Goal: Task Accomplishment & Management: Complete application form

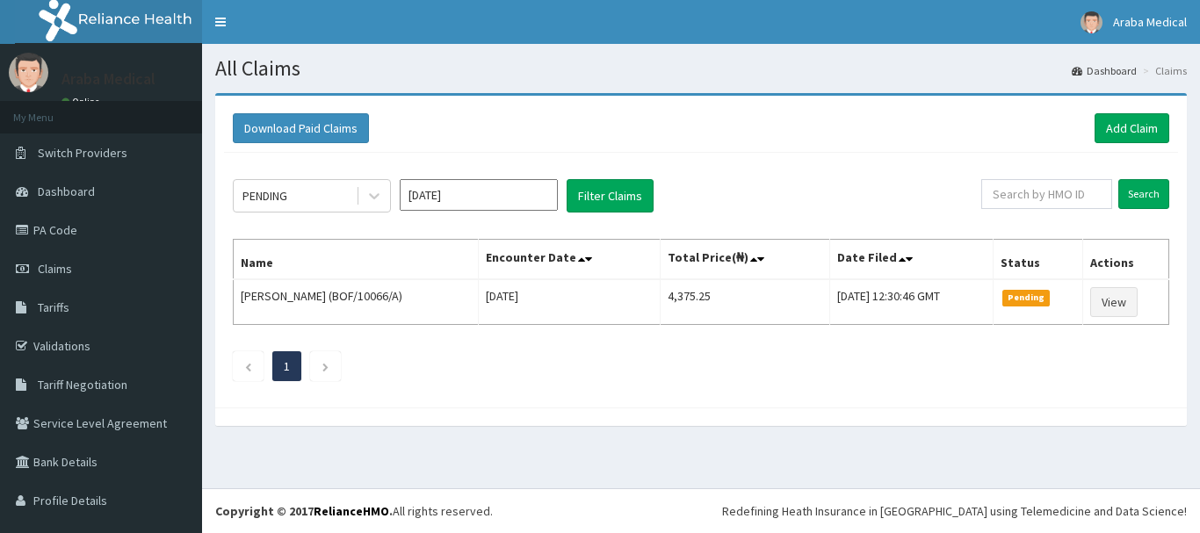
click at [848, 388] on div "PENDING Oct 2025 Filter Claims Search Name Encounter Date Total Price(₦) Date F…" at bounding box center [701, 276] width 954 height 246
click at [1017, 186] on input "text" at bounding box center [1047, 194] width 131 height 30
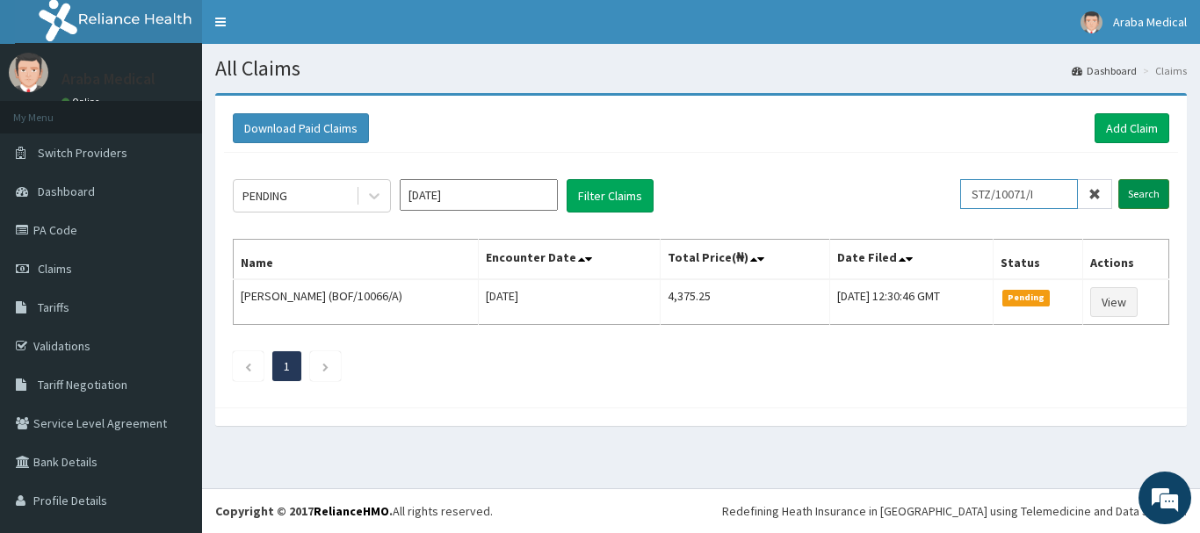
type input "STZ/10071/I"
click at [1130, 200] on input "Search" at bounding box center [1144, 194] width 51 height 30
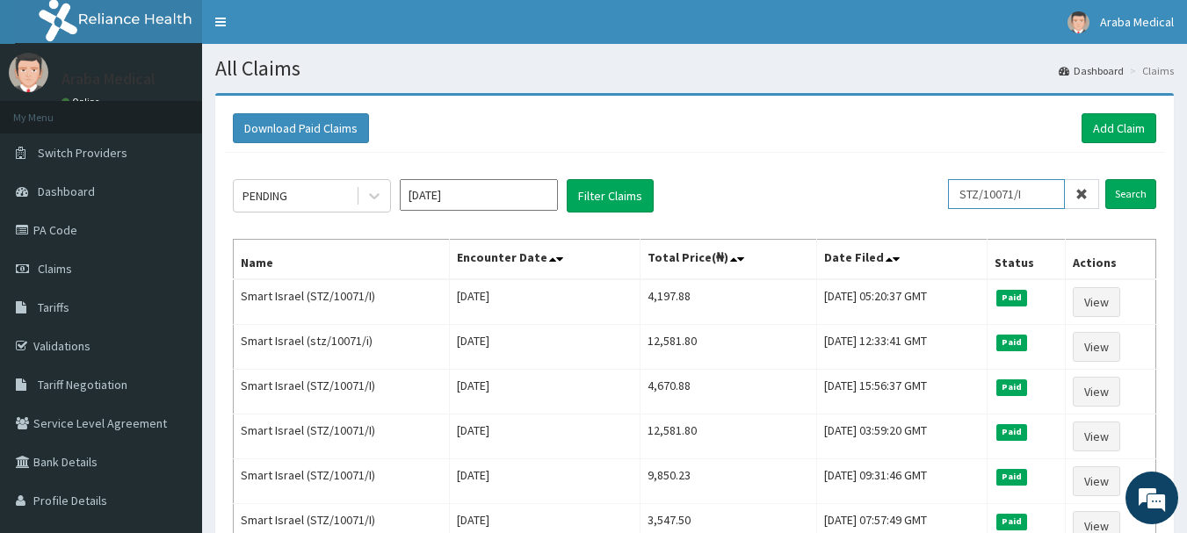
click at [1003, 189] on input "STZ/10071/I" at bounding box center [1006, 194] width 117 height 30
click at [1136, 124] on link "Add Claim" at bounding box center [1119, 128] width 75 height 30
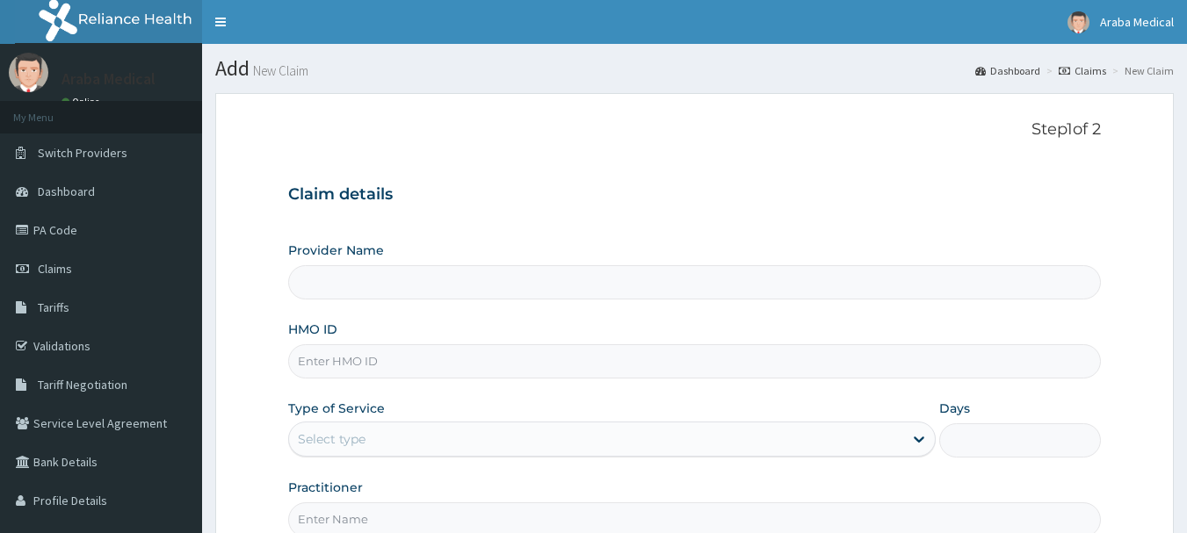
click at [360, 357] on input "HMO ID" at bounding box center [695, 361] width 814 height 34
paste input "STZ/10071/I"
type input "STZ/10071/I"
type input "Araba Medical Centre"
type input "STZ/10071/I"
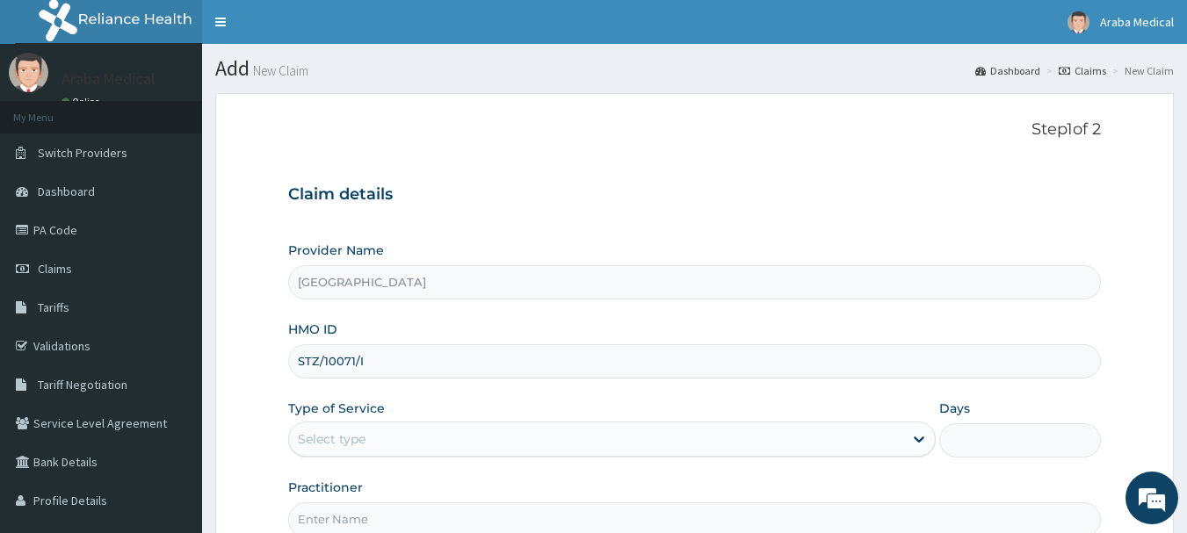
click at [326, 437] on div "Select type" at bounding box center [332, 440] width 68 height 18
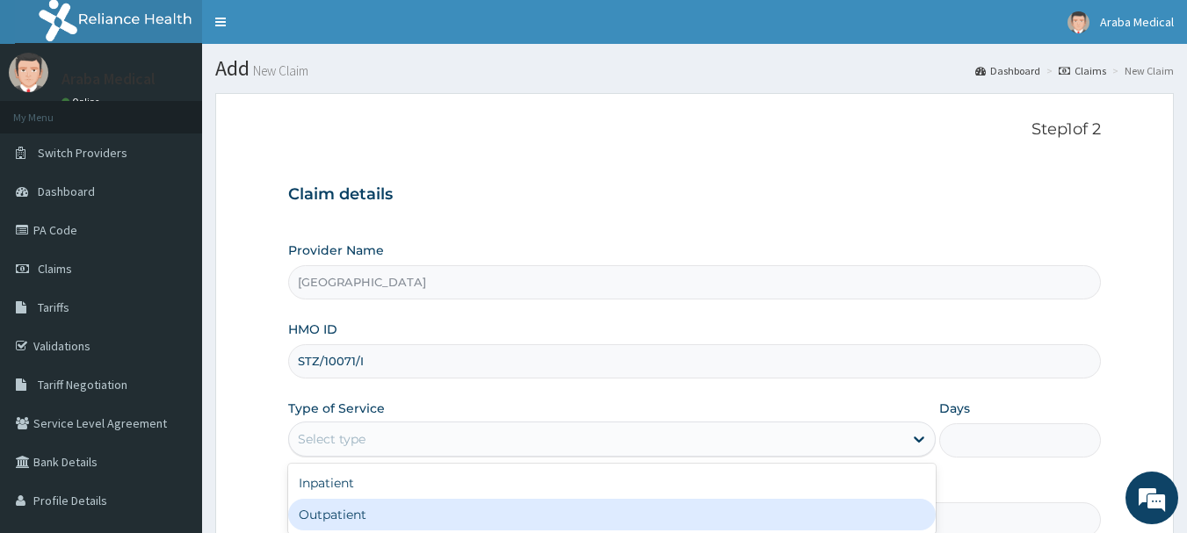
click at [331, 511] on div "Outpatient" at bounding box center [612, 515] width 648 height 32
type input "1"
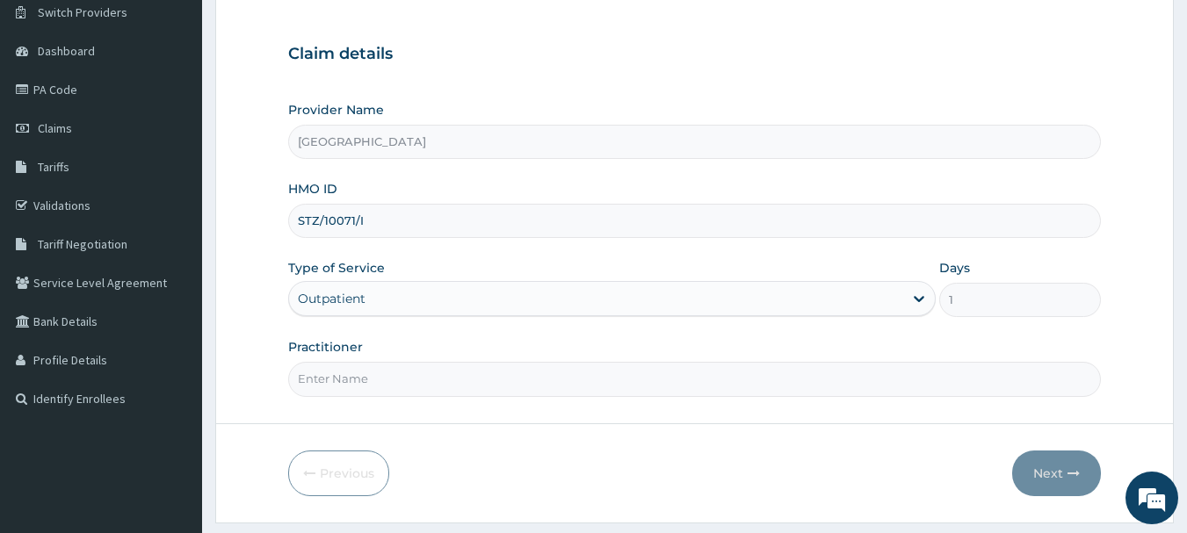
drag, startPoint x: 1191, startPoint y: 328, endPoint x: 1196, endPoint y: 428, distance: 100.3
click at [1186, 428] on html "R EL Toggle navigation Araba Medical Araba Medical - arabamedical@yahoo.com Mem…" at bounding box center [593, 220] width 1187 height 722
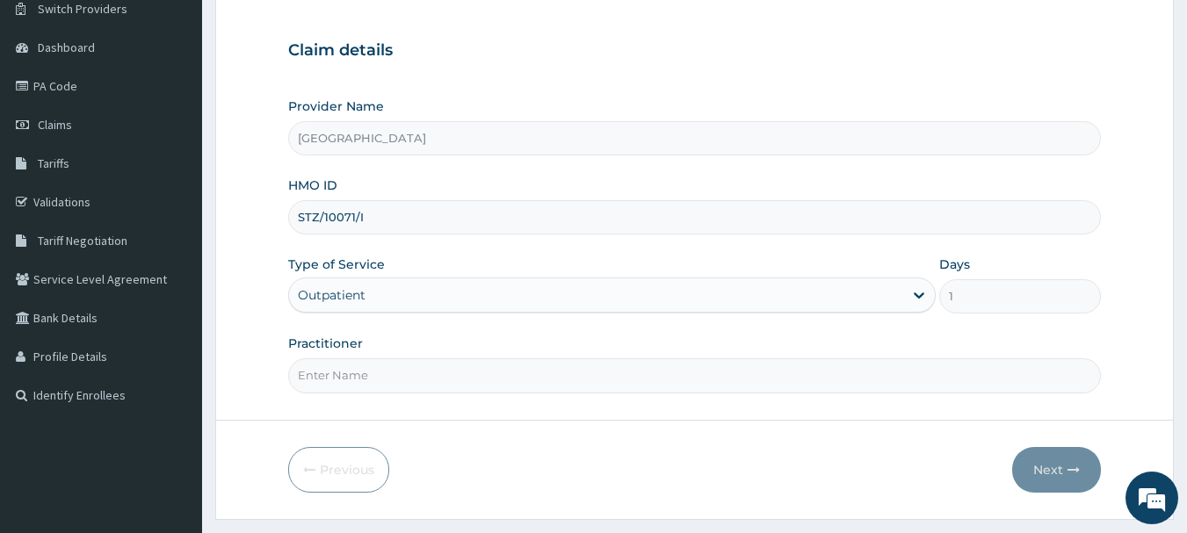
click at [499, 376] on input "Practitioner" at bounding box center [695, 376] width 814 height 34
type input "DR AJET"
click at [1050, 468] on button "Next" at bounding box center [1056, 470] width 89 height 46
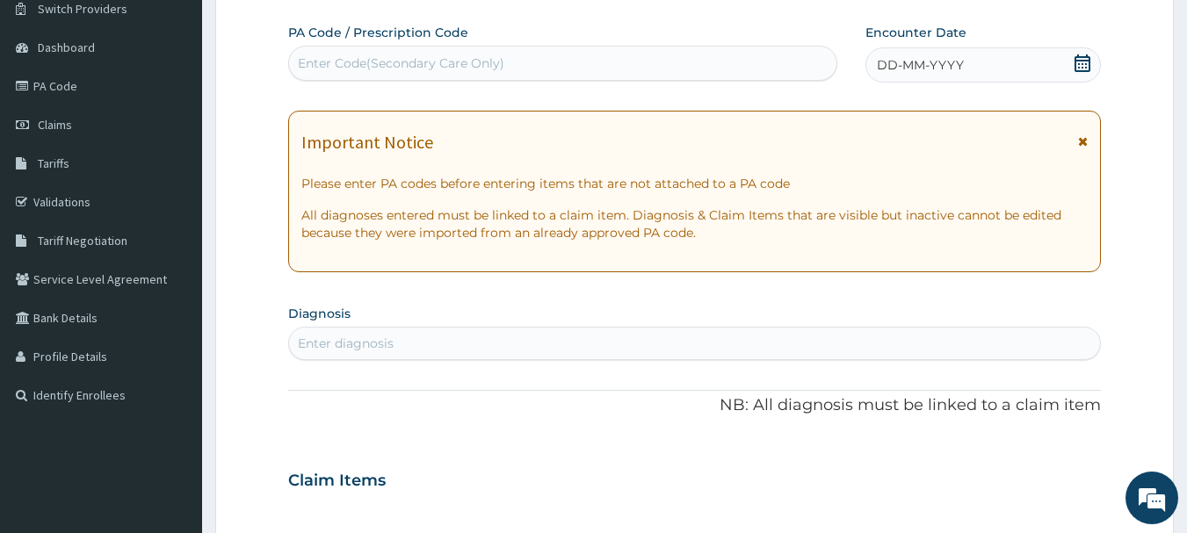
click at [1080, 59] on icon at bounding box center [1083, 63] width 18 height 18
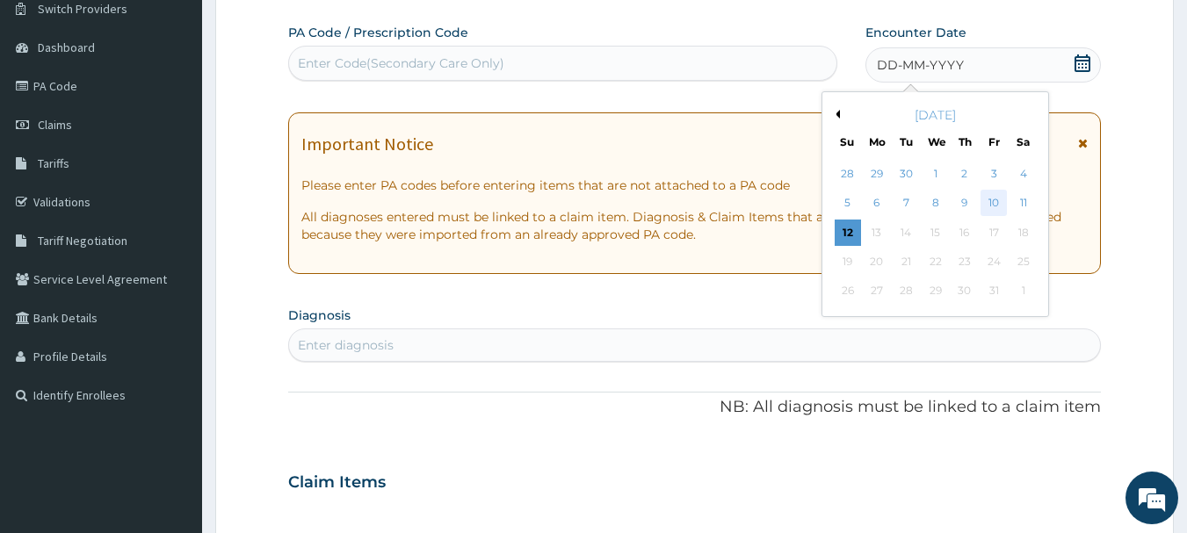
click at [992, 197] on div "10" at bounding box center [994, 204] width 26 height 26
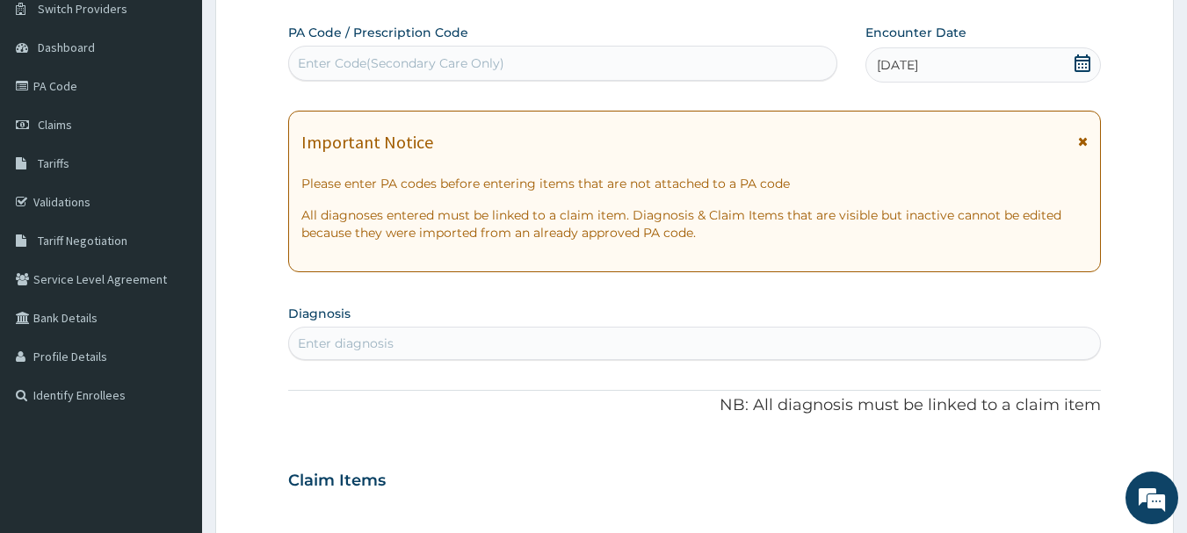
click at [357, 349] on div "Enter diagnosis" at bounding box center [346, 344] width 96 height 18
type input "MALARIA"
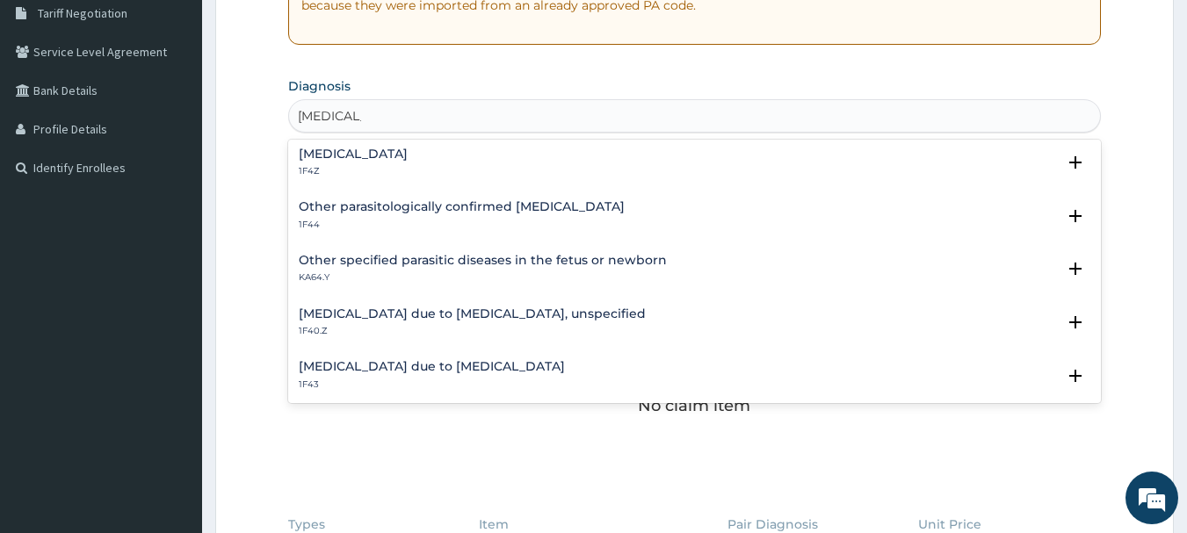
scroll to position [124, 0]
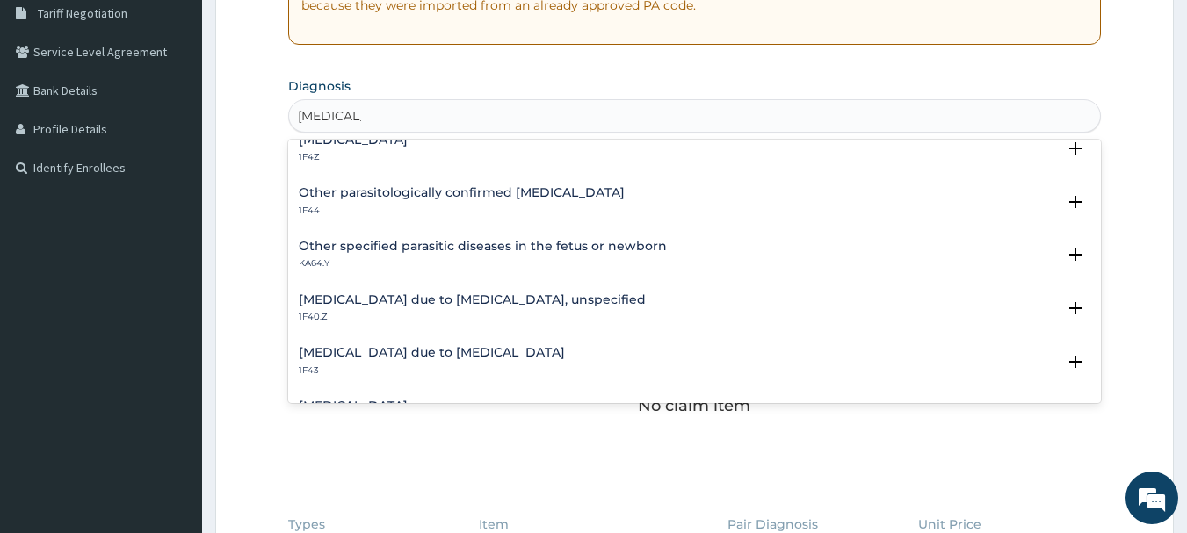
click at [489, 298] on h4 "Malaria due to Plasmodium falciparum, unspecified" at bounding box center [472, 299] width 347 height 13
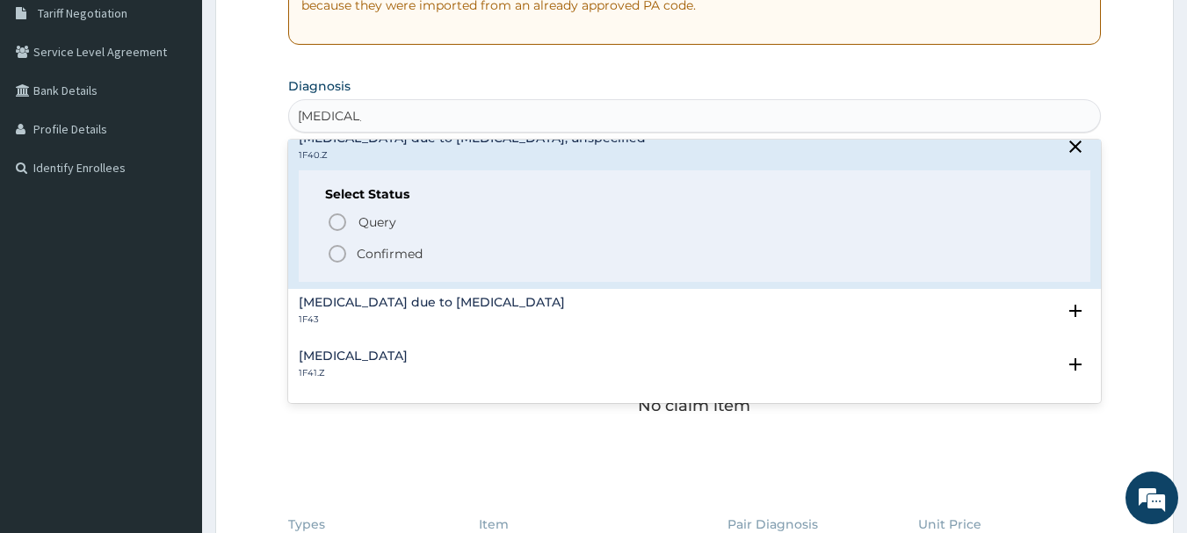
scroll to position [371, 0]
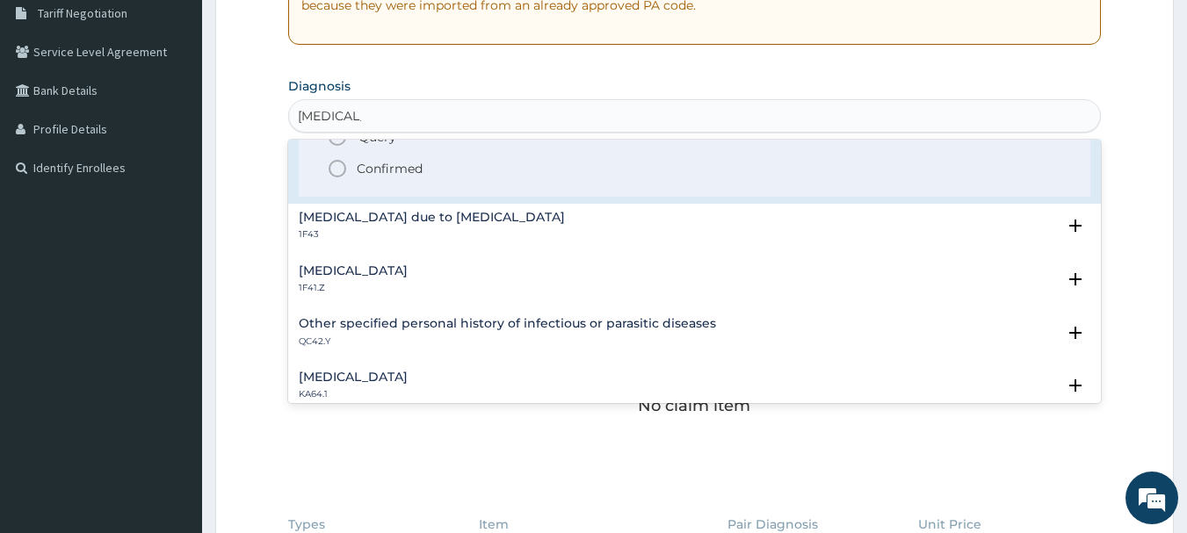
click at [339, 174] on icon "status option filled" at bounding box center [337, 168] width 21 height 21
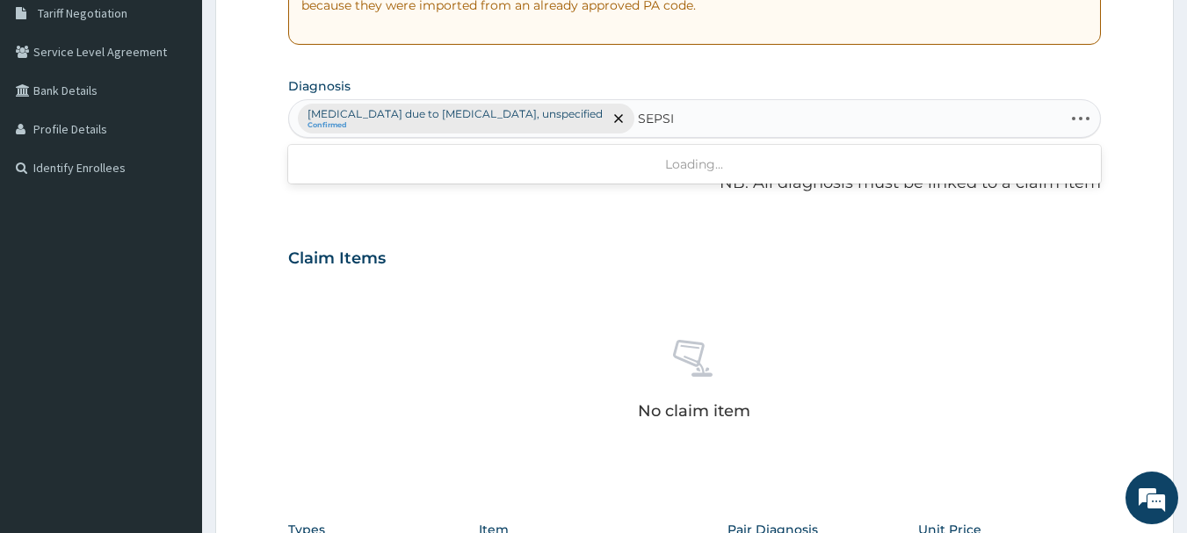
type input "SEPSIS"
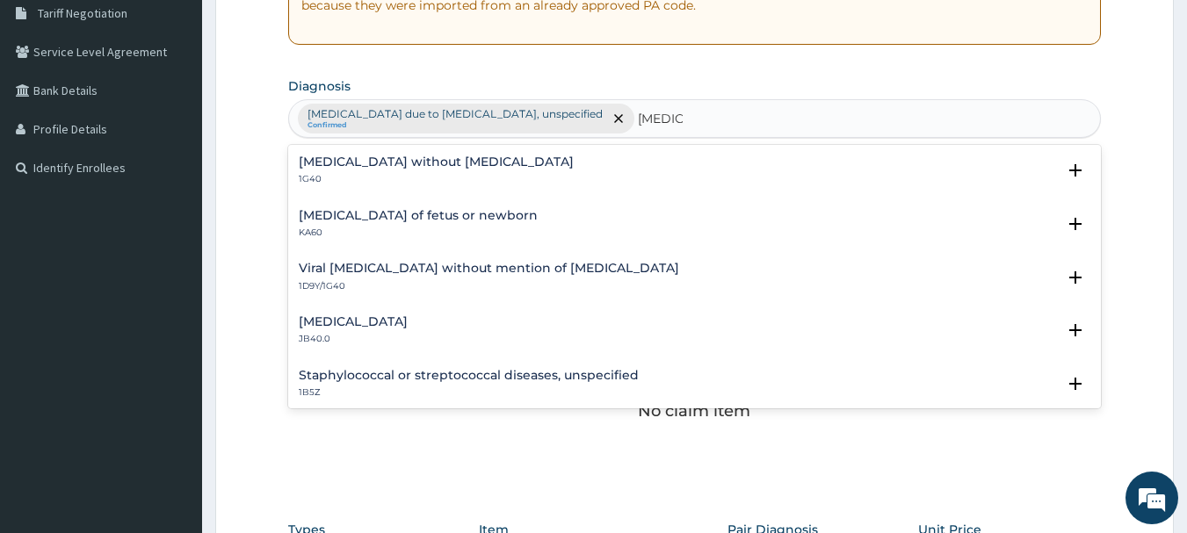
click at [348, 167] on h4 "Sepsis without septic shock" at bounding box center [436, 162] width 275 height 13
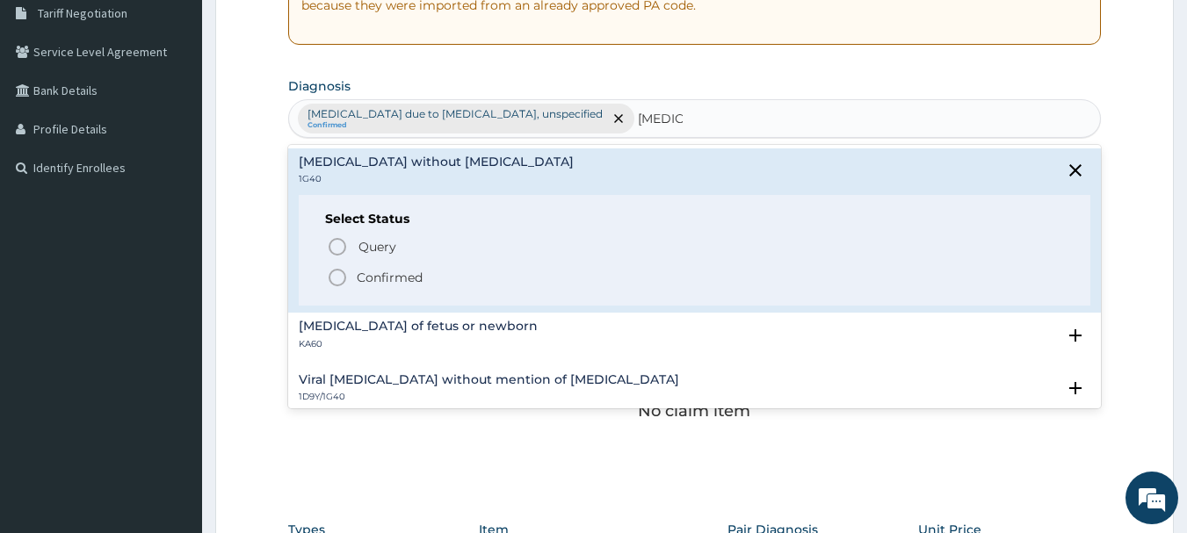
click at [344, 279] on icon "status option filled" at bounding box center [337, 277] width 21 height 21
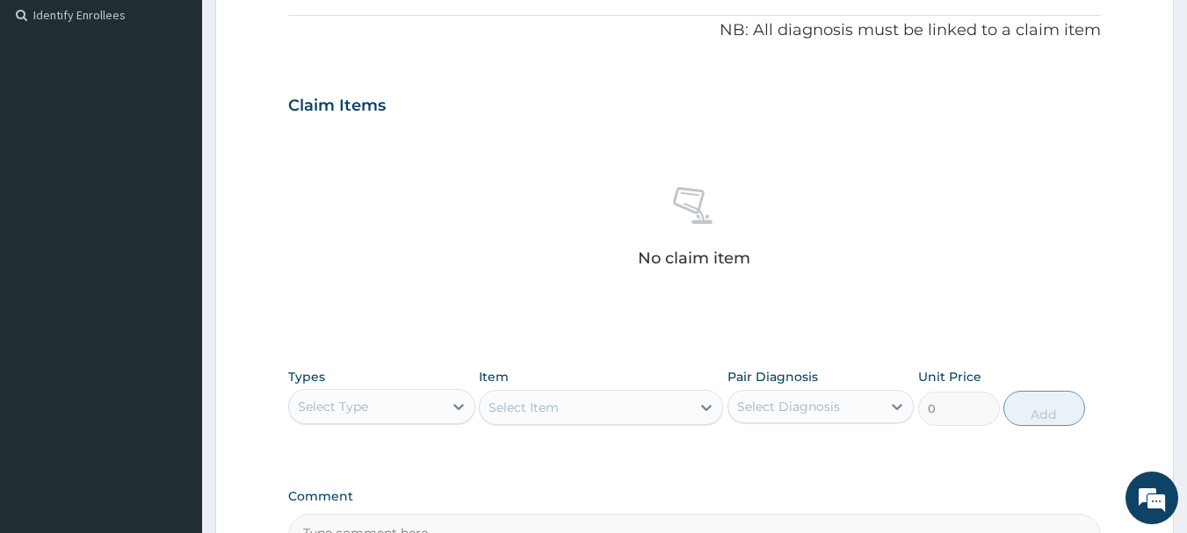
scroll to position [734, 0]
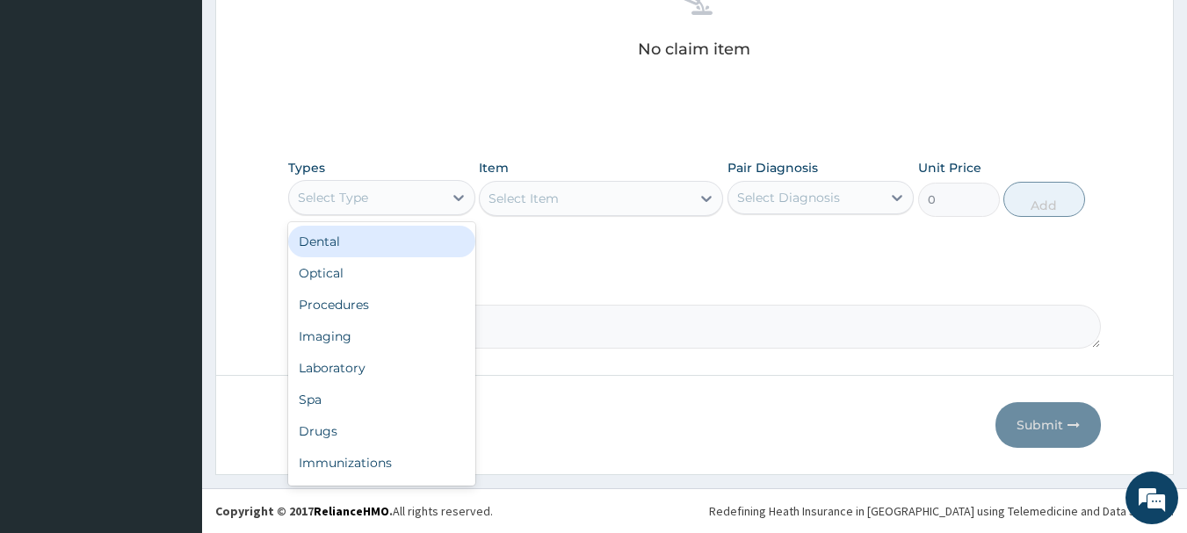
click at [441, 193] on div "Select Type" at bounding box center [366, 198] width 154 height 28
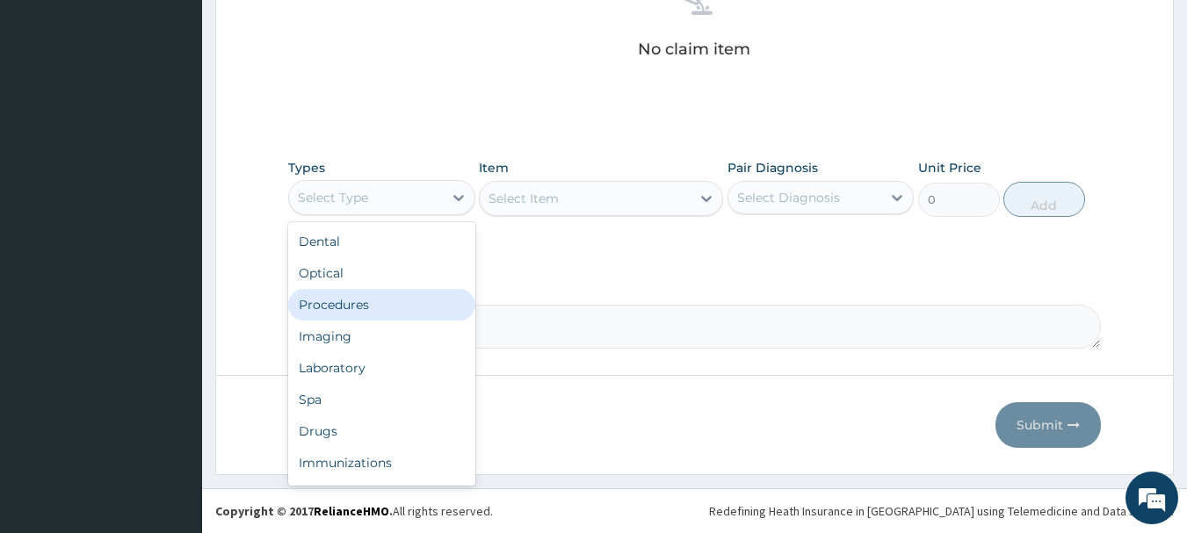
click at [360, 302] on div "Procedures" at bounding box center [381, 305] width 187 height 32
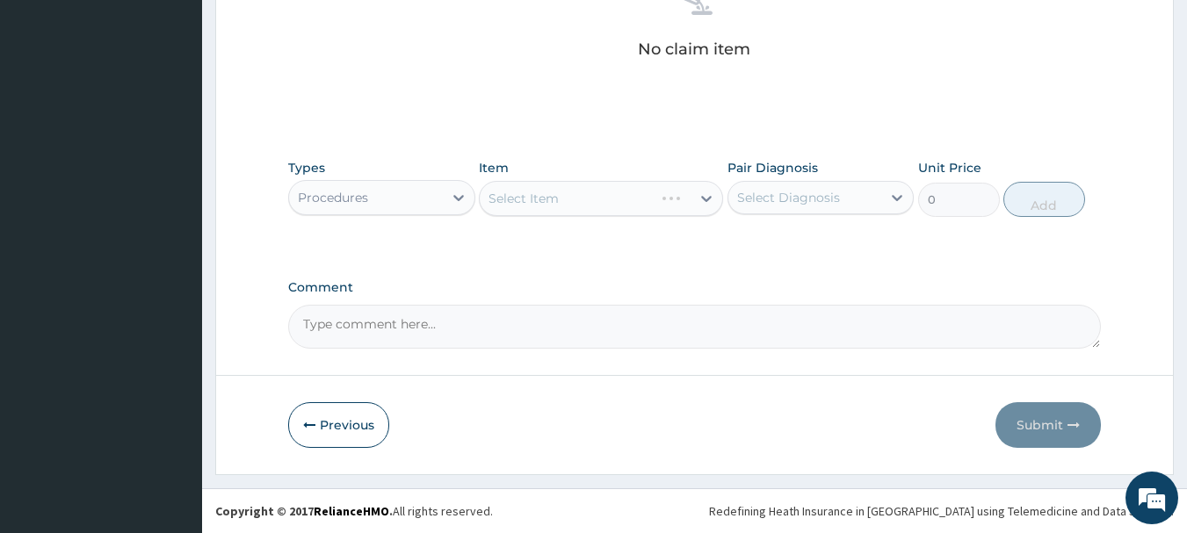
click at [586, 193] on div "Select Item" at bounding box center [601, 198] width 244 height 35
click at [615, 196] on div "Select Item" at bounding box center [585, 199] width 211 height 28
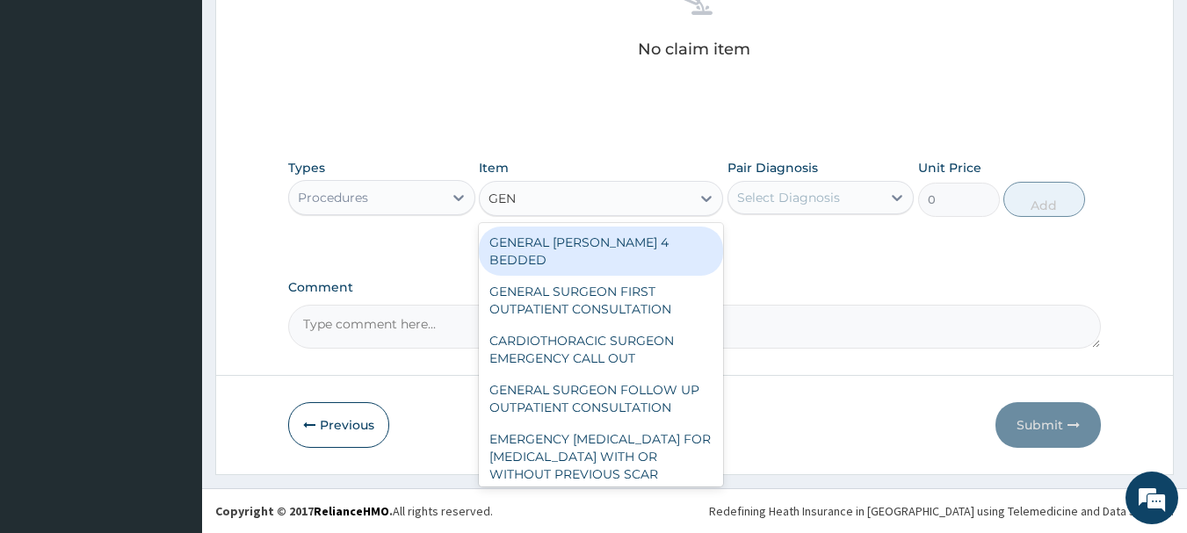
type input "GENE"
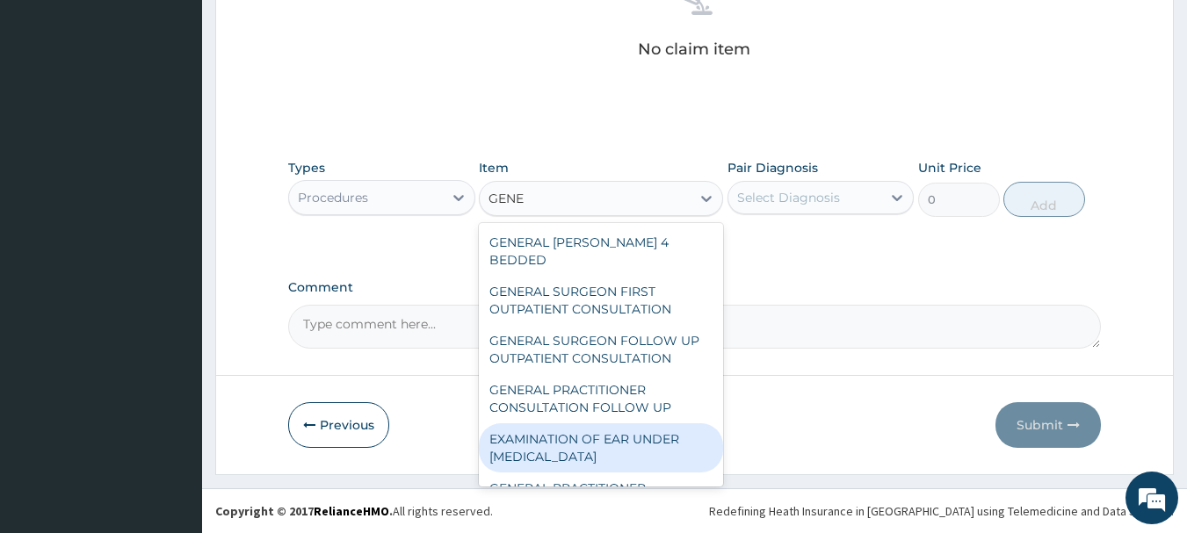
scroll to position [57, 0]
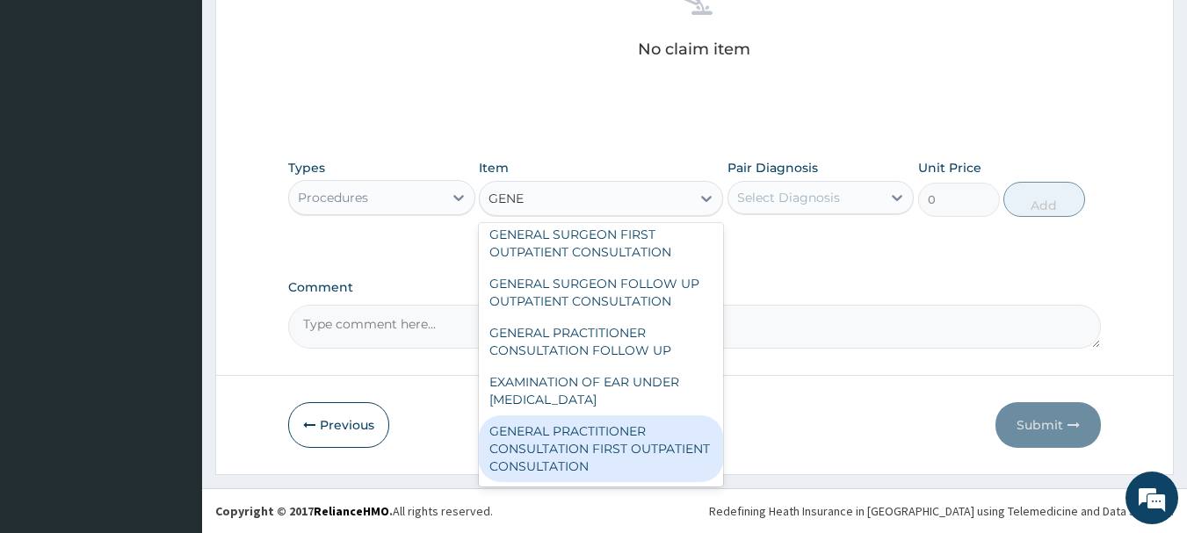
type input "3547.5"
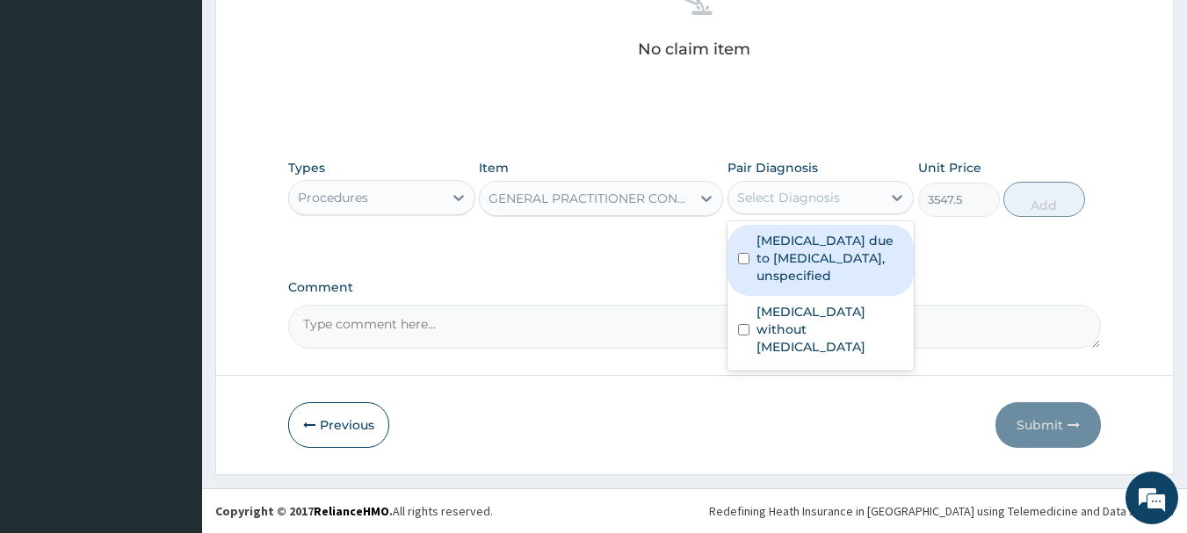
click at [839, 206] on div "Select Diagnosis" at bounding box center [805, 198] width 154 height 28
click at [813, 247] on label "Malaria due to Plasmodium falciparum, unspecified" at bounding box center [831, 258] width 148 height 53
checkbox input "true"
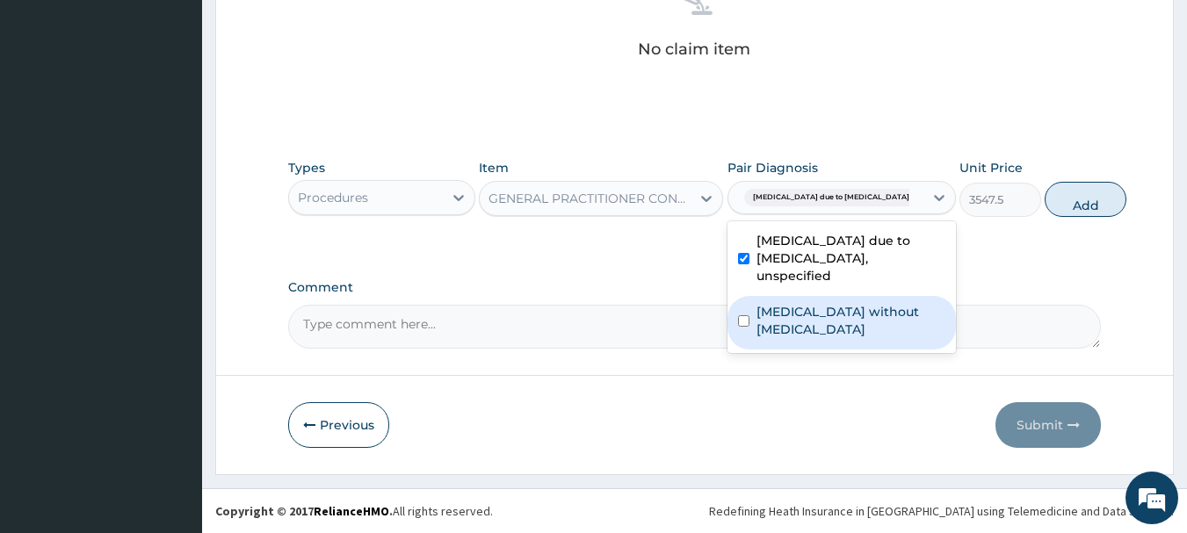
click at [755, 327] on div "Sepsis without septic shock" at bounding box center [842, 323] width 228 height 54
checkbox input "true"
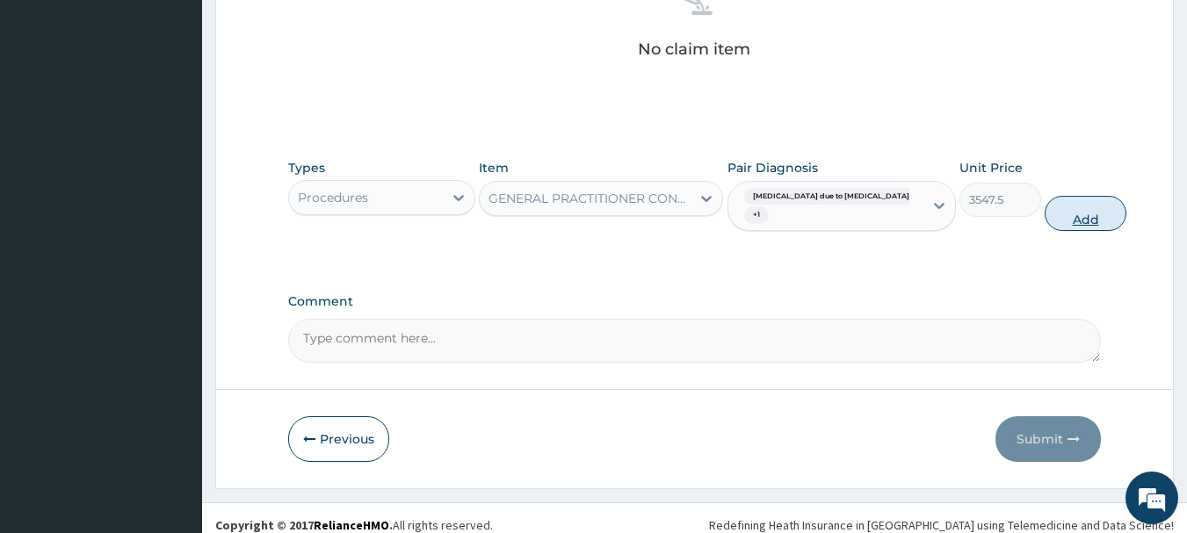
click at [1045, 228] on button "Add" at bounding box center [1086, 213] width 82 height 35
type input "0"
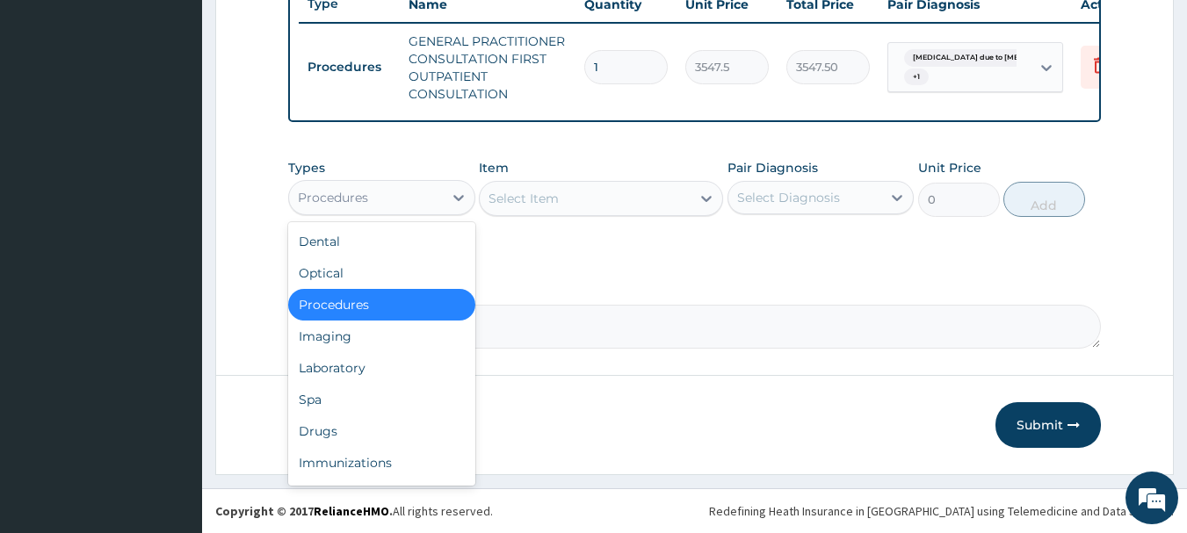
click at [400, 205] on div "Procedures" at bounding box center [366, 198] width 154 height 28
click at [325, 359] on div "Laboratory" at bounding box center [381, 368] width 187 height 32
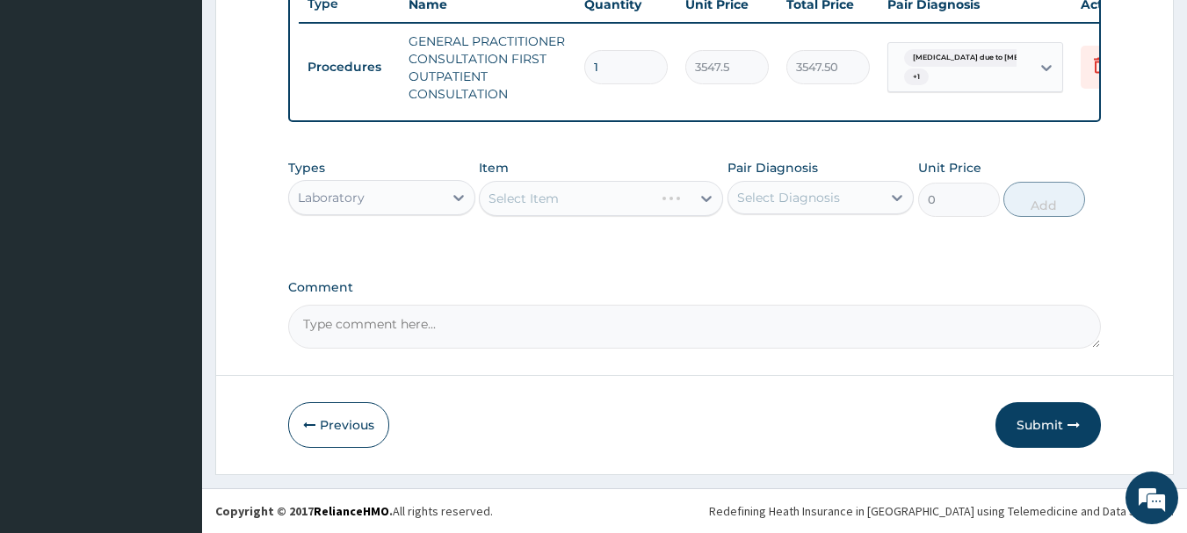
click at [623, 201] on div "Select Item" at bounding box center [601, 198] width 244 height 35
click at [590, 198] on div "Select Item" at bounding box center [585, 199] width 211 height 28
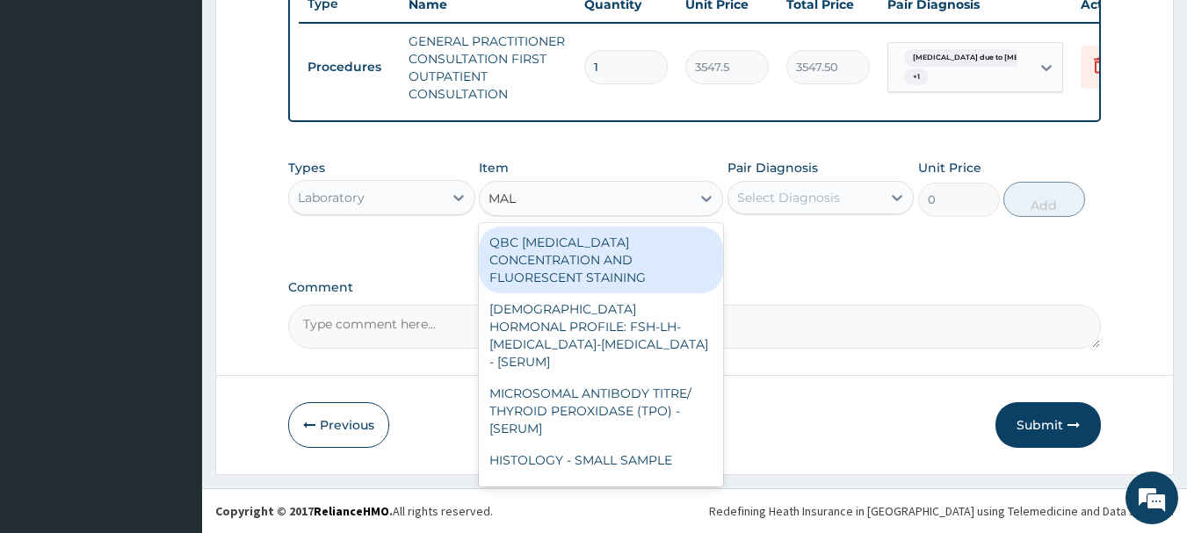
type input "MALA"
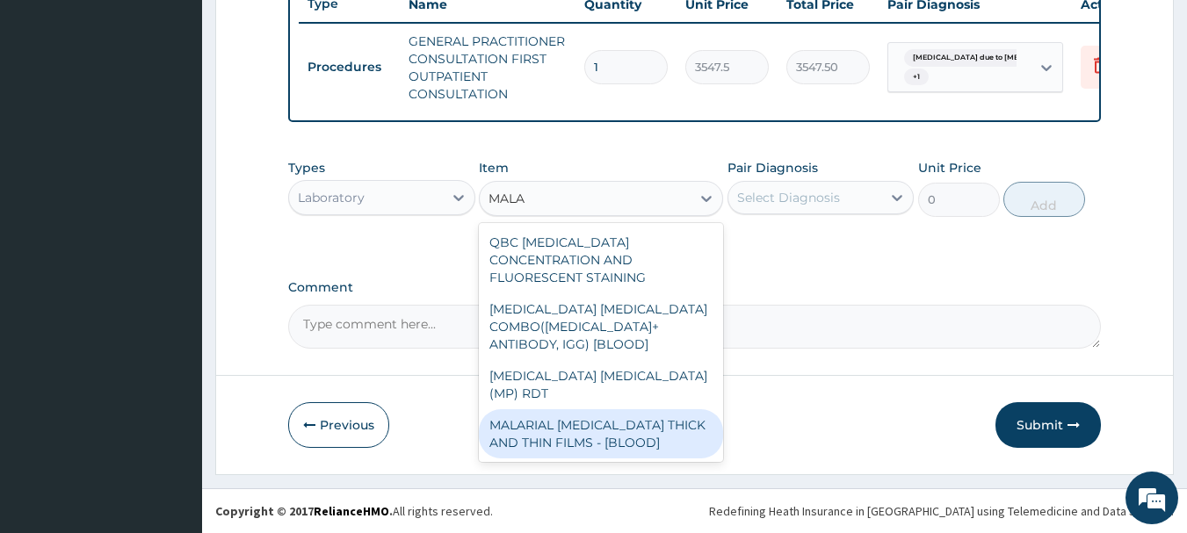
type input "1612.5"
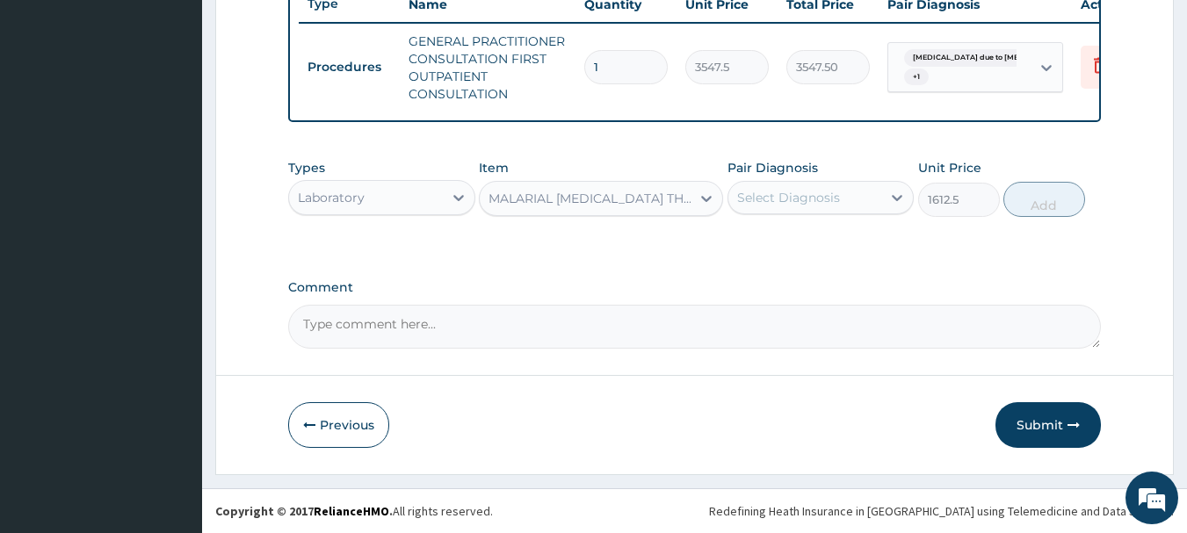
click at [831, 198] on div "Select Diagnosis" at bounding box center [788, 198] width 103 height 18
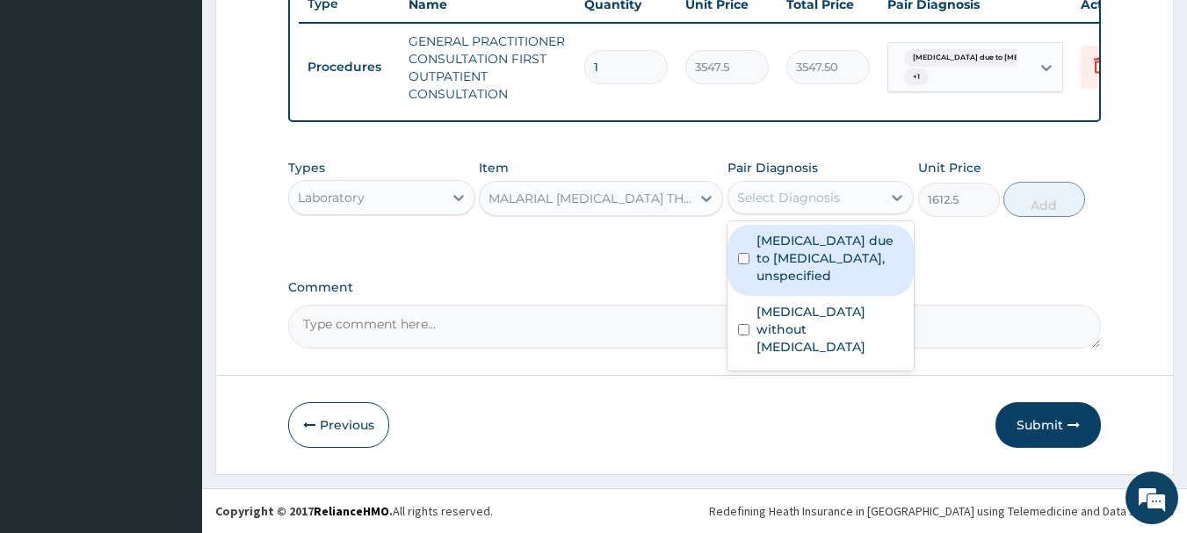
click at [791, 258] on label "Malaria due to Plasmodium falciparum, unspecified" at bounding box center [831, 258] width 148 height 53
checkbox input "true"
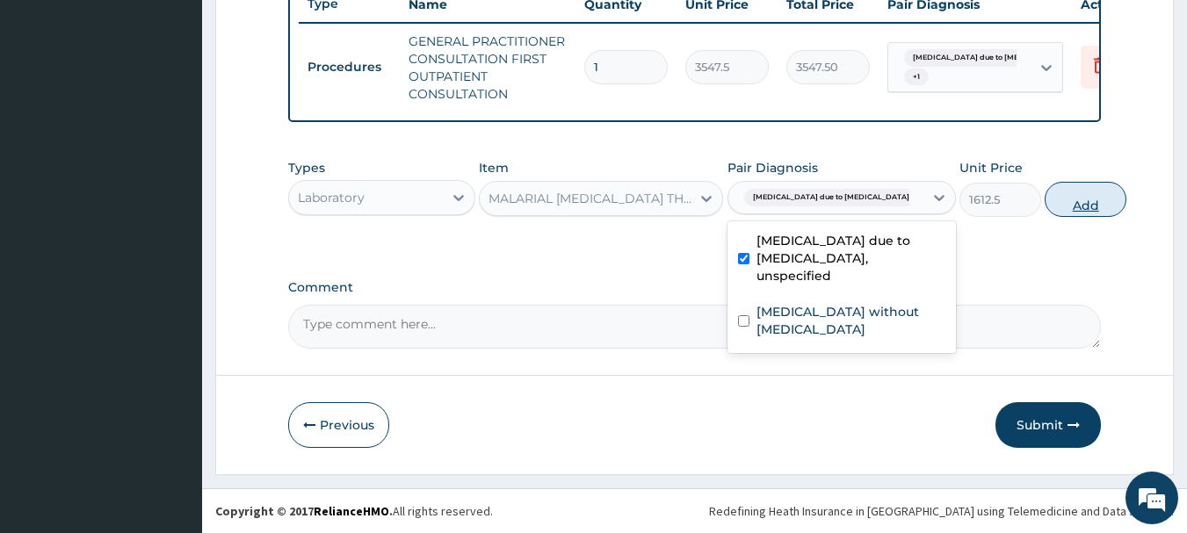
click at [1045, 214] on button "Add" at bounding box center [1086, 199] width 82 height 35
type input "0"
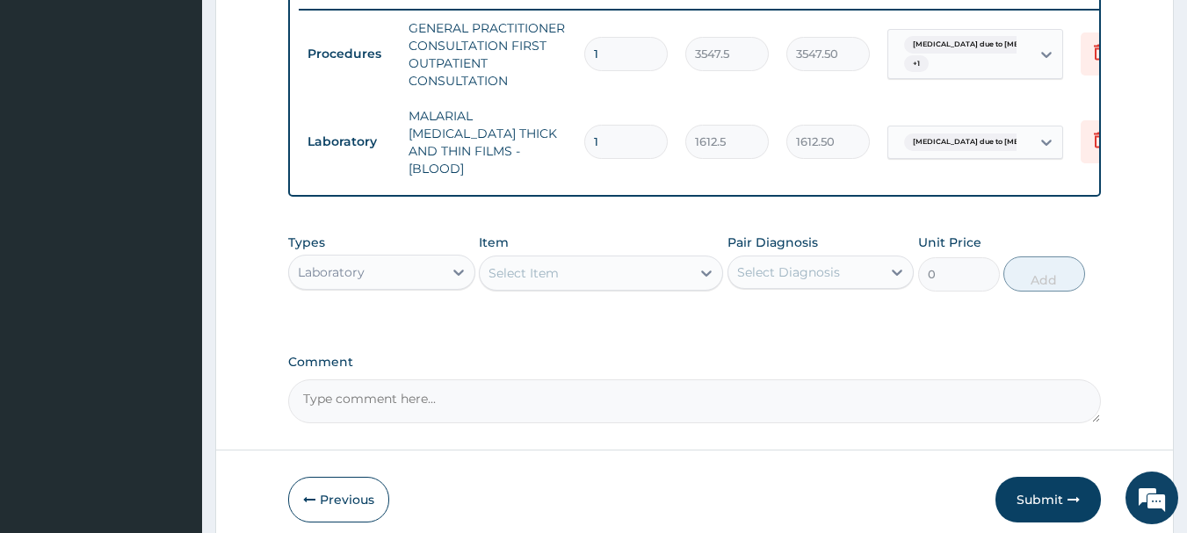
click at [595, 264] on div "Select Item" at bounding box center [585, 273] width 211 height 28
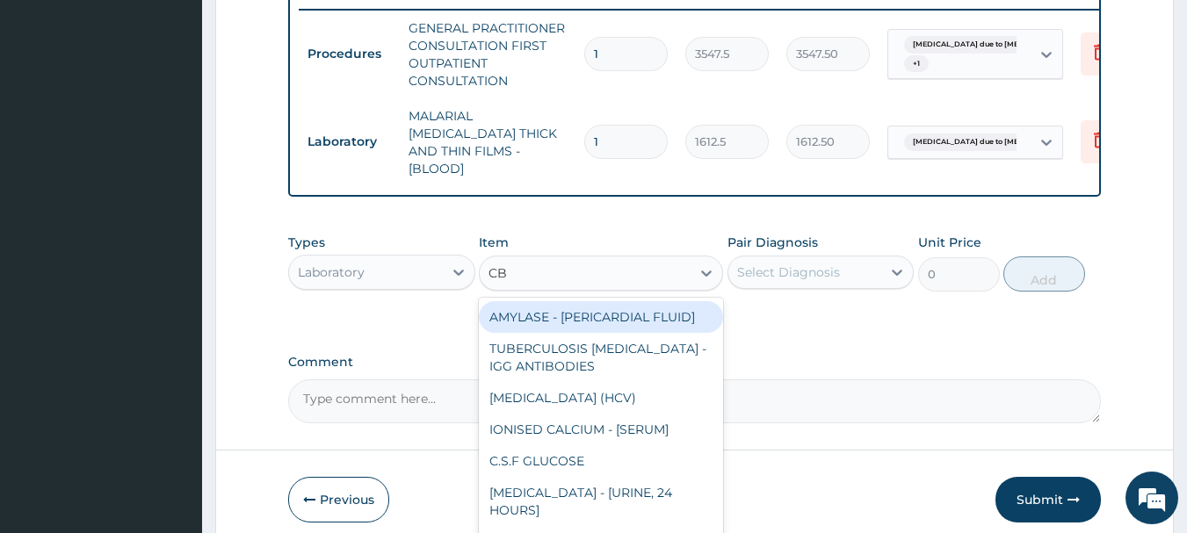
type input "CBC"
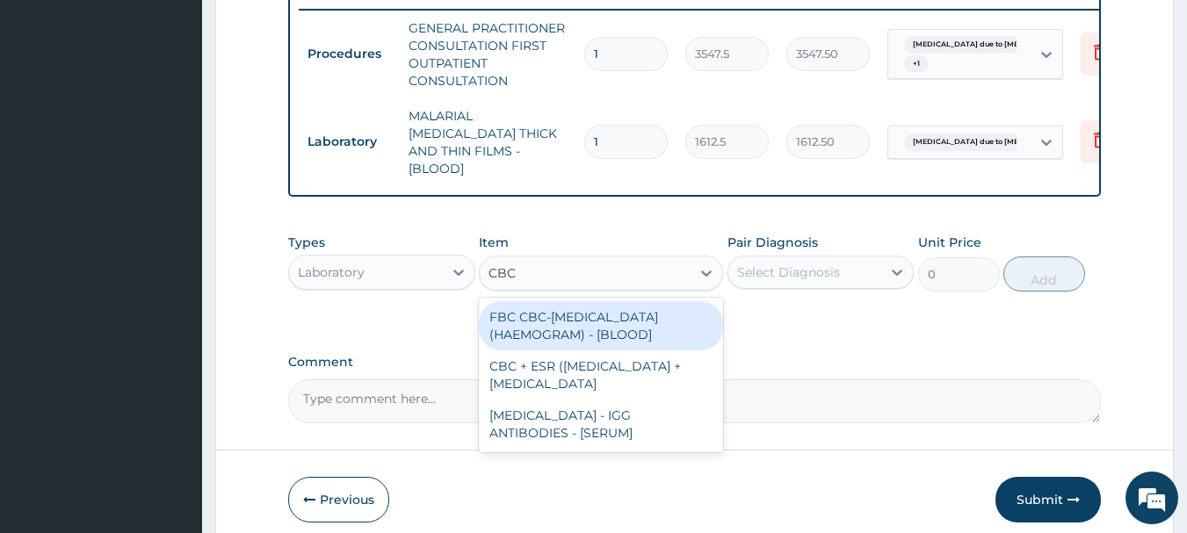
type input "4300"
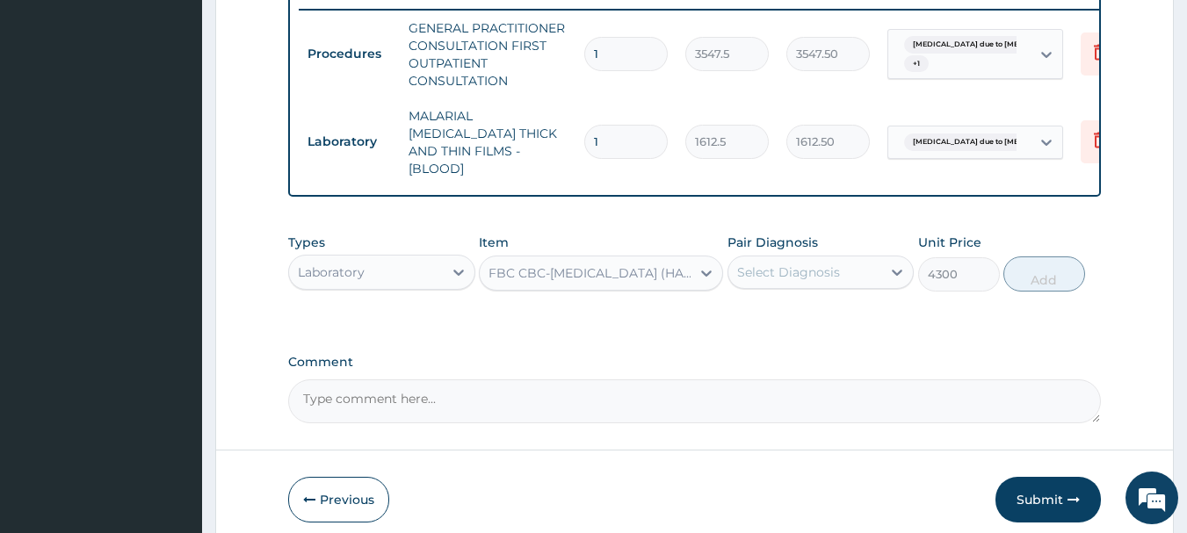
click at [822, 272] on div "Select Diagnosis" at bounding box center [788, 273] width 103 height 18
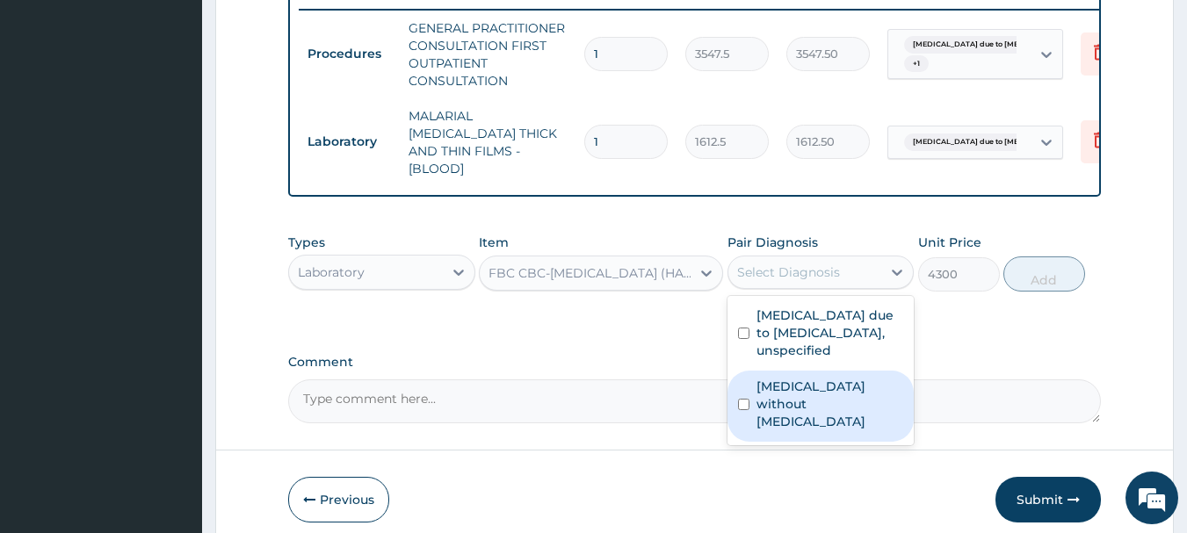
click at [782, 386] on label "Sepsis without septic shock" at bounding box center [831, 404] width 148 height 53
checkbox input "true"
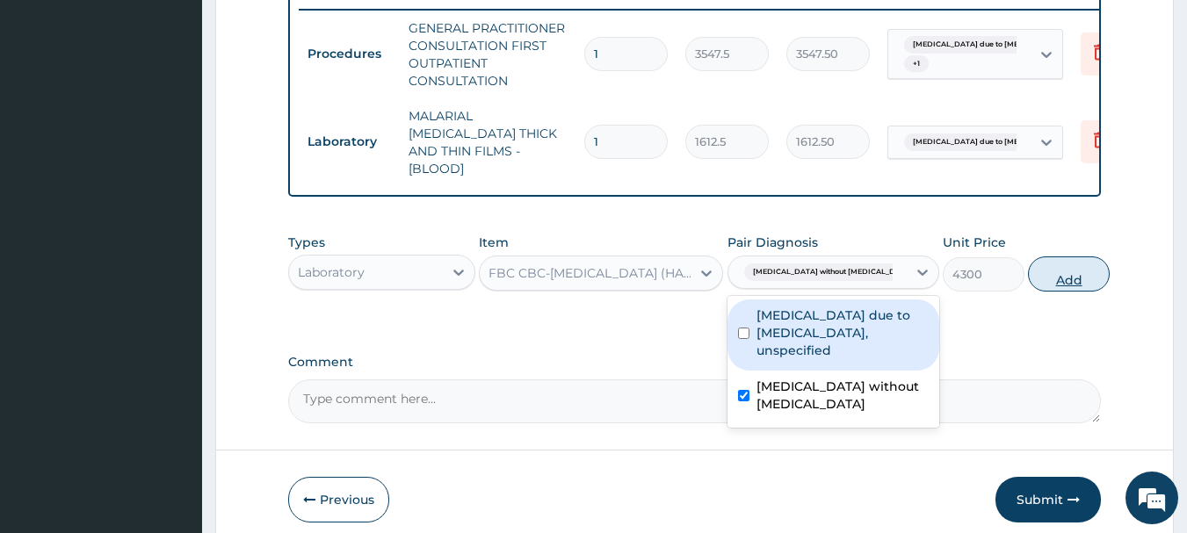
click at [1042, 286] on button "Add" at bounding box center [1069, 274] width 82 height 35
type input "0"
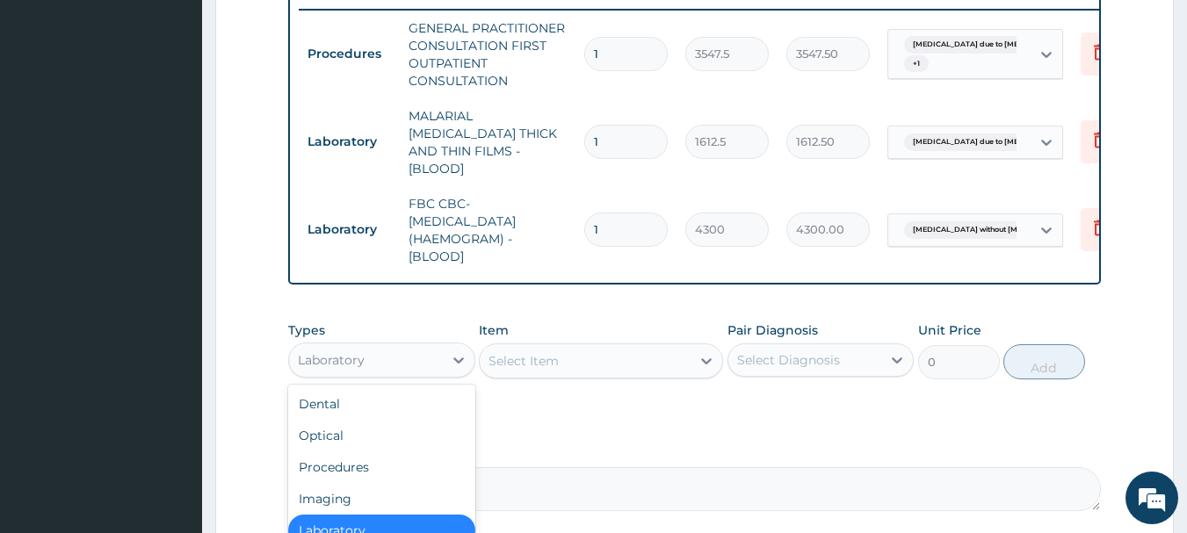
click at [413, 361] on div "Laboratory" at bounding box center [366, 360] width 154 height 28
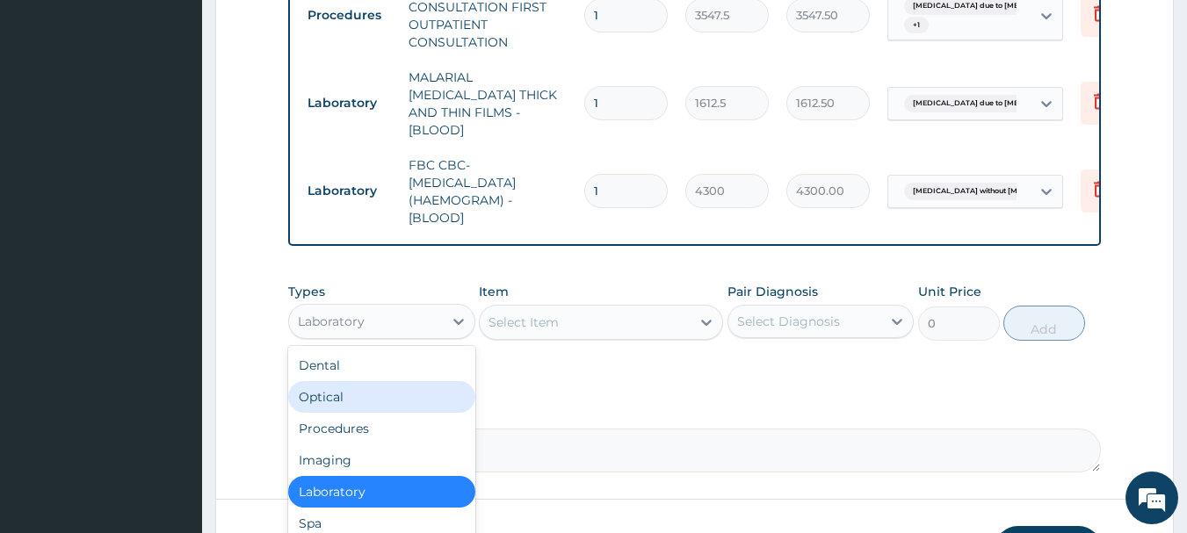
scroll to position [812, 0]
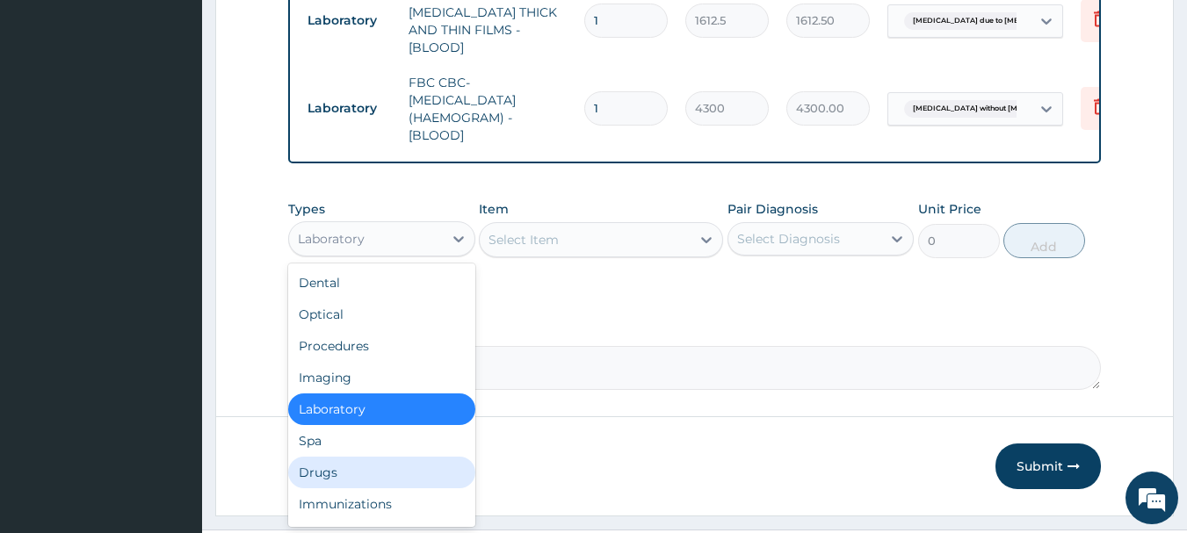
click at [361, 457] on div "Drugs" at bounding box center [381, 473] width 187 height 32
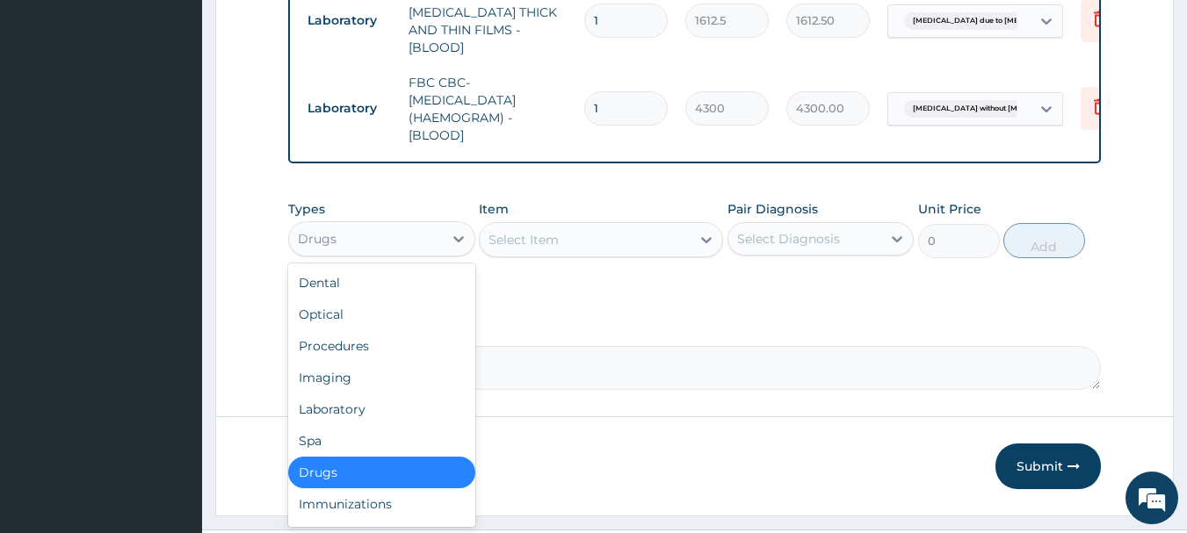
click at [624, 242] on div "Select Item" at bounding box center [585, 240] width 211 height 28
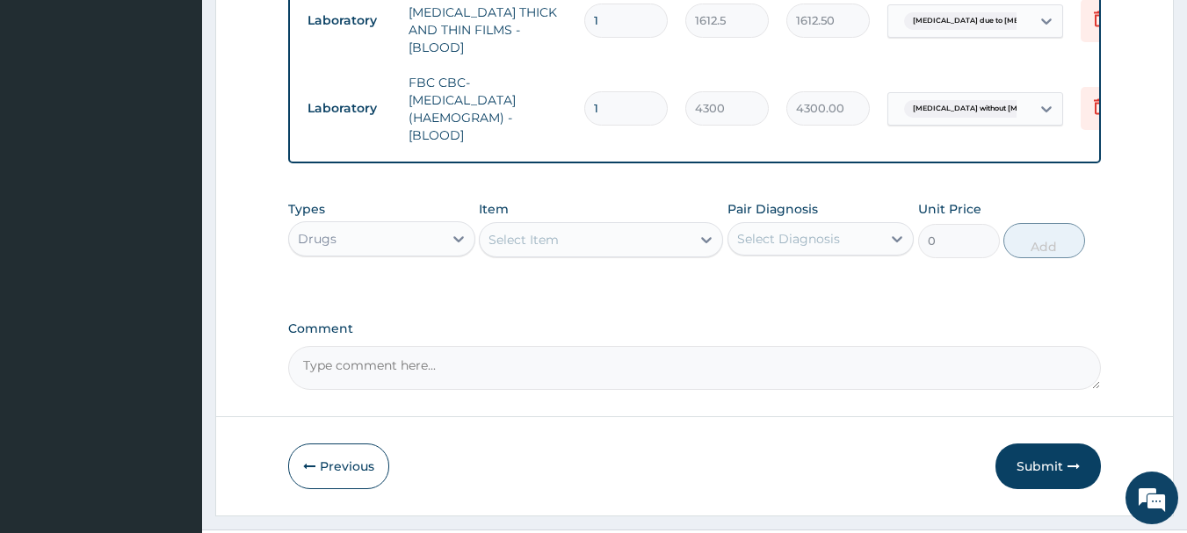
click at [624, 242] on div "Select Item" at bounding box center [585, 240] width 211 height 28
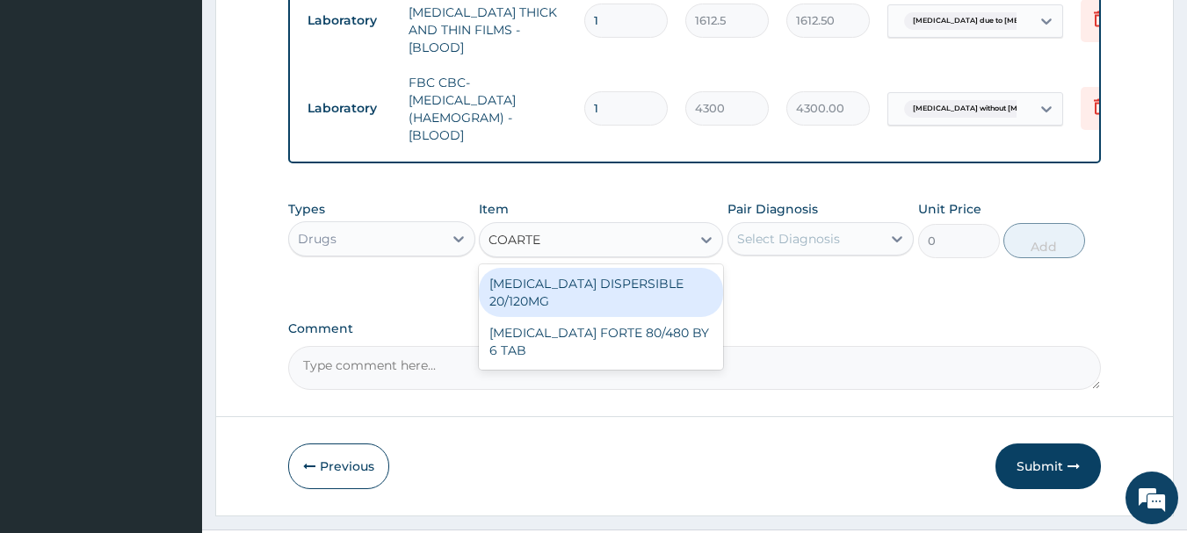
type input "COARTEM"
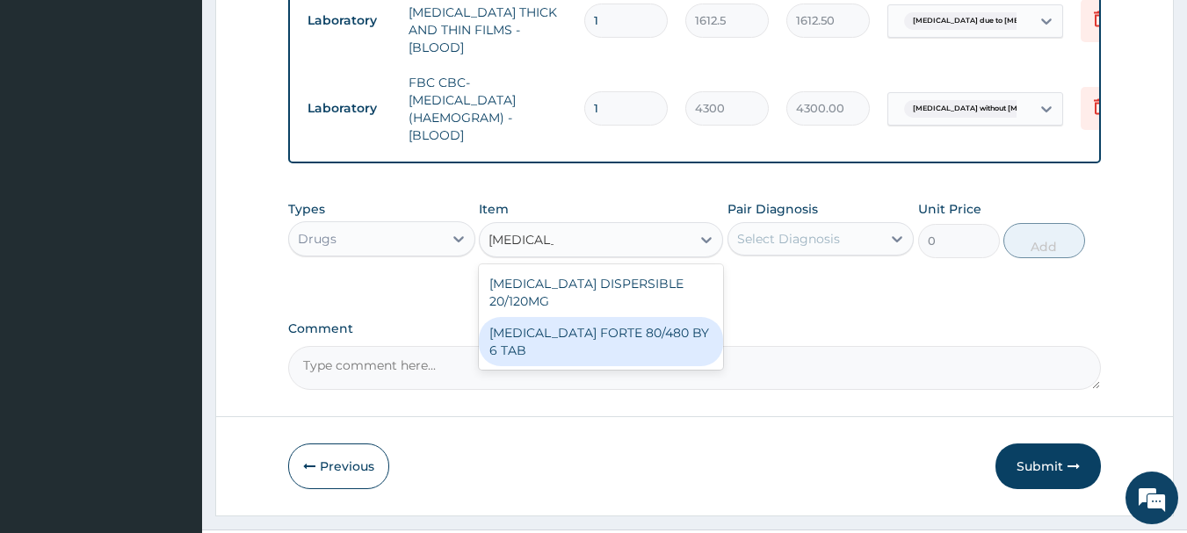
type input "449.3500061035156"
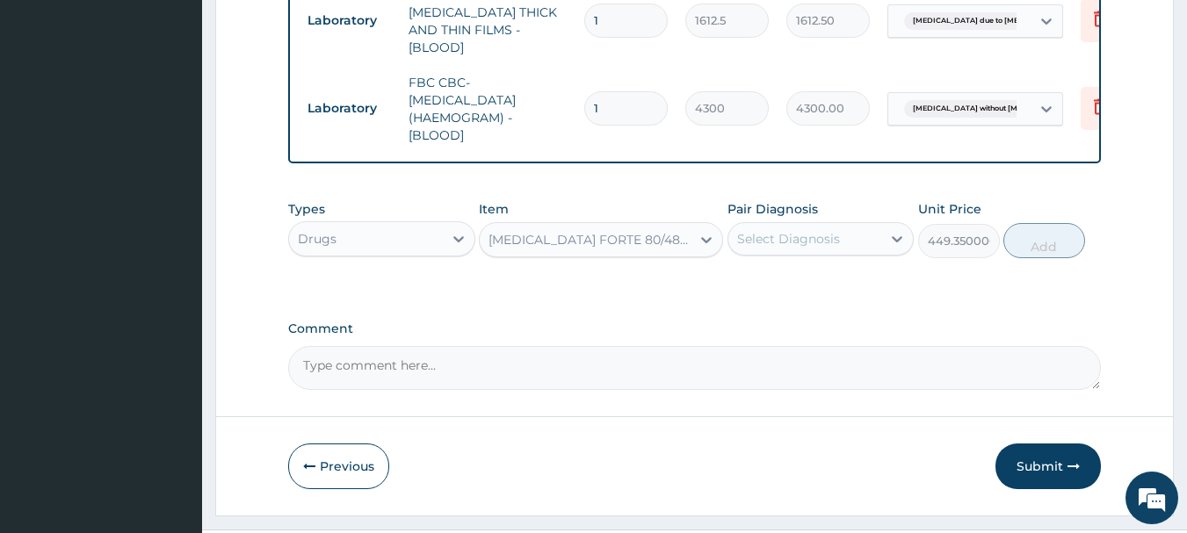
click at [836, 230] on div "Select Diagnosis" at bounding box center [788, 239] width 103 height 18
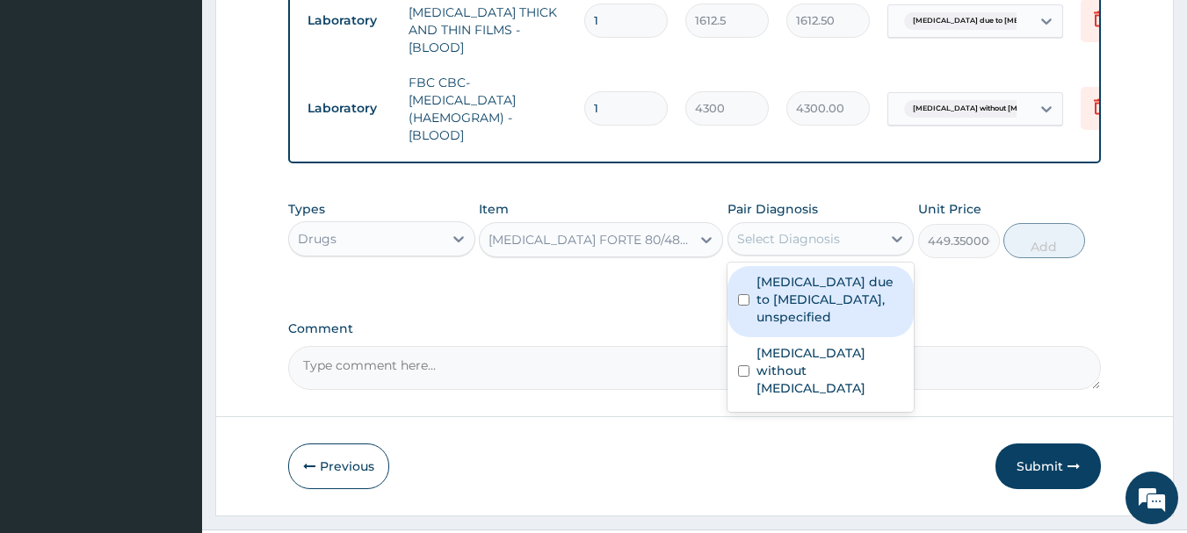
click at [776, 295] on label "Malaria due to Plasmodium falciparum, unspecified" at bounding box center [831, 299] width 148 height 53
checkbox input "true"
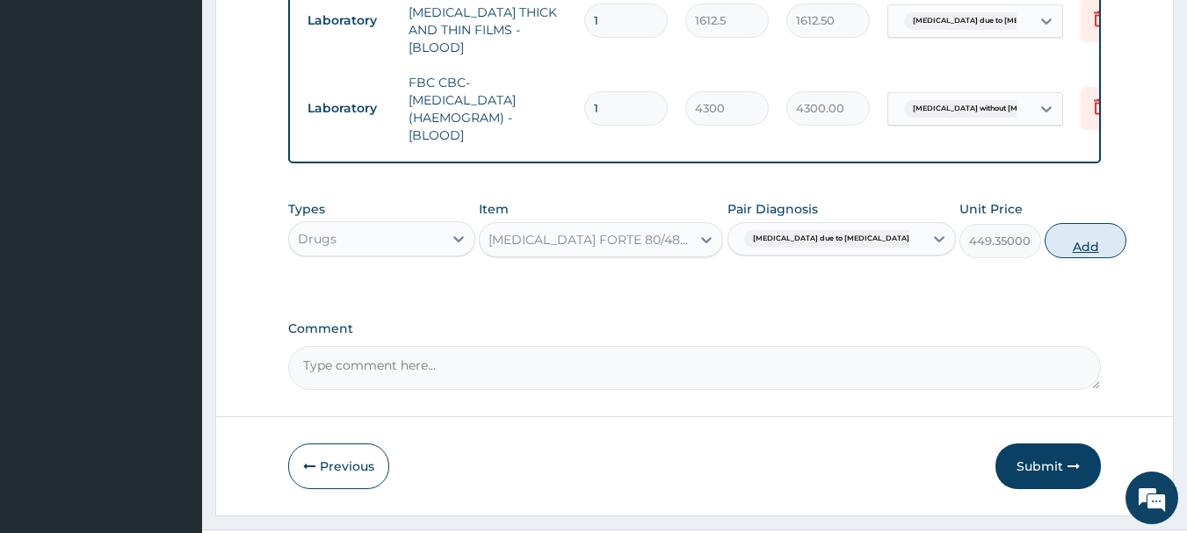
click at [1045, 244] on button "Add" at bounding box center [1086, 240] width 82 height 35
type input "0"
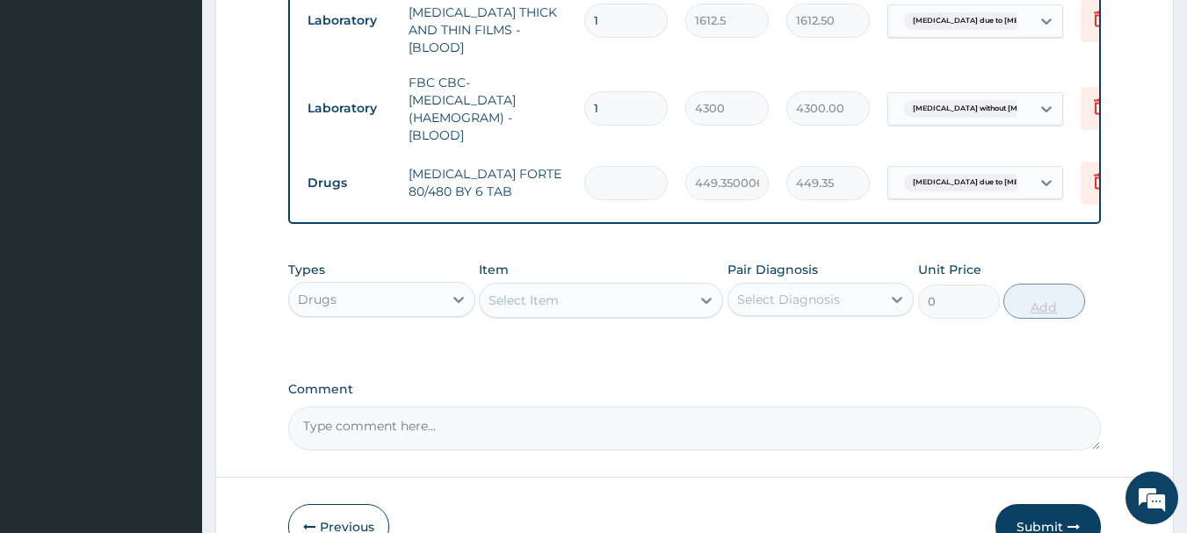
type input "0.00"
type input "6"
type input "2696.10"
type input "6"
click at [536, 306] on div "Select Item" at bounding box center [585, 300] width 211 height 28
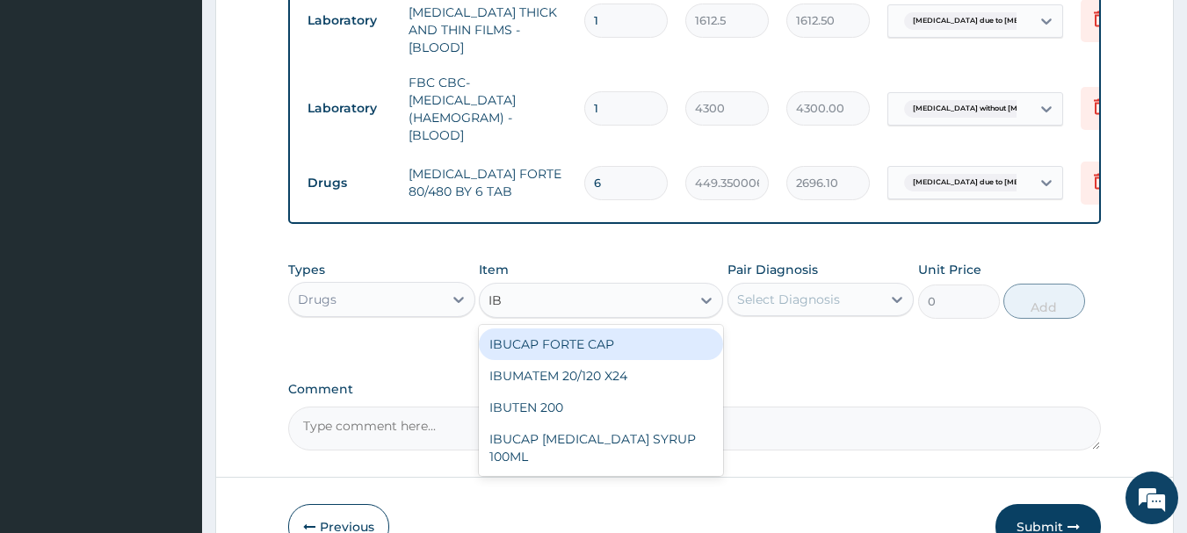
type input "I"
type input "EMPR"
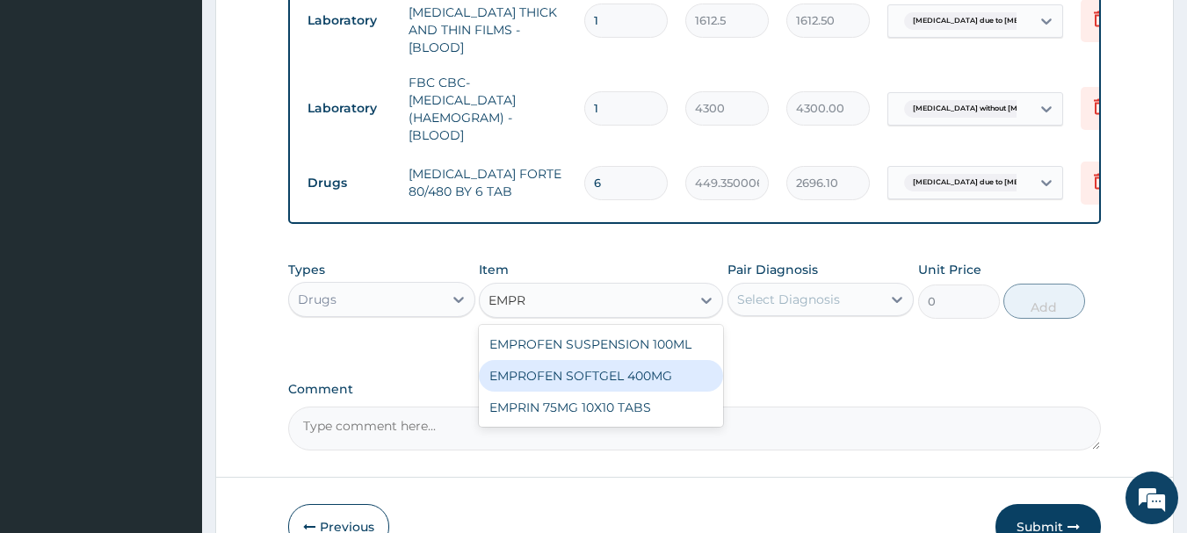
click at [578, 378] on div "EMPROFEN SOFTGEL 400MG" at bounding box center [601, 376] width 244 height 32
type input "118.25"
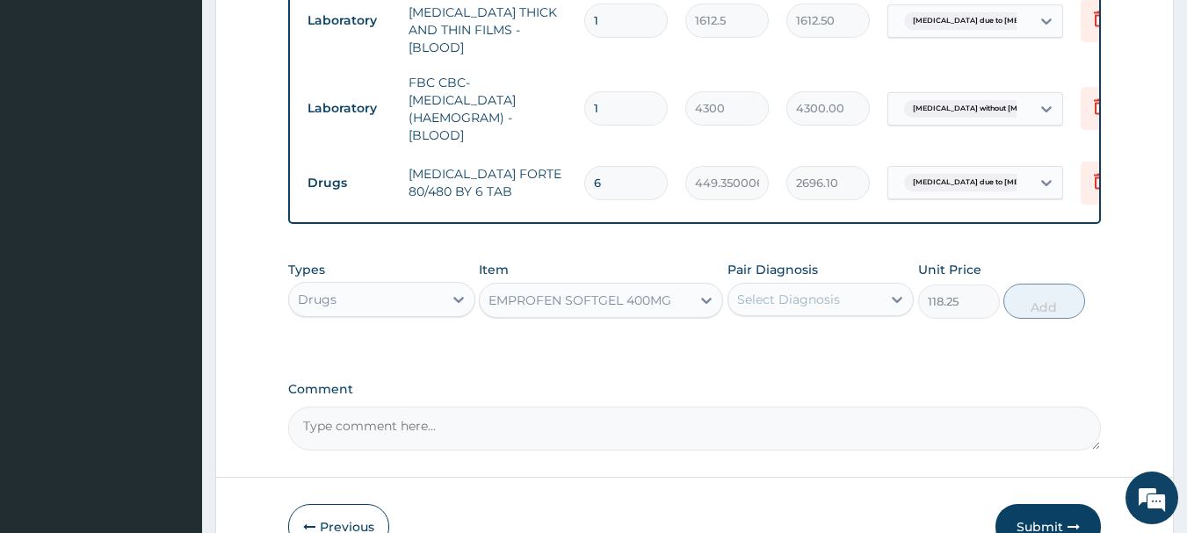
click at [799, 304] on div "Select Diagnosis" at bounding box center [805, 300] width 154 height 28
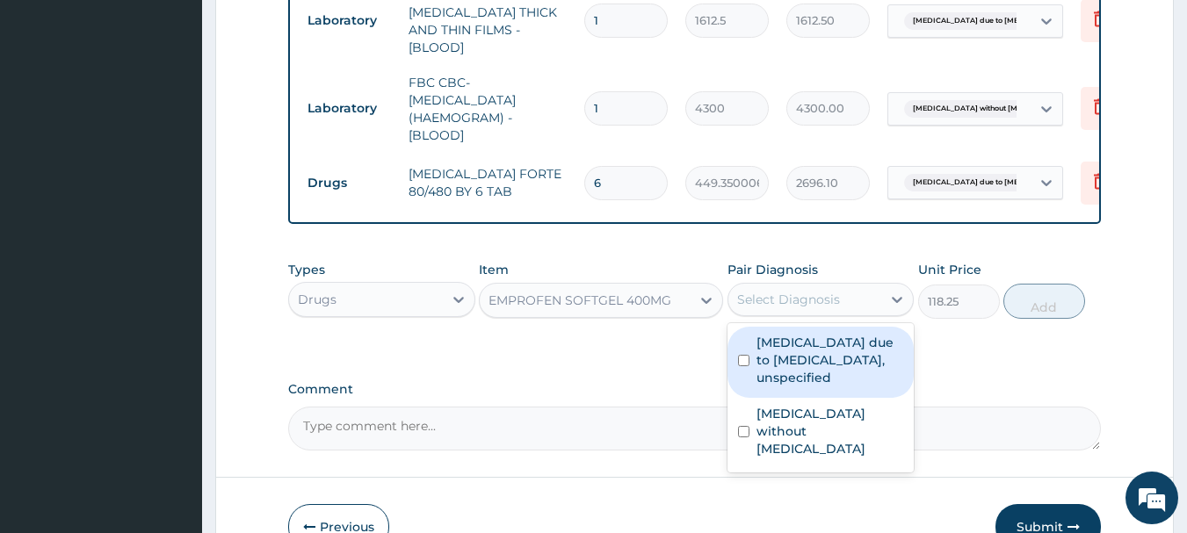
click at [766, 370] on label "Malaria due to Plasmodium falciparum, unspecified" at bounding box center [831, 360] width 148 height 53
checkbox input "true"
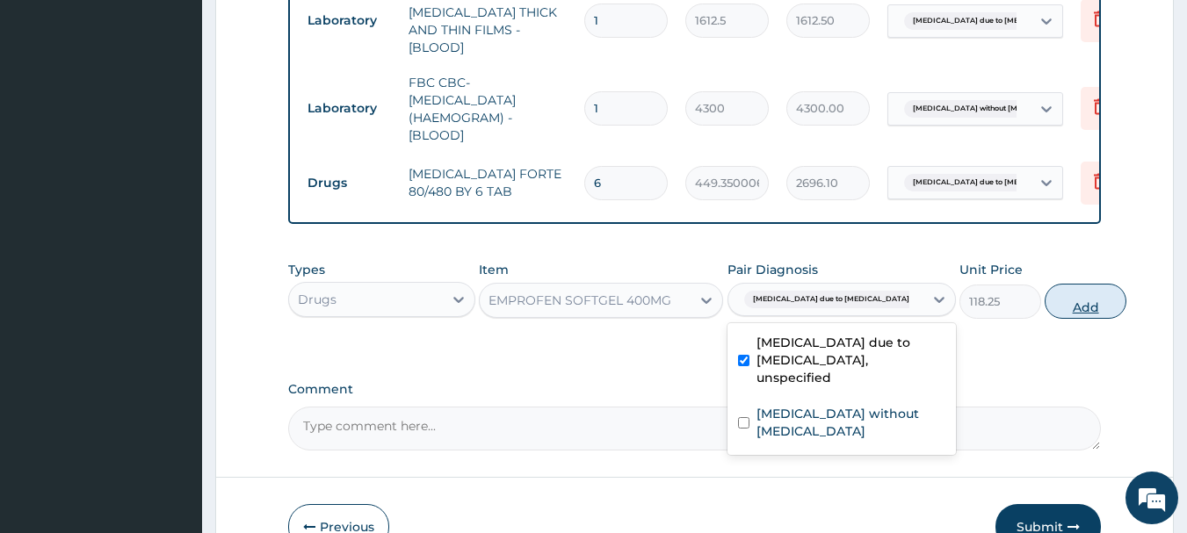
click at [1045, 301] on button "Add" at bounding box center [1086, 301] width 82 height 35
type input "0"
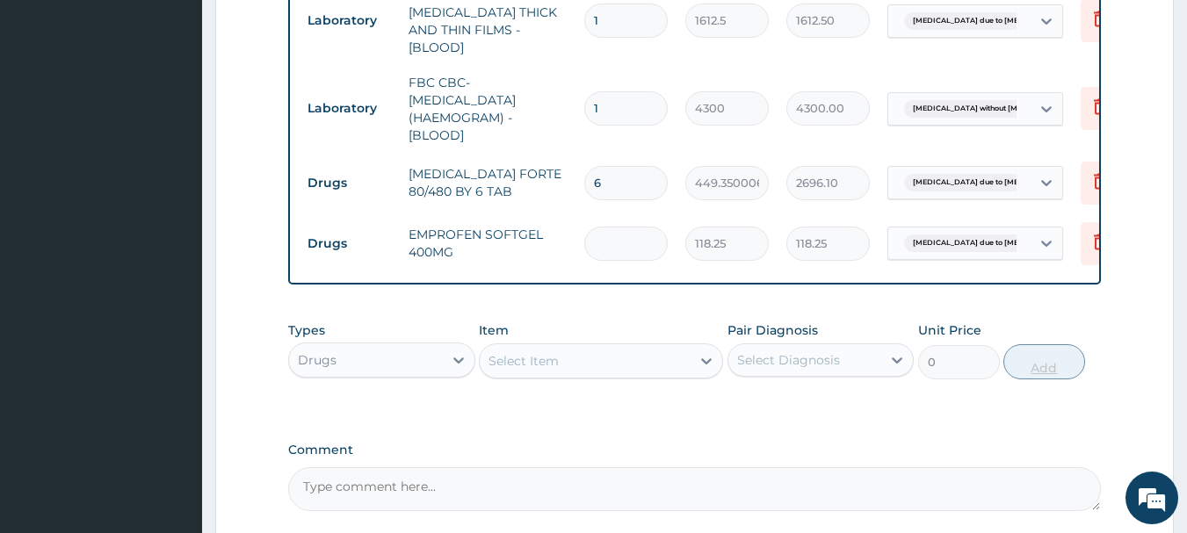
type input "0.00"
type input "9"
type input "1064.25"
type input "9"
click at [590, 358] on div "Select Item" at bounding box center [585, 361] width 211 height 28
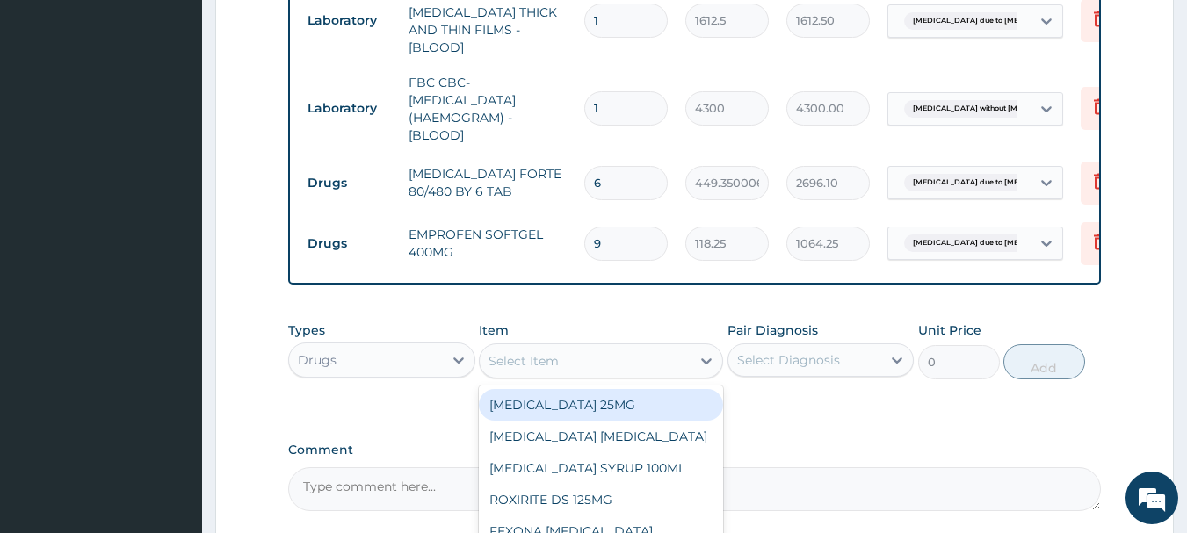
scroll to position [345, 0]
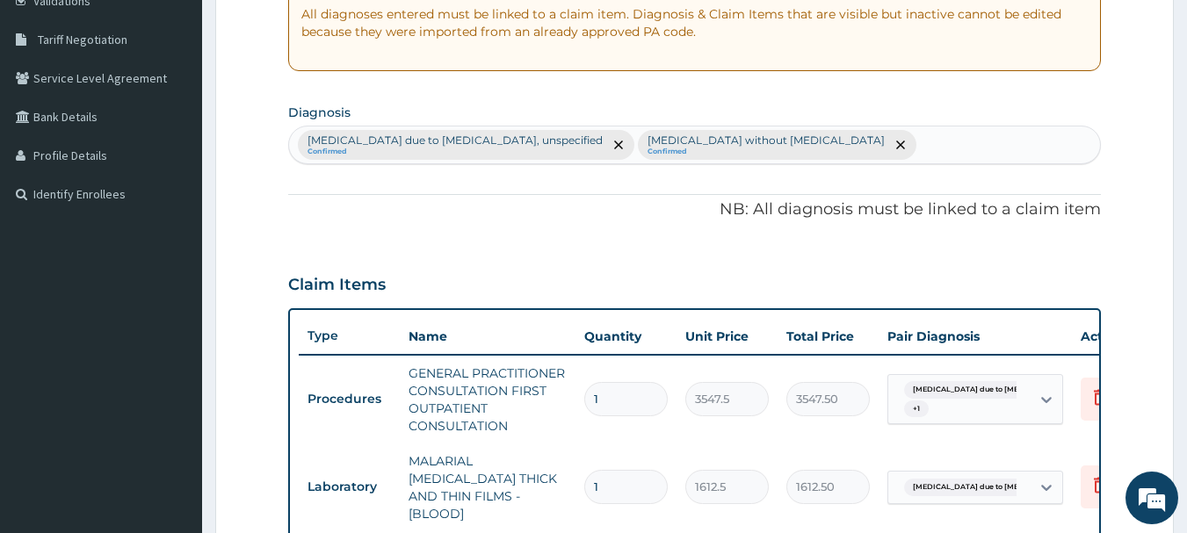
click at [872, 138] on div "Malaria due to Plasmodium falciparum, unspecified Confirmed Sepsis without sept…" at bounding box center [695, 145] width 812 height 37
type input "UPPER"
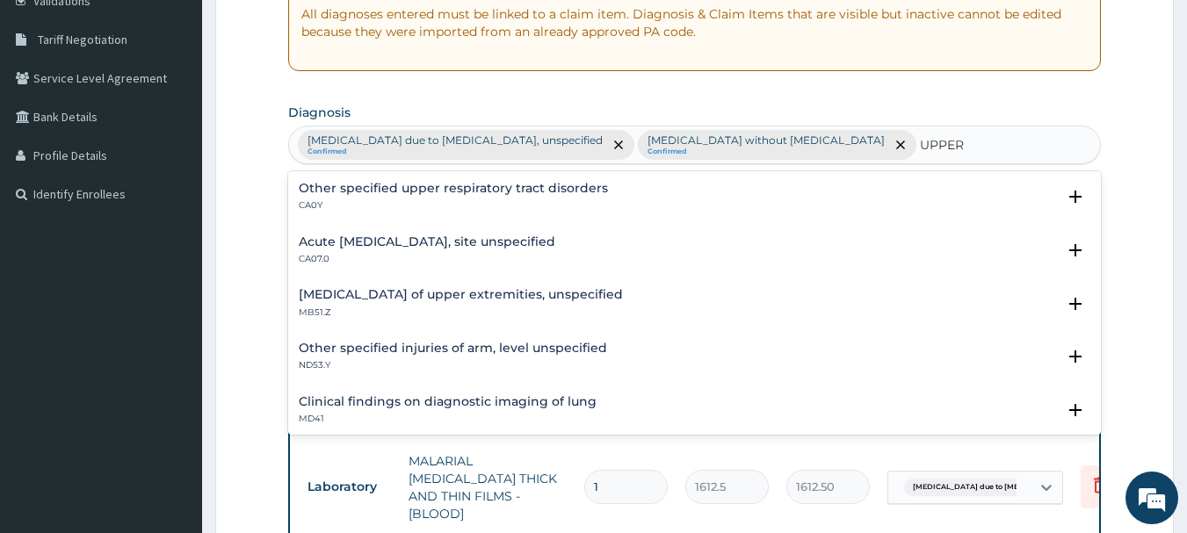
click at [426, 250] on div "Acute upper respiratory infection, site unspecified CA07.0" at bounding box center [427, 250] width 257 height 31
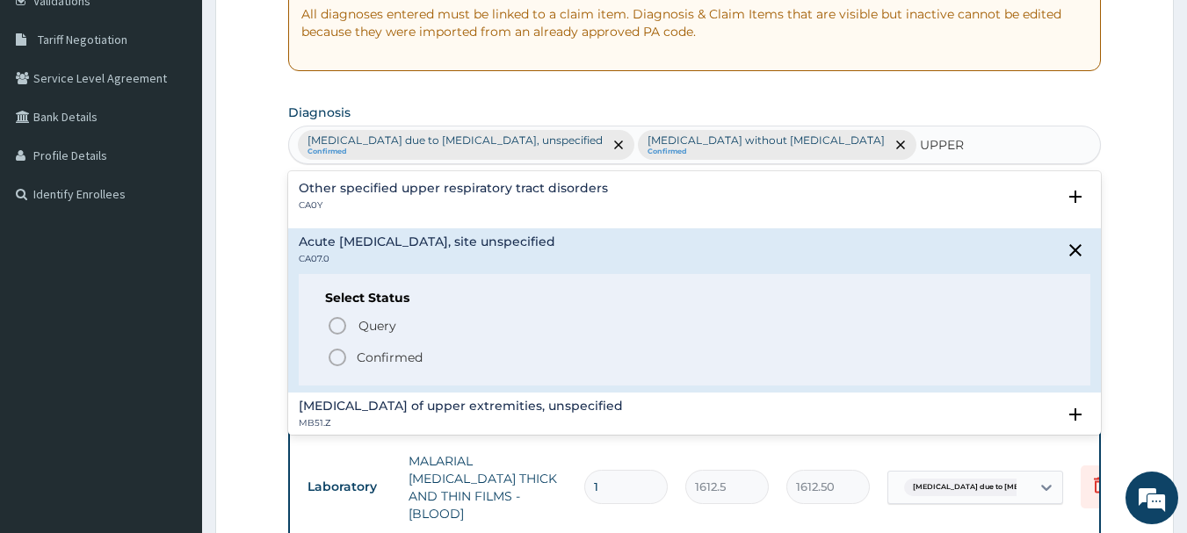
click at [338, 367] on icon "status option filled" at bounding box center [337, 357] width 21 height 21
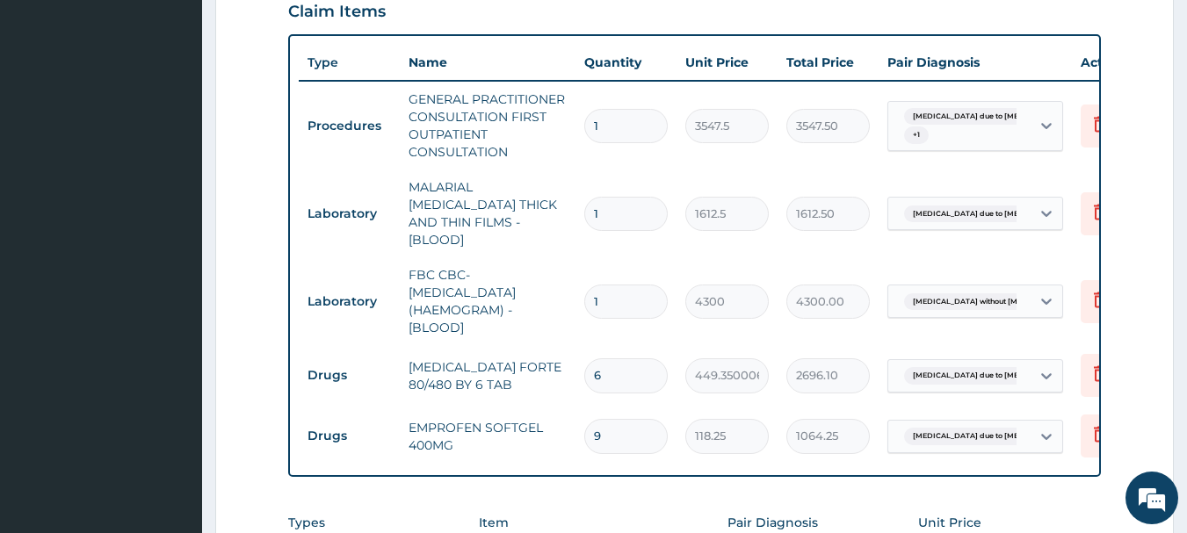
scroll to position [630, 0]
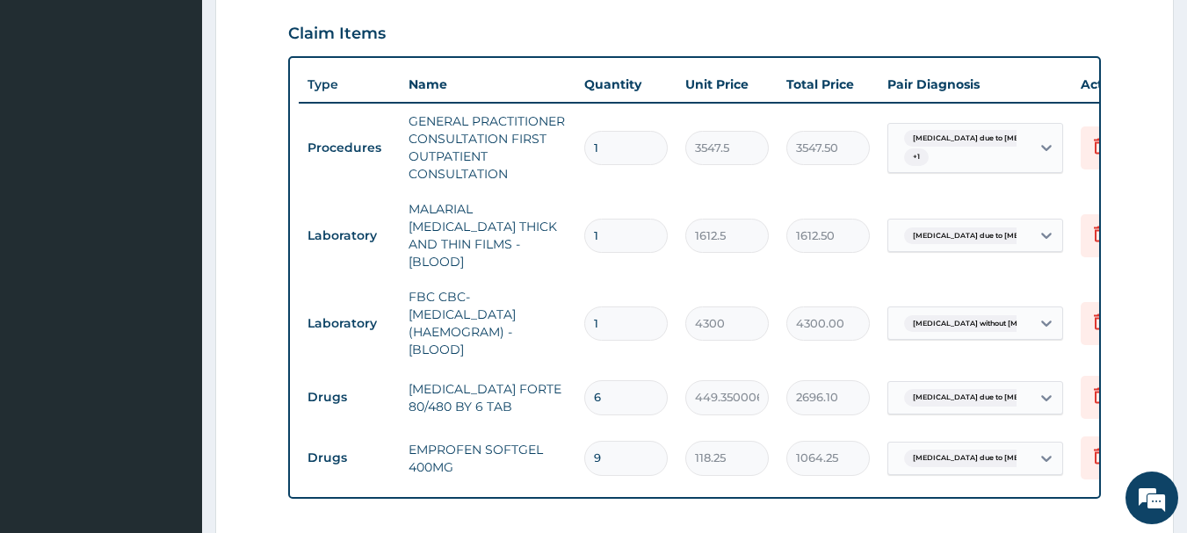
click at [980, 157] on div "Malaria due to Plasmodium falc... + 1" at bounding box center [957, 148] width 120 height 42
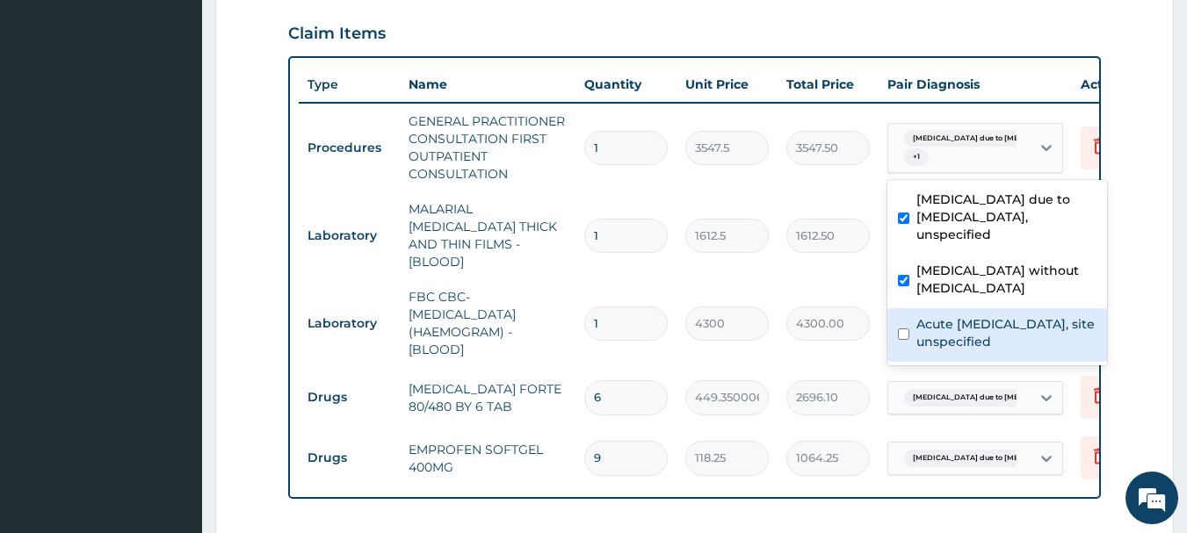
click at [908, 329] on input "checkbox" at bounding box center [903, 334] width 11 height 11
checkbox input "true"
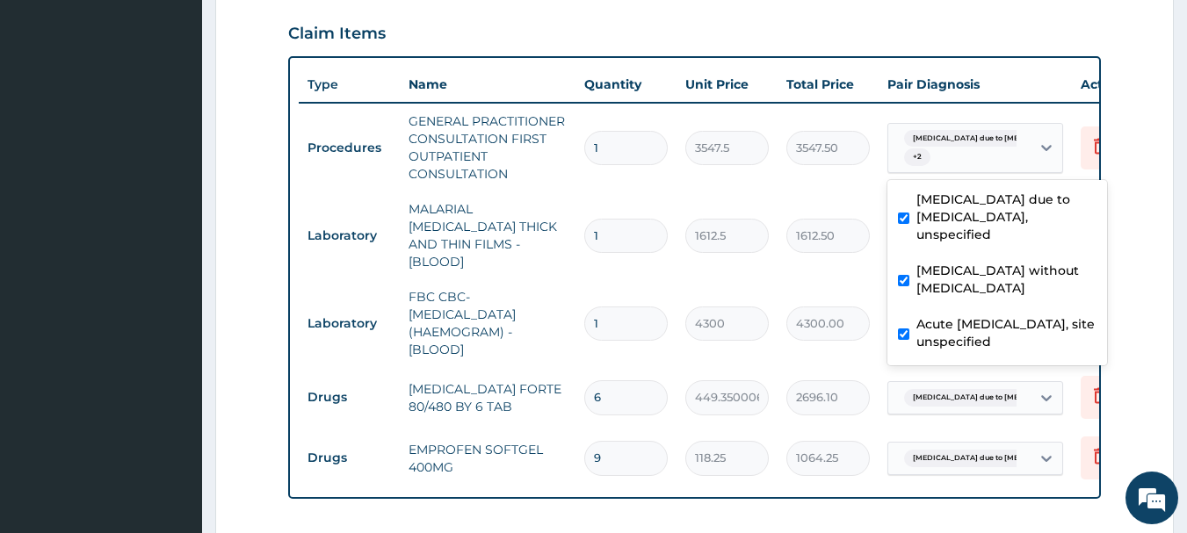
click at [1140, 328] on form "Step 2 of 2 PA Code / Prescription Code Enter Code(Secondary Care Only) Encount…" at bounding box center [694, 157] width 959 height 1389
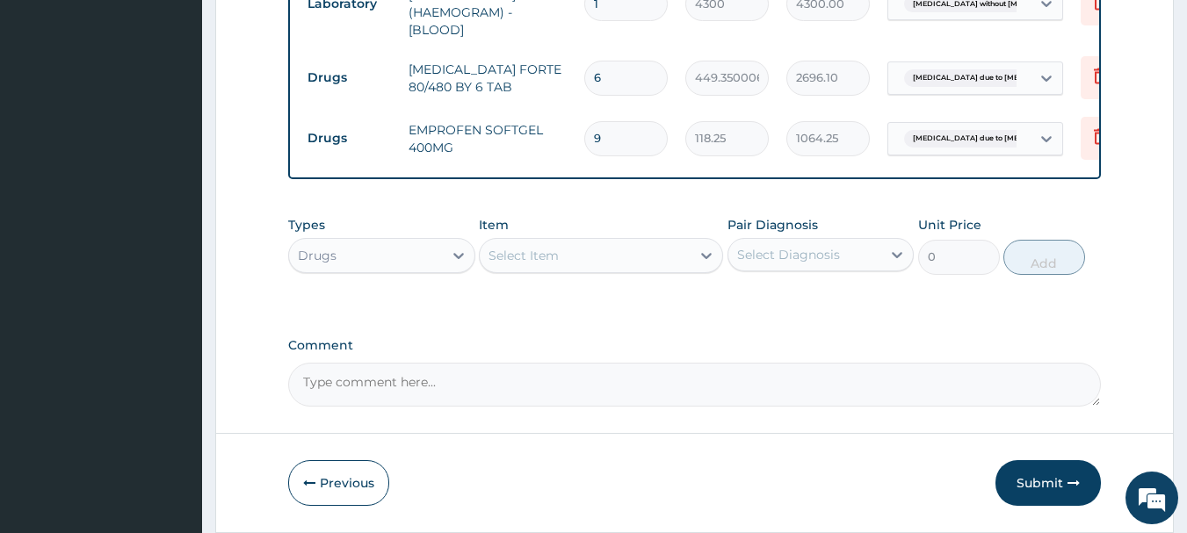
scroll to position [1003, 0]
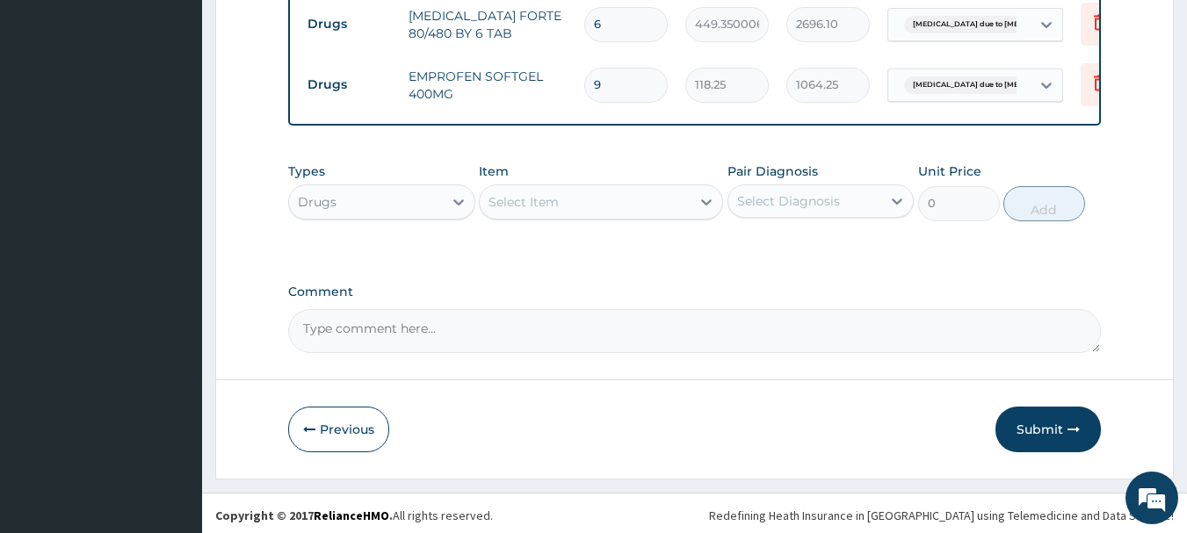
click at [635, 208] on div "Select Item" at bounding box center [585, 202] width 211 height 28
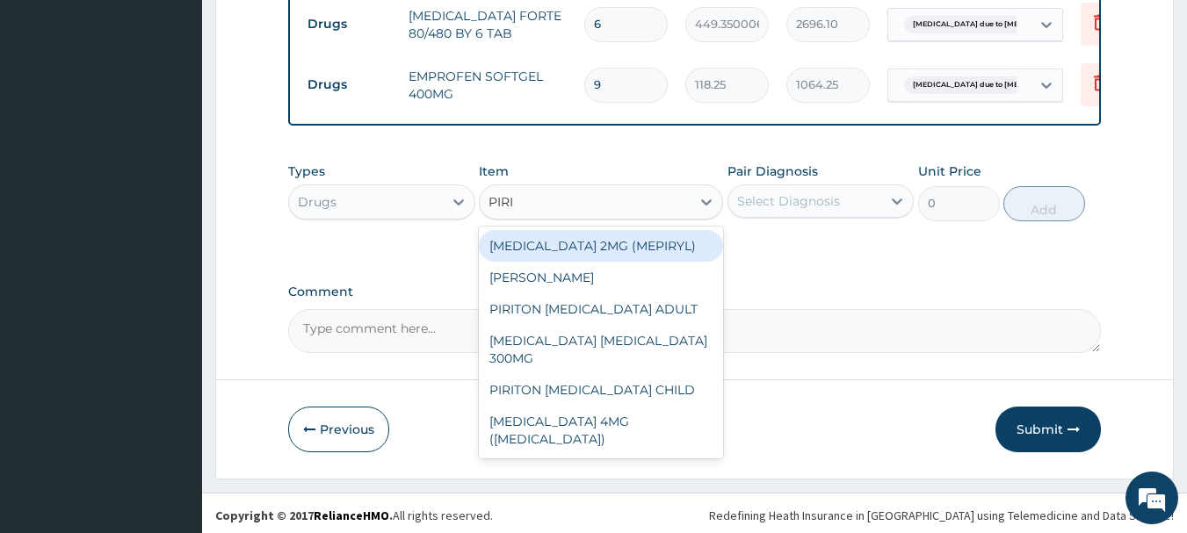
type input "PIRIT"
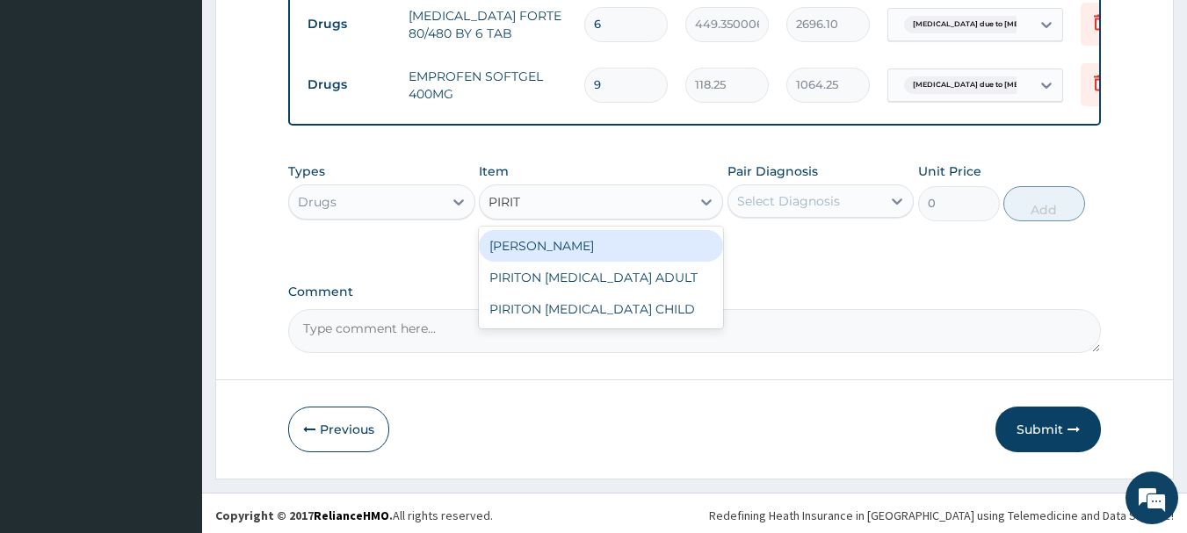
click at [622, 247] on div "PIRITON TAB EVANS" at bounding box center [601, 246] width 244 height 32
type input "23.64999961853027"
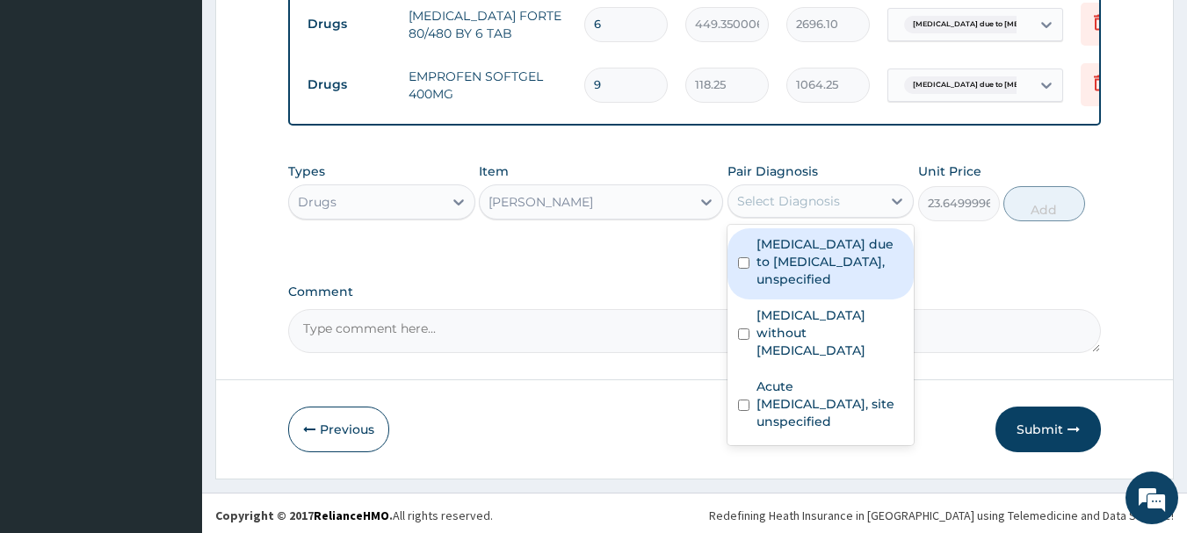
click at [779, 207] on div "Select Diagnosis" at bounding box center [805, 201] width 154 height 28
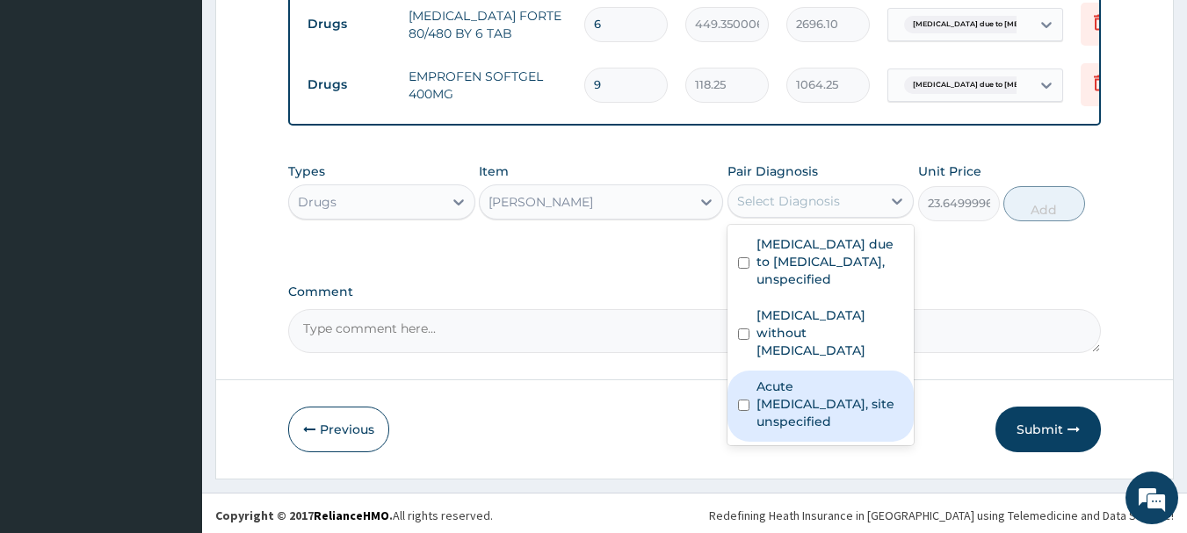
click at [776, 371] on div "Acute upper respiratory infection, site unspecified" at bounding box center [821, 406] width 187 height 71
checkbox input "true"
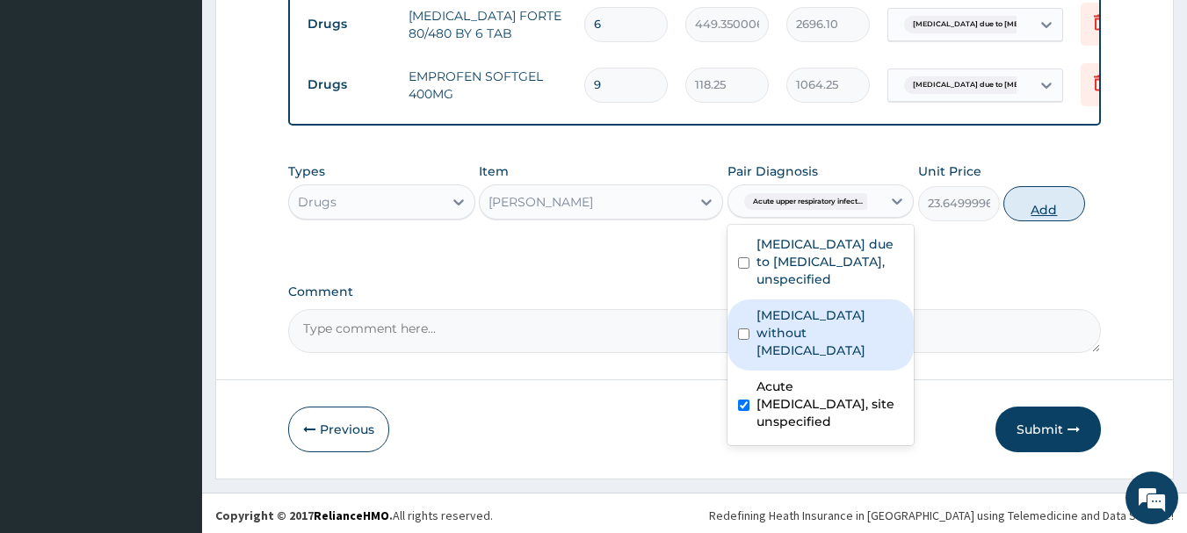
click at [1056, 199] on button "Add" at bounding box center [1044, 203] width 82 height 35
type input "0"
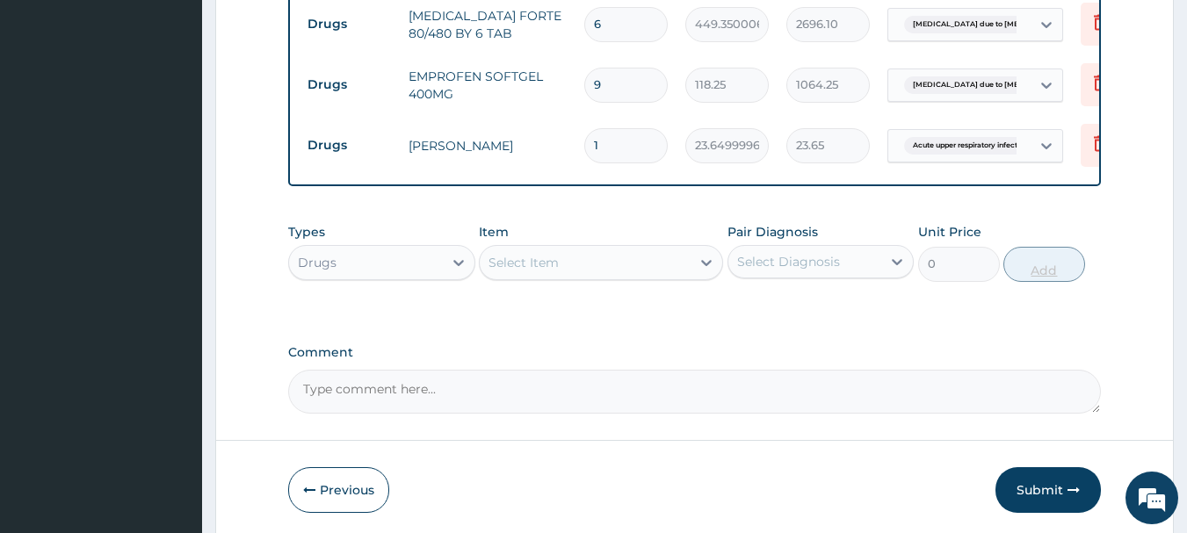
type input "0.00"
type input "5"
type input "118.25"
type input "5"
click at [1024, 483] on button "Submit" at bounding box center [1048, 490] width 105 height 46
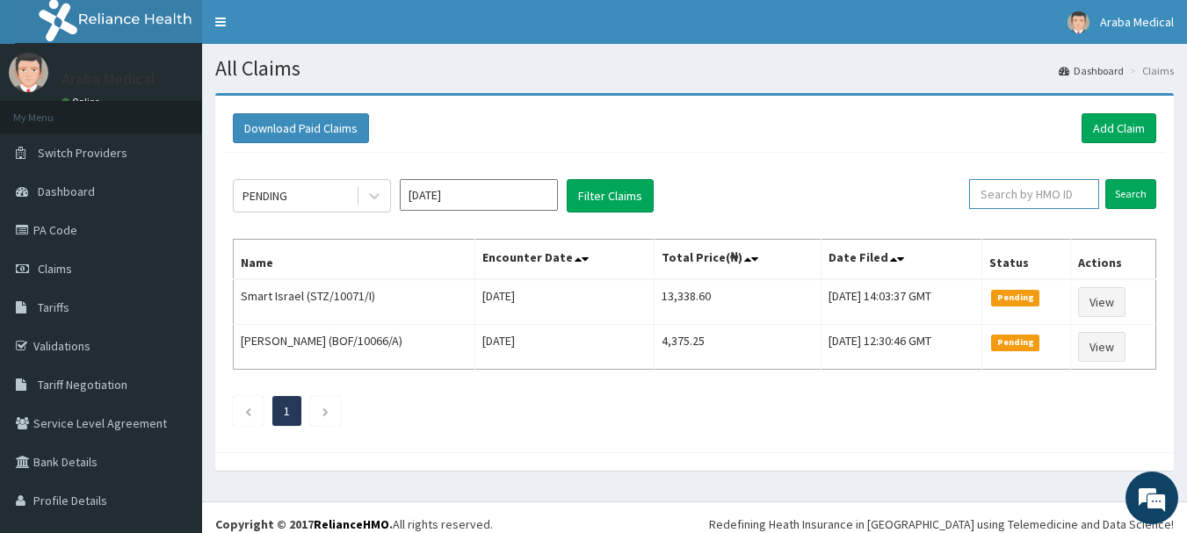
click at [1054, 198] on input "text" at bounding box center [1034, 194] width 130 height 30
type input "RET/23287/A"
click at [1111, 207] on input "Search" at bounding box center [1130, 194] width 51 height 30
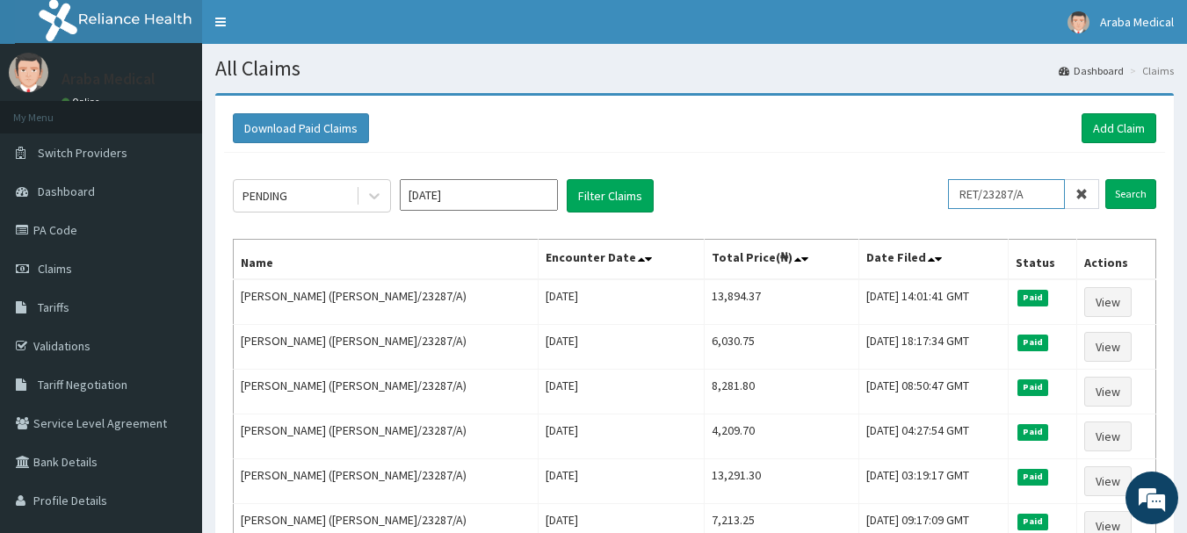
click at [1013, 201] on input "RET/23287/A" at bounding box center [1006, 194] width 117 height 30
click at [1105, 121] on link "Add Claim" at bounding box center [1119, 128] width 75 height 30
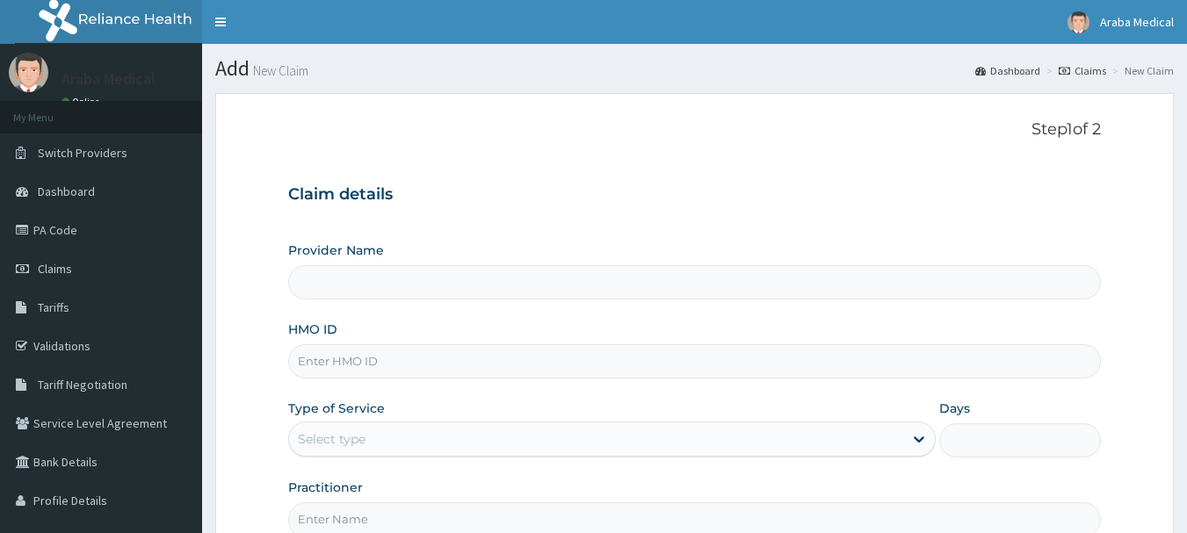
click at [359, 351] on input "HMO ID" at bounding box center [695, 361] width 814 height 34
paste input "RET/23287/A"
type input "RET/23287/A"
type input "Araba Medical Centre"
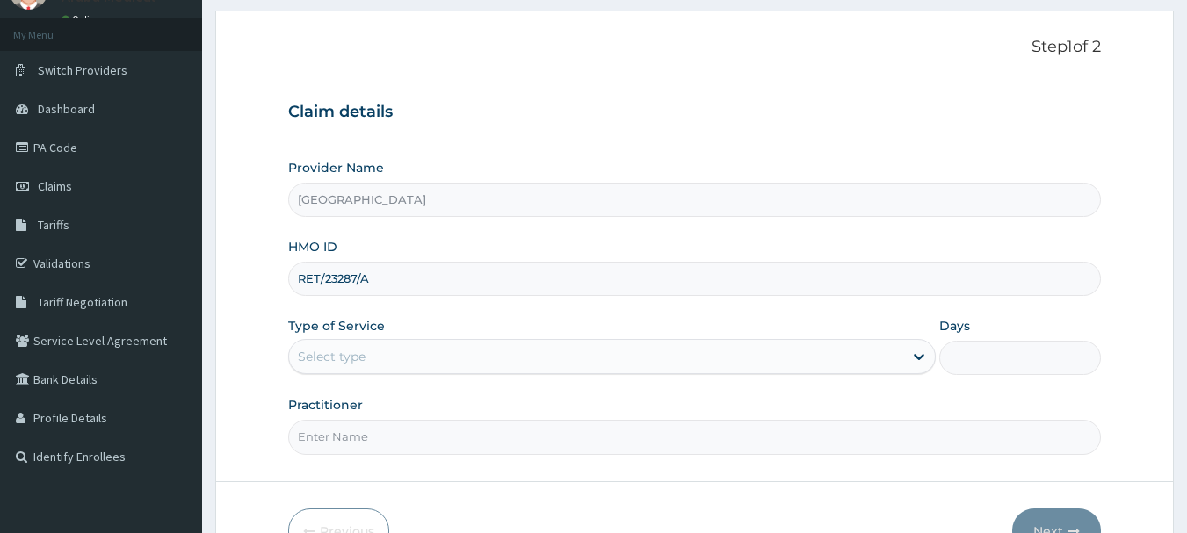
scroll to position [103, 0]
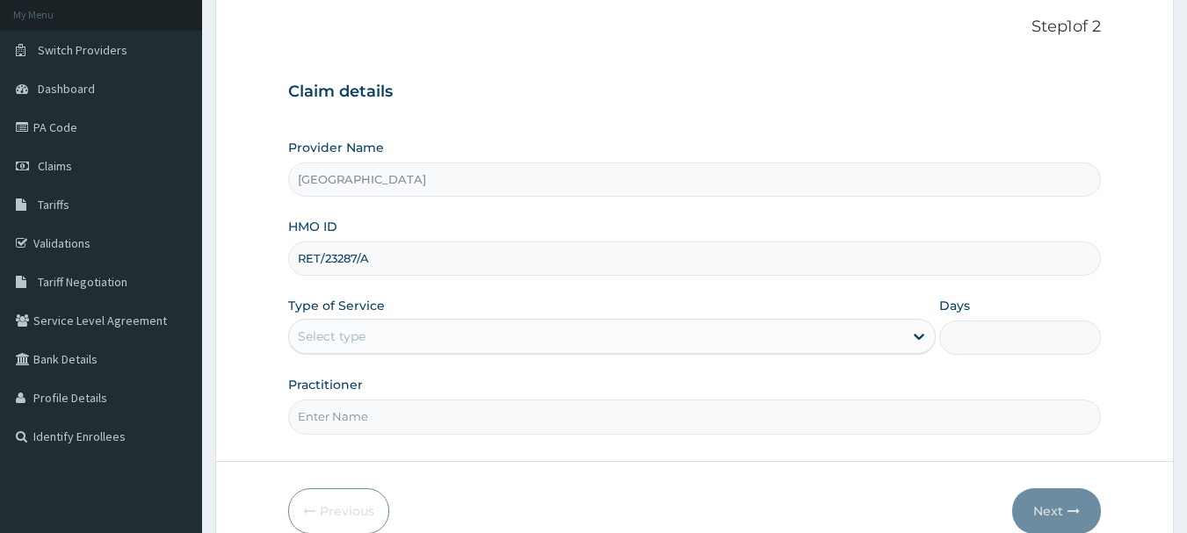
type input "RET/23287/A"
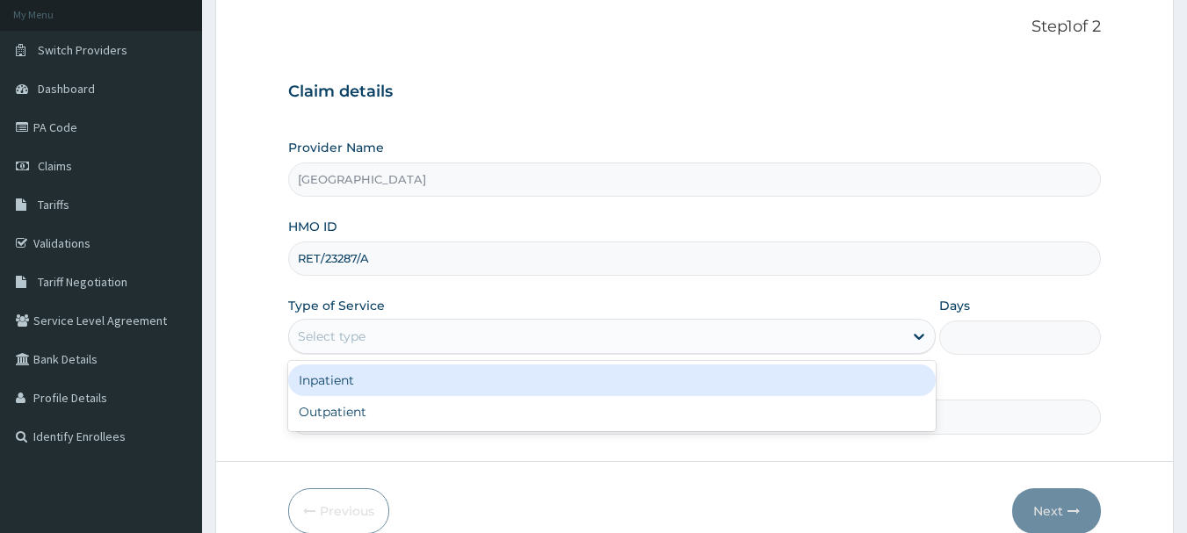
click at [745, 337] on div "Select type" at bounding box center [596, 336] width 614 height 28
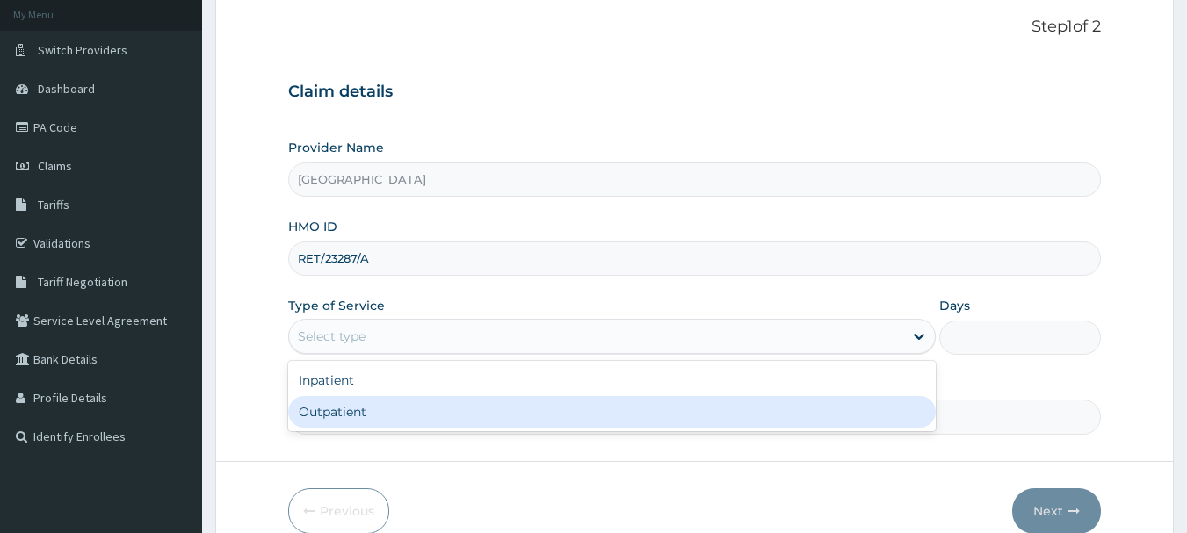
click at [648, 419] on div "Outpatient" at bounding box center [612, 412] width 648 height 32
type input "1"
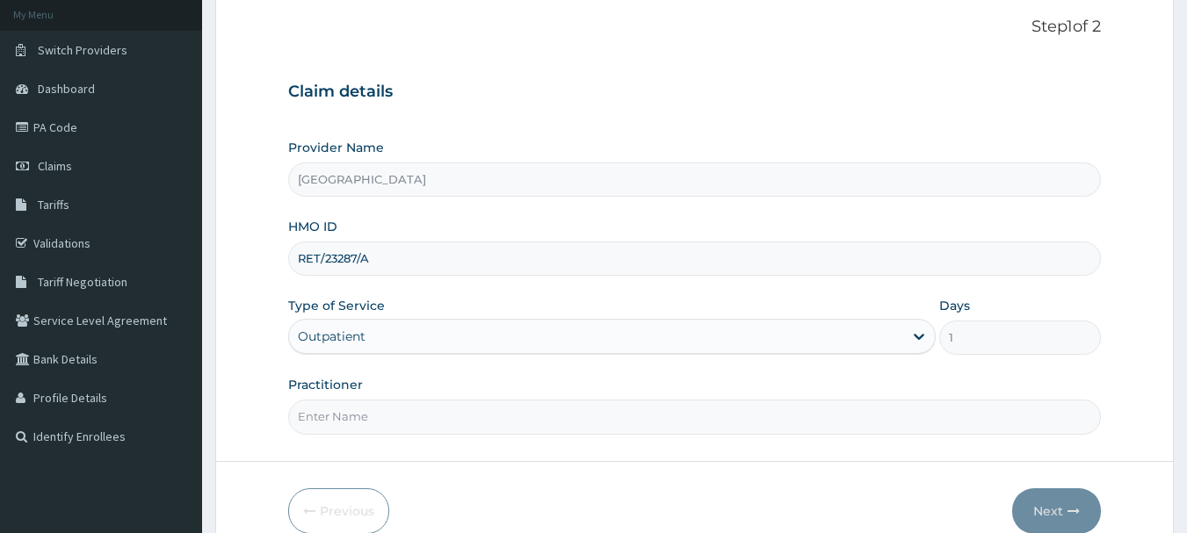
click at [632, 424] on input "Practitioner" at bounding box center [695, 417] width 814 height 34
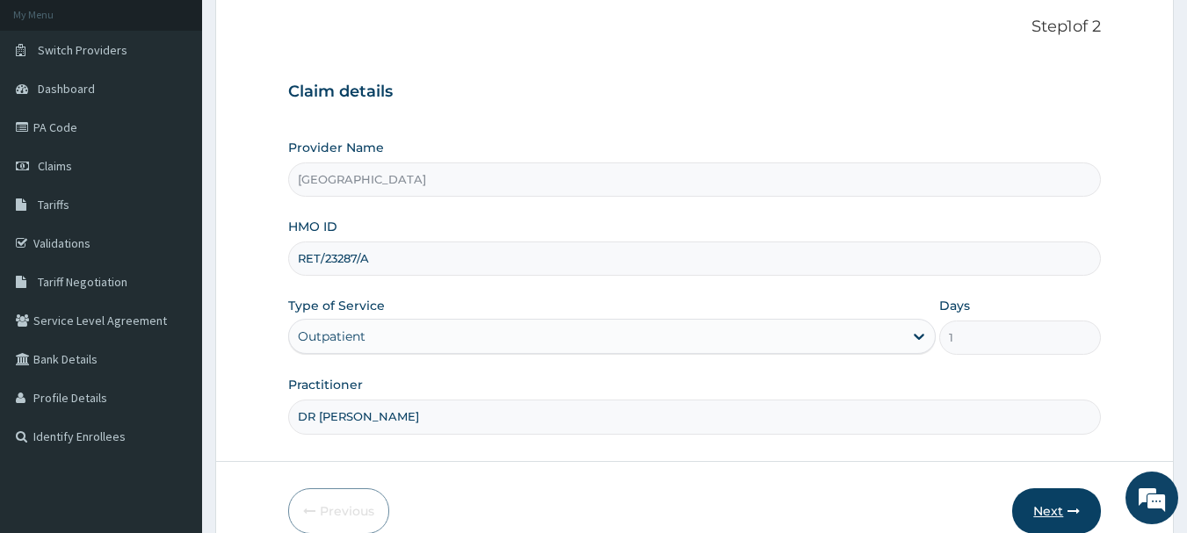
type input "DR EBENEZER"
click at [1040, 512] on button "Next" at bounding box center [1056, 512] width 89 height 46
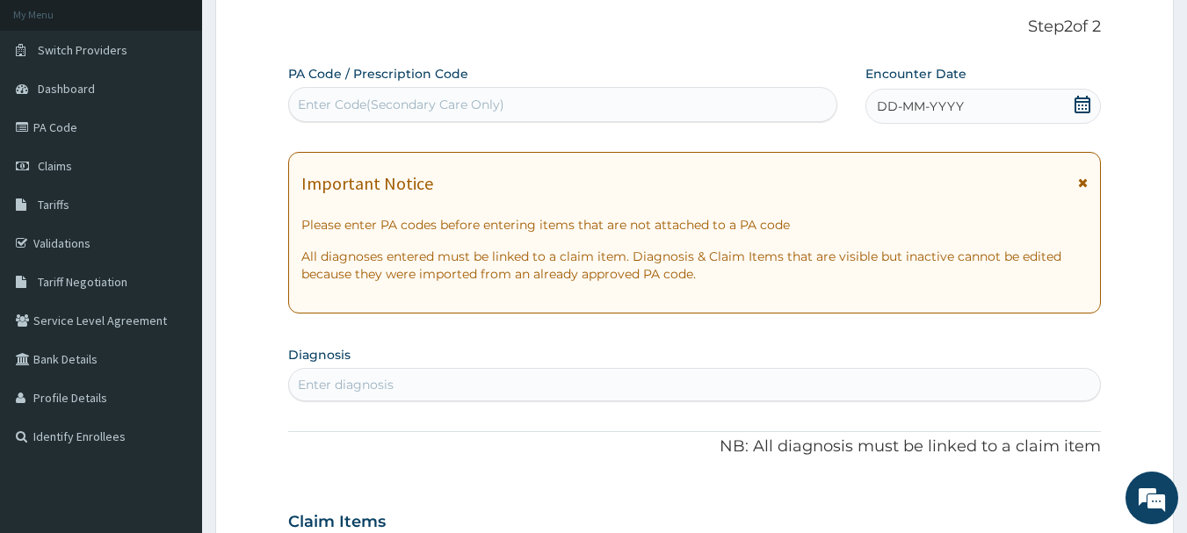
scroll to position [0, 0]
click at [1082, 106] on icon at bounding box center [1083, 105] width 18 height 18
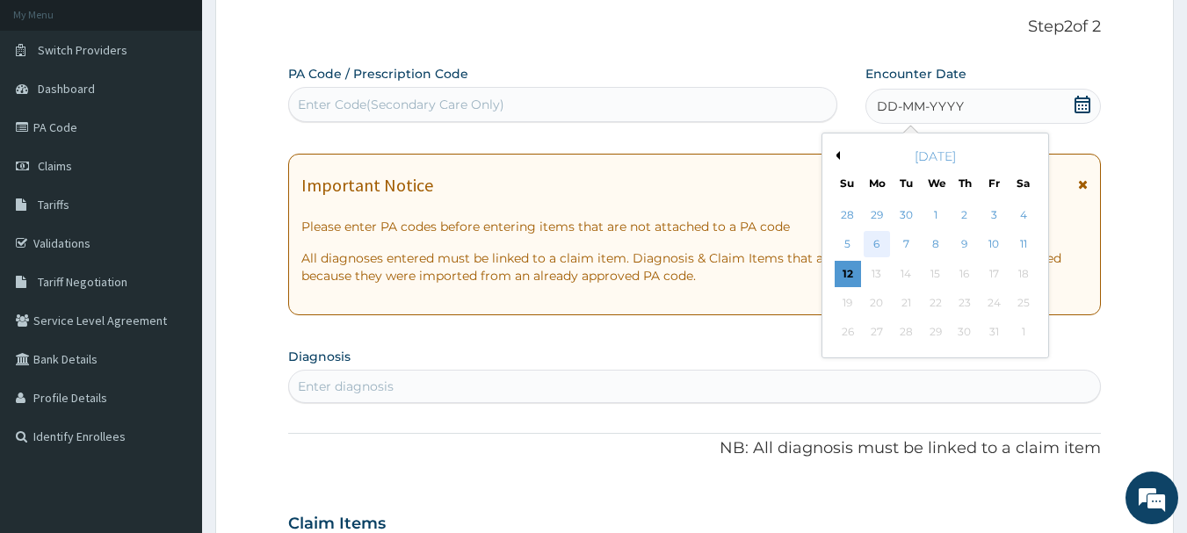
click at [876, 242] on div "6" at bounding box center [877, 245] width 26 height 26
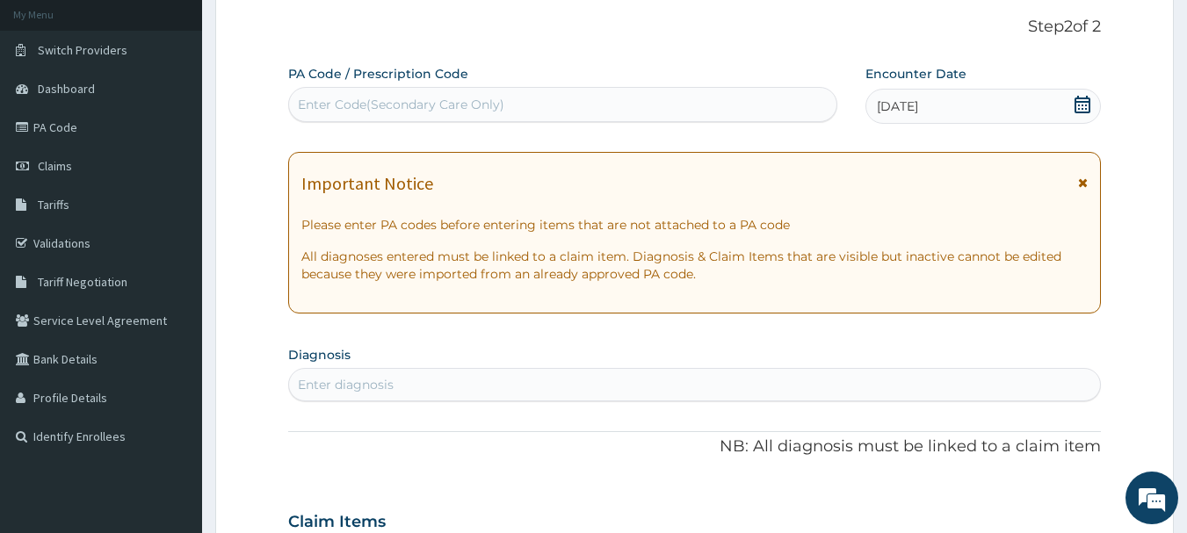
click at [613, 100] on div "Enter Code(Secondary Care Only)" at bounding box center [563, 105] width 548 height 28
type input "PA/E52F7B"
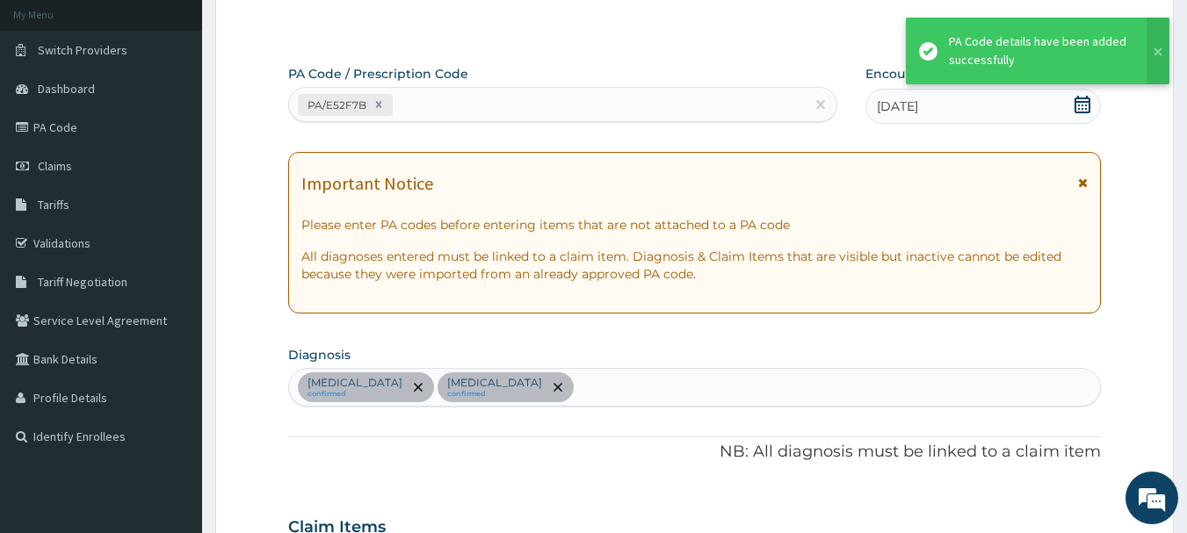
scroll to position [465, 0]
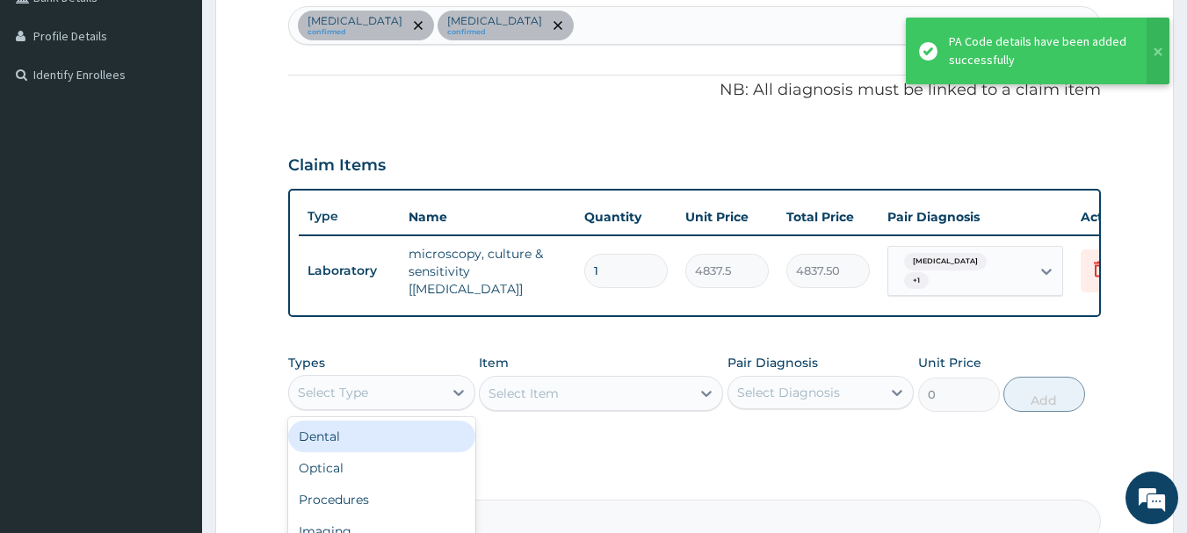
click at [431, 397] on div "Select Type" at bounding box center [366, 393] width 154 height 28
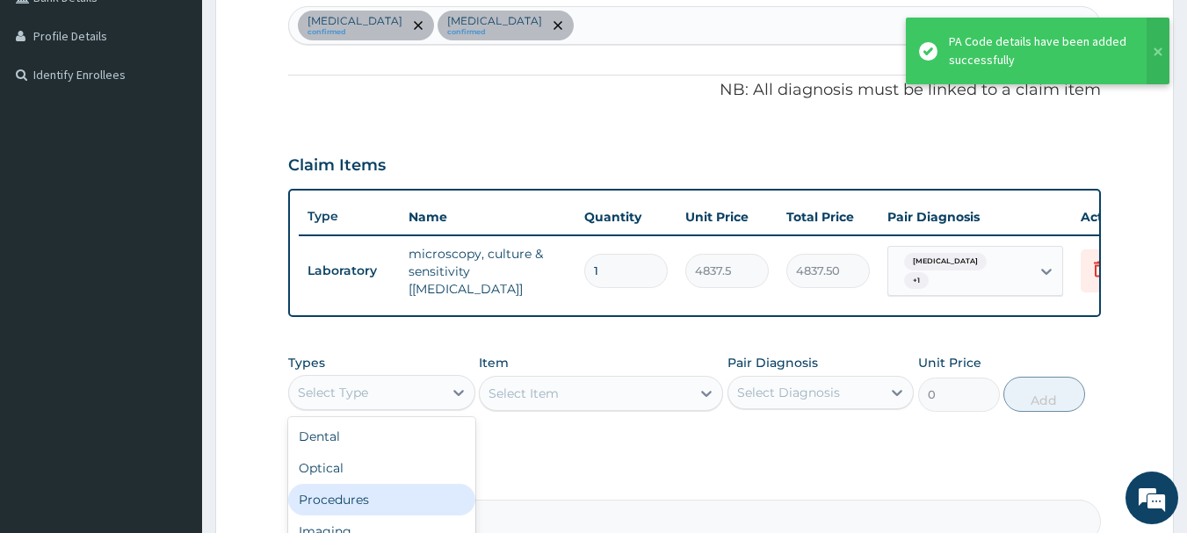
click at [370, 494] on div "Procedures" at bounding box center [381, 500] width 187 height 32
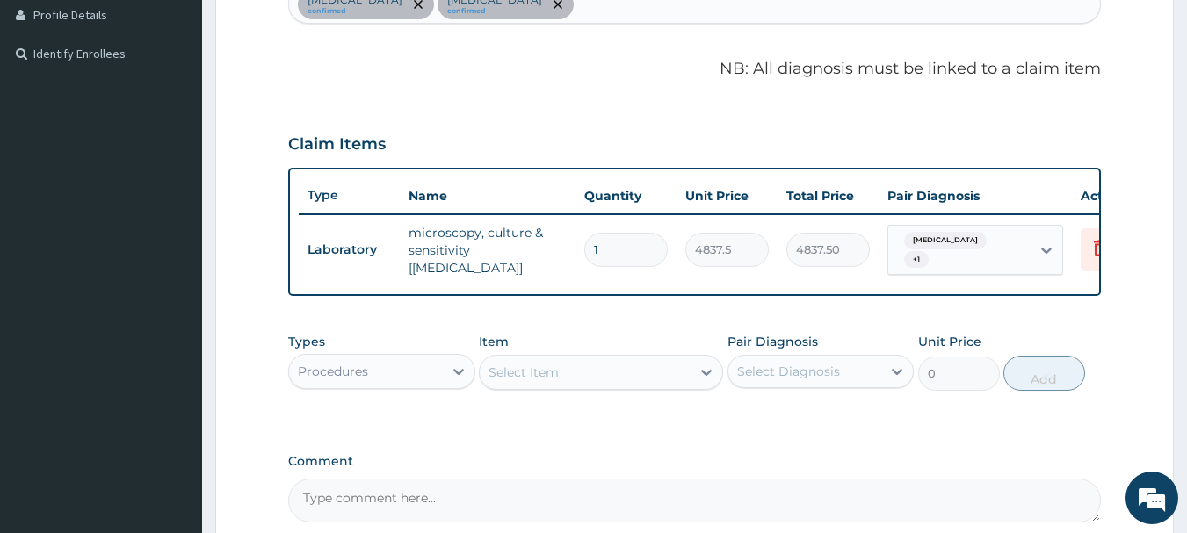
scroll to position [551, 0]
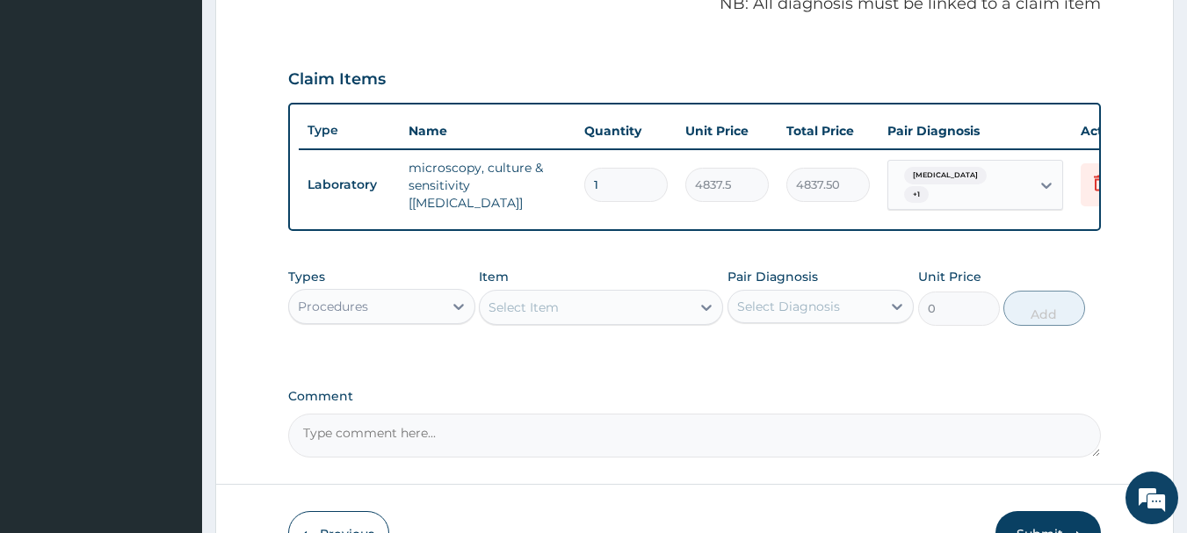
click at [578, 308] on div "Select Item" at bounding box center [585, 307] width 211 height 28
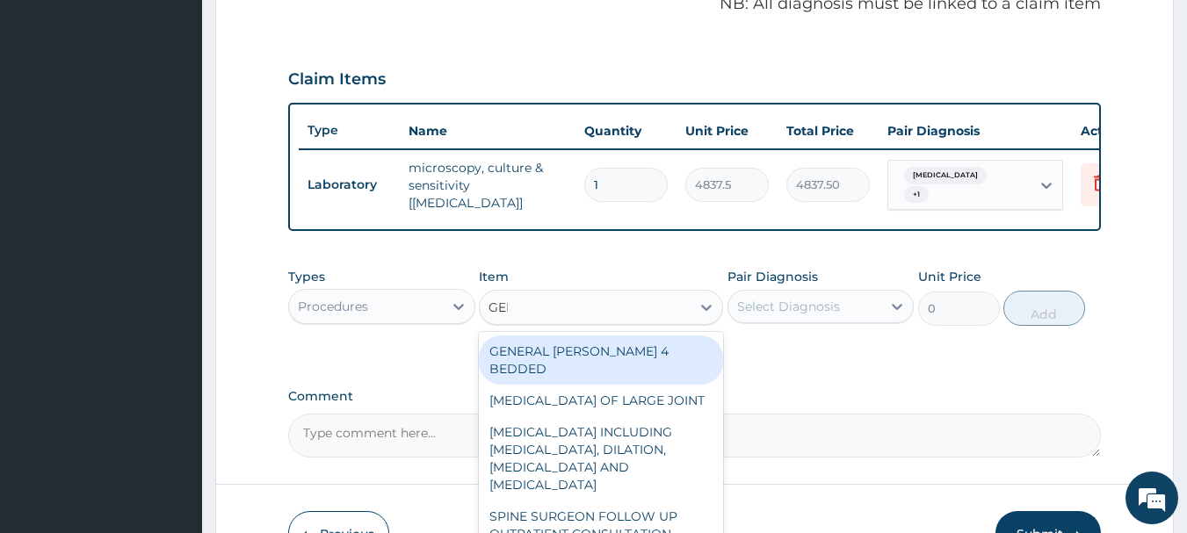
type input "GENE"
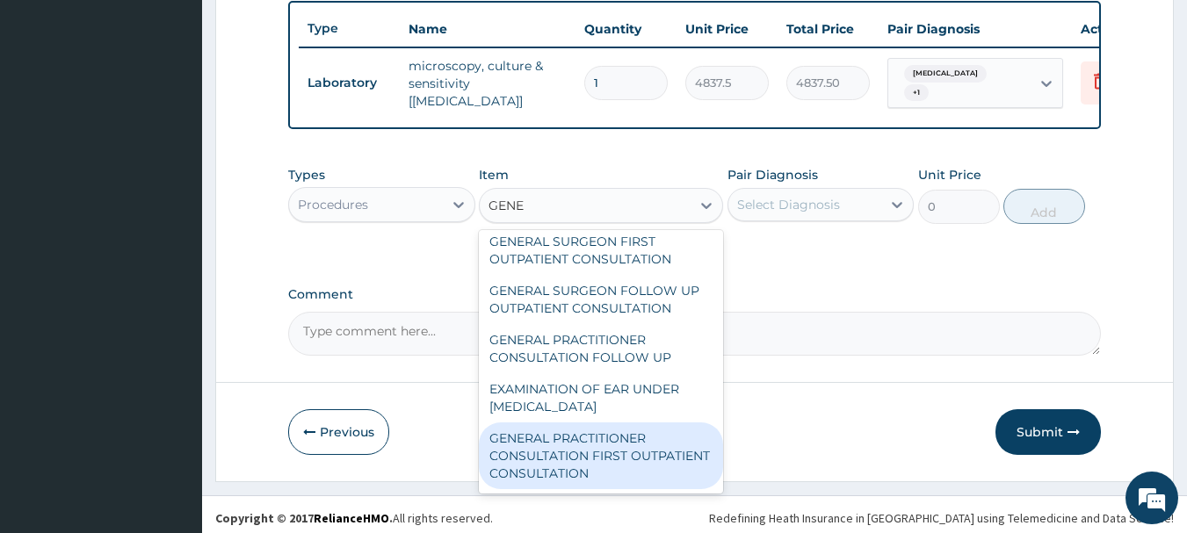
scroll to position [663, 0]
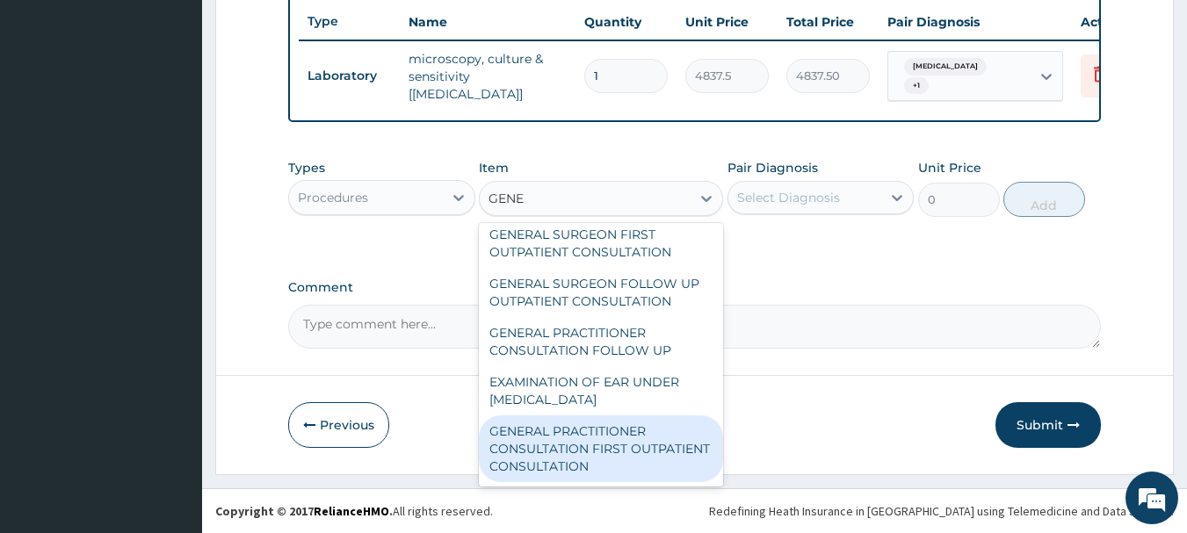
type input "3547.5"
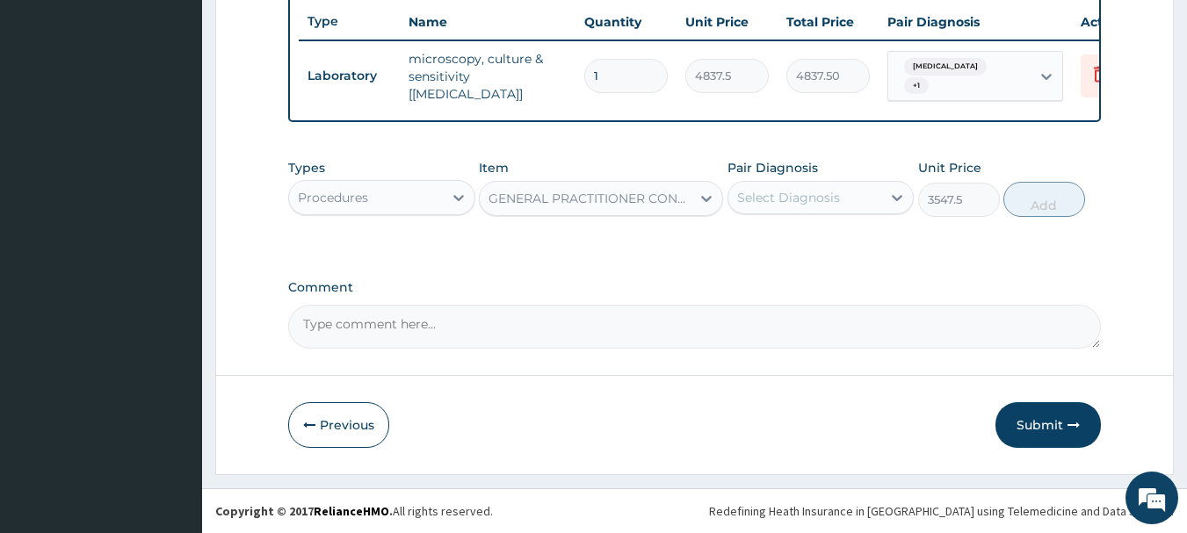
click at [810, 200] on div "Select Diagnosis" at bounding box center [788, 198] width 103 height 18
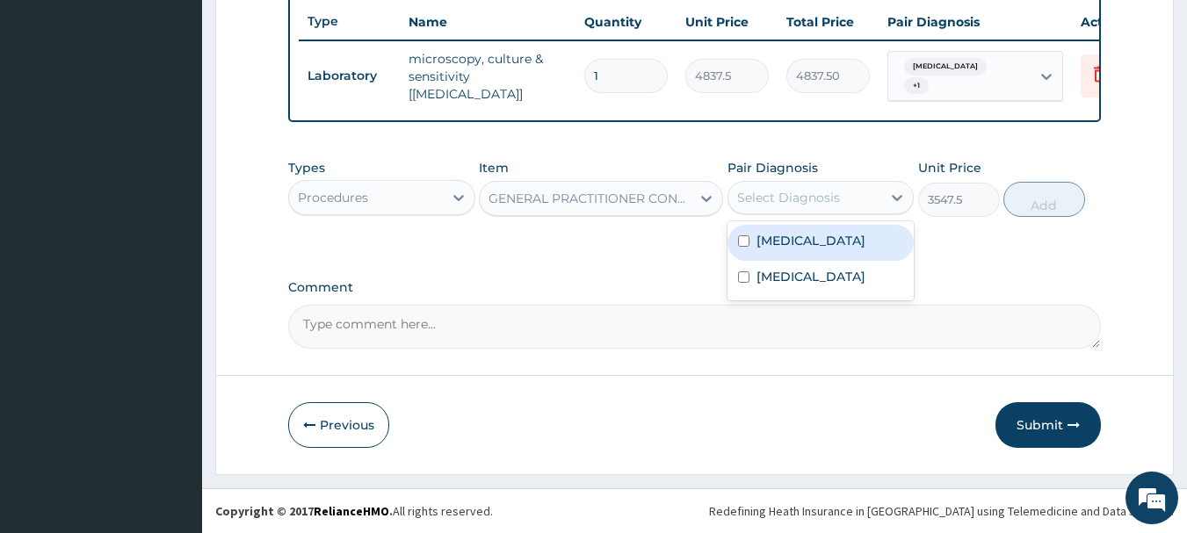
click at [796, 250] on div "Dry cough" at bounding box center [821, 243] width 187 height 36
checkbox input "true"
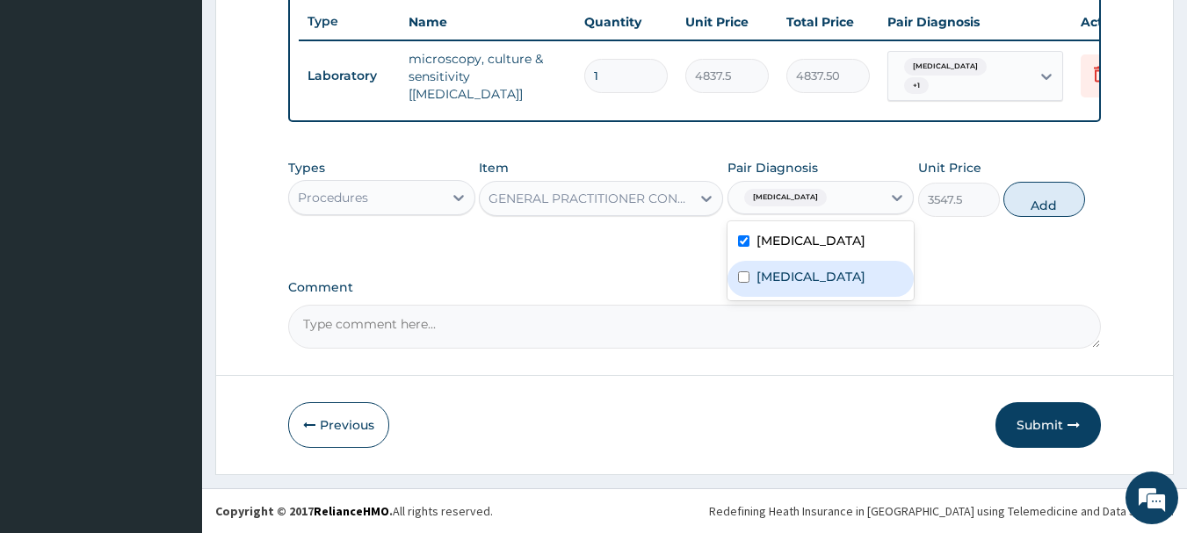
click at [800, 278] on label "Upper respiratory infection" at bounding box center [811, 277] width 109 height 18
checkbox input "true"
click at [1058, 203] on button "Add" at bounding box center [1044, 199] width 82 height 35
type input "0"
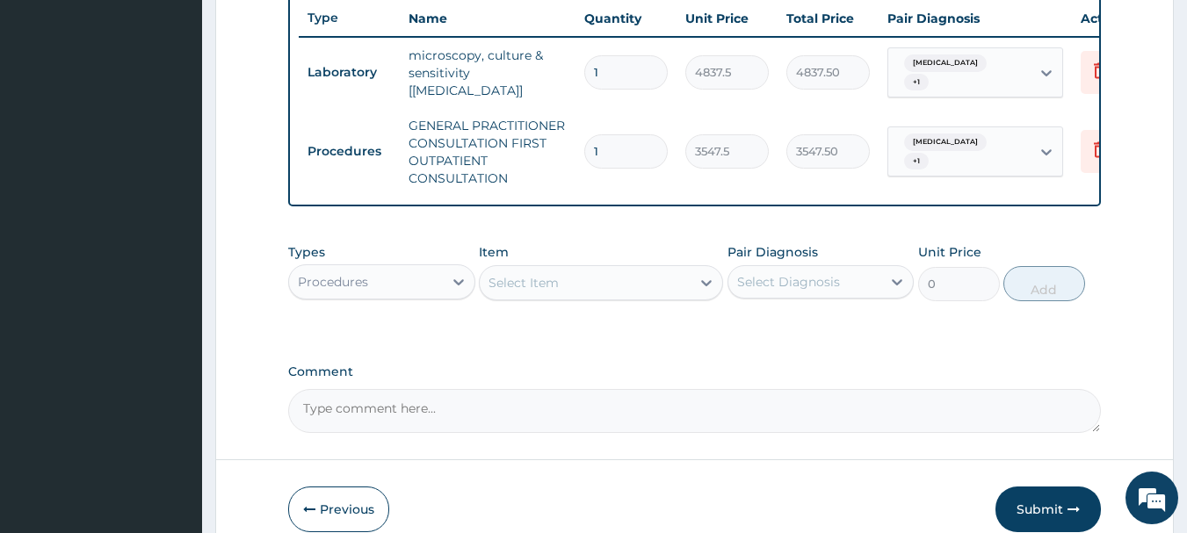
scroll to position [751, 0]
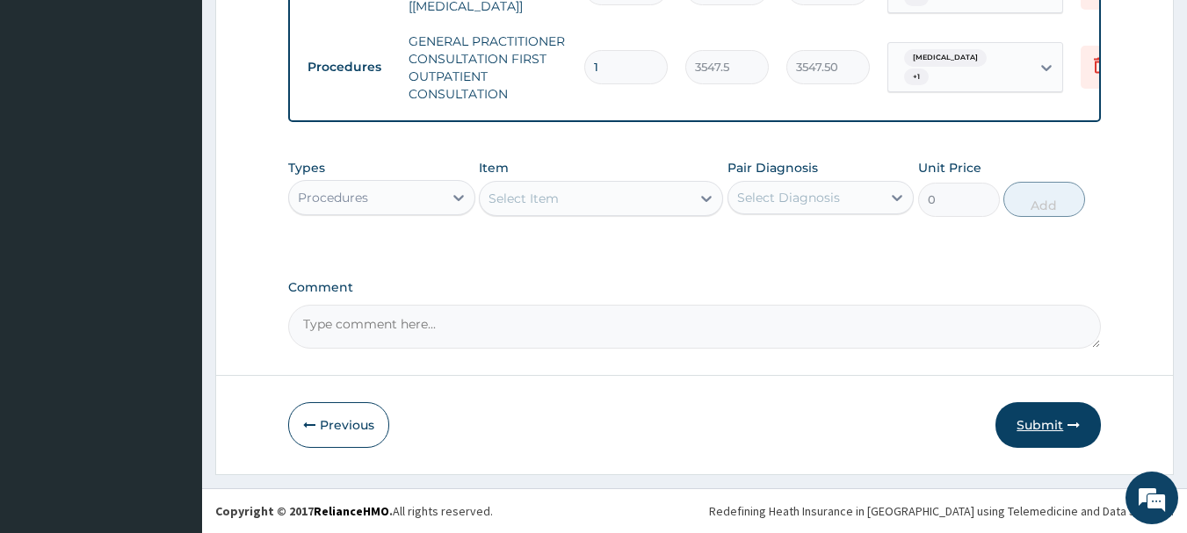
click at [1036, 431] on button "Submit" at bounding box center [1048, 425] width 105 height 46
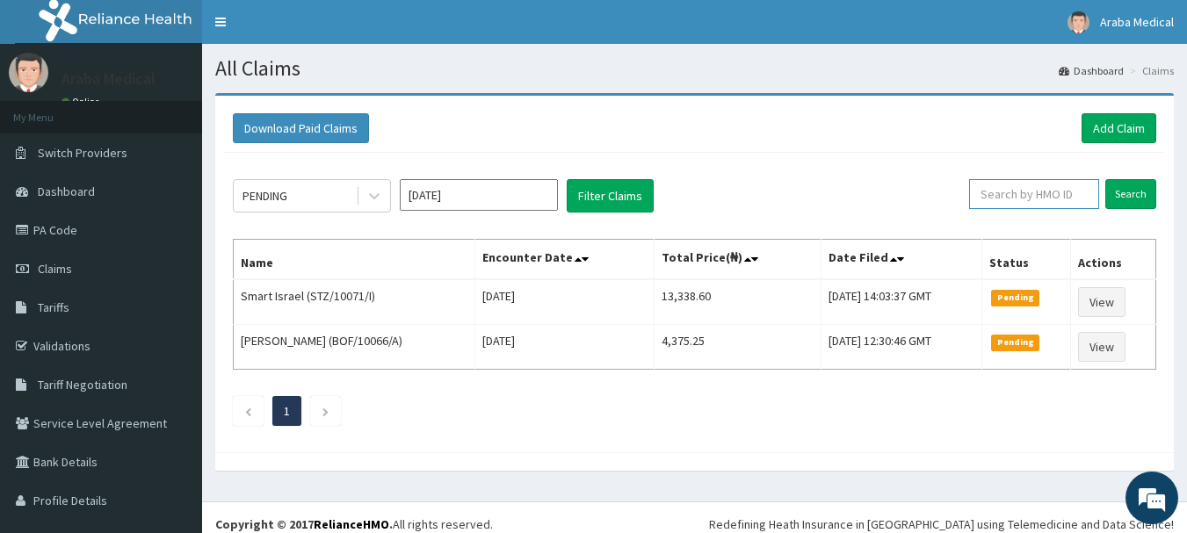
click at [1030, 197] on input "text" at bounding box center [1034, 194] width 130 height 30
click at [1012, 196] on input "text" at bounding box center [1034, 194] width 130 height 30
type input "NRN/10029/F"
click at [1118, 195] on input "Search" at bounding box center [1130, 194] width 51 height 30
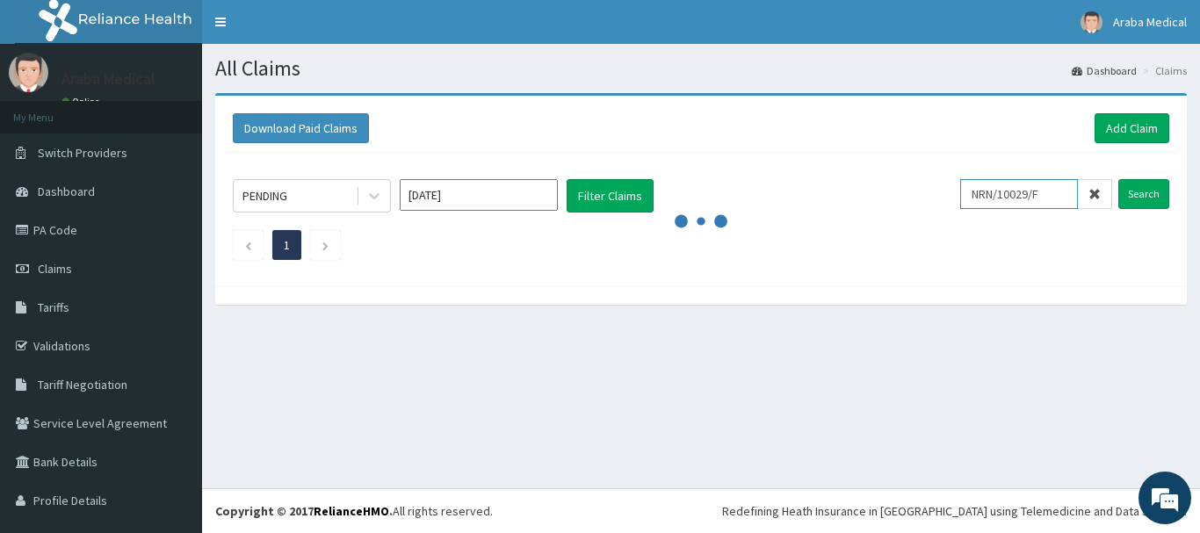
click at [1003, 195] on input "NRN/10029/F" at bounding box center [1019, 194] width 118 height 30
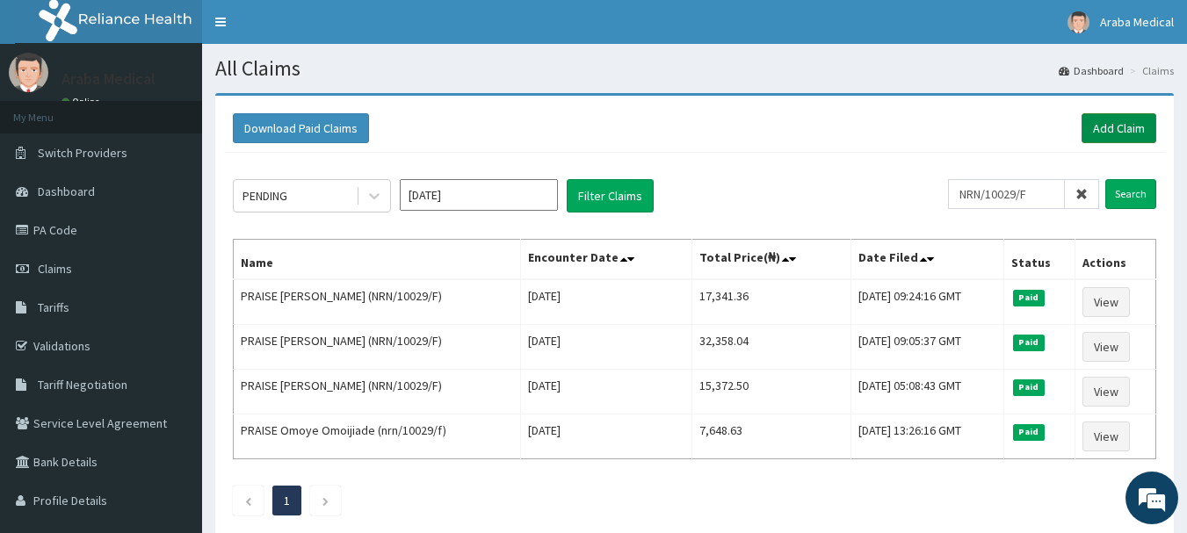
click at [1119, 125] on link "Add Claim" at bounding box center [1119, 128] width 75 height 30
click at [1105, 133] on link "Add Claim" at bounding box center [1119, 128] width 75 height 30
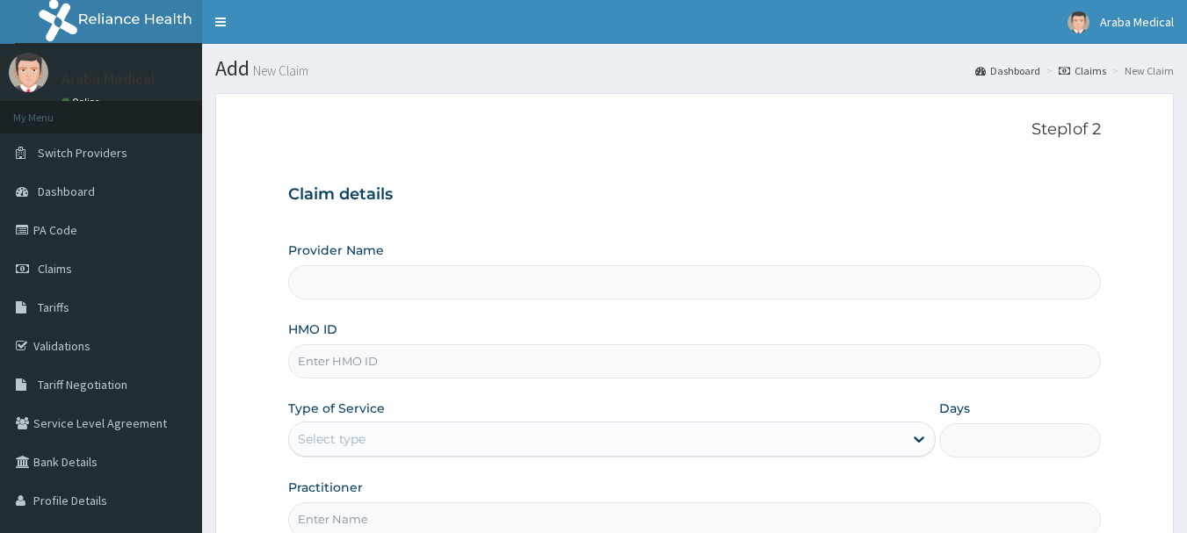
type input "Araba Medical Centre"
click at [445, 366] on input "HMO ID" at bounding box center [695, 361] width 814 height 34
paste input "NRN/10029/F"
type input "NRN/10029/F"
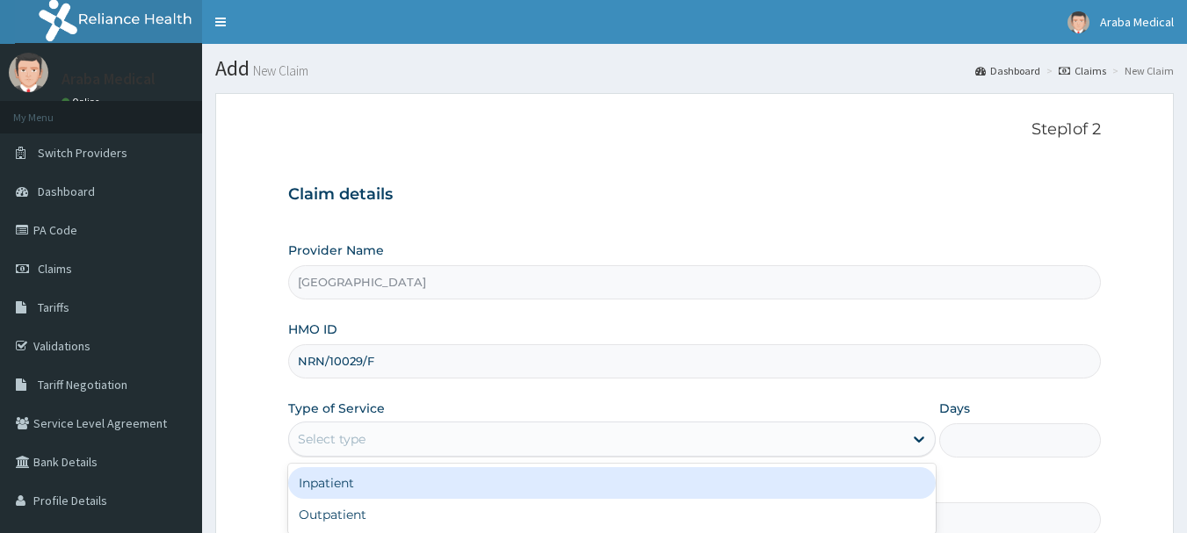
click at [379, 453] on div "Select type" at bounding box center [596, 439] width 614 height 28
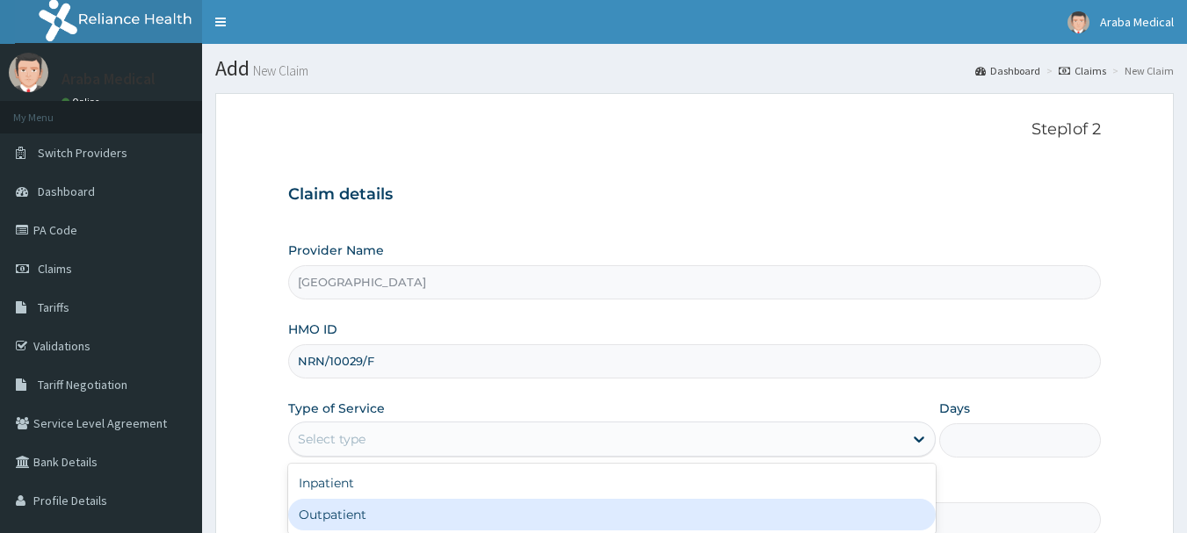
click at [346, 525] on div "Outpatient" at bounding box center [612, 515] width 648 height 32
type input "1"
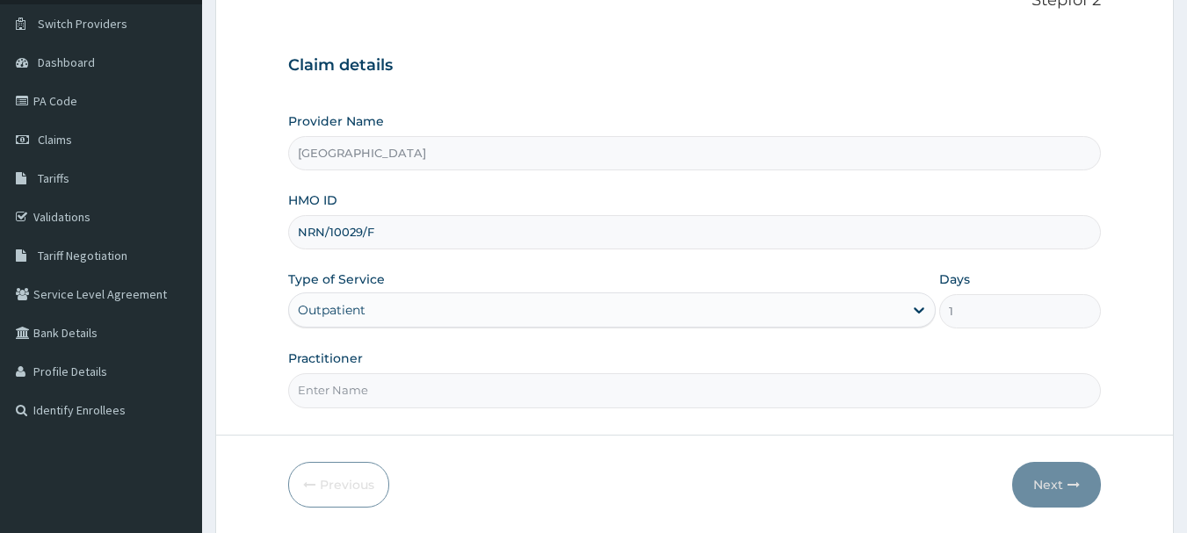
scroll to position [148, 0]
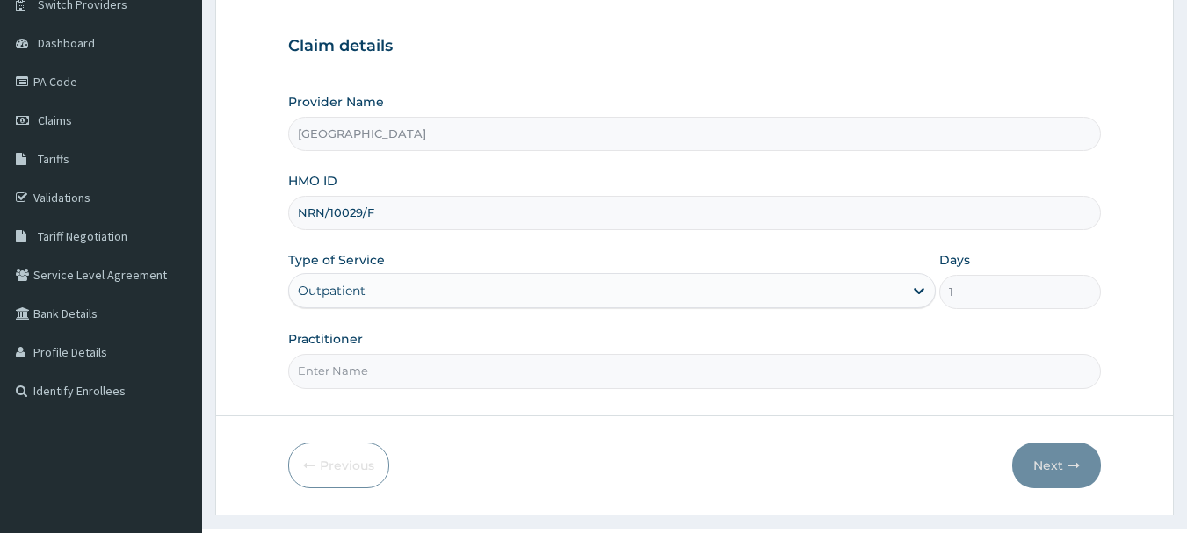
click at [448, 366] on input "Practitioner" at bounding box center [695, 371] width 814 height 34
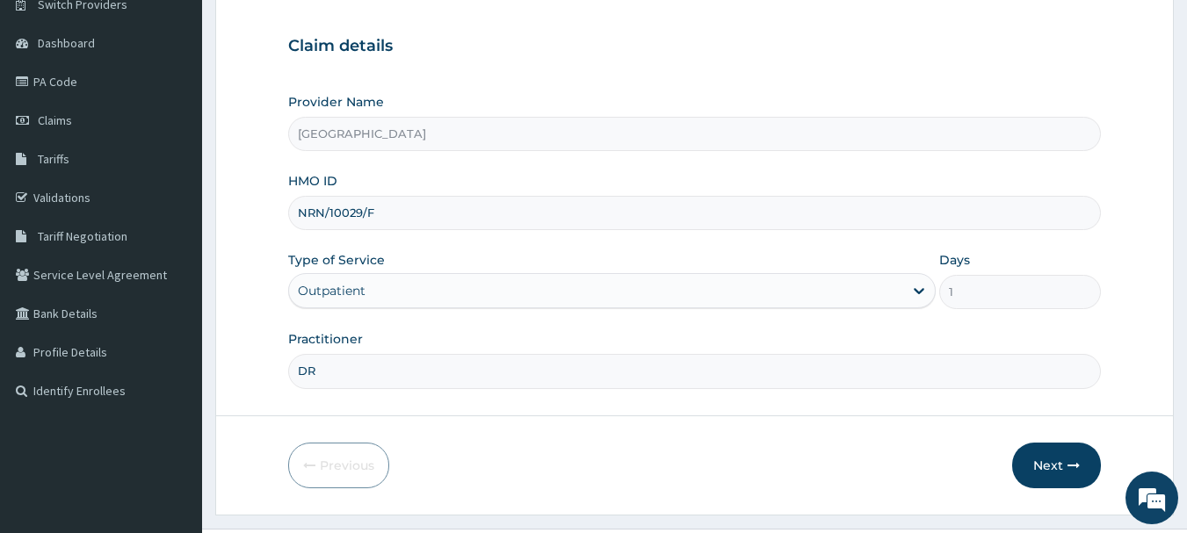
scroll to position [0, 0]
type input "DR"
click at [330, 211] on input "NRN/10029/F" at bounding box center [695, 213] width 814 height 34
